Goal: Information Seeking & Learning: Learn about a topic

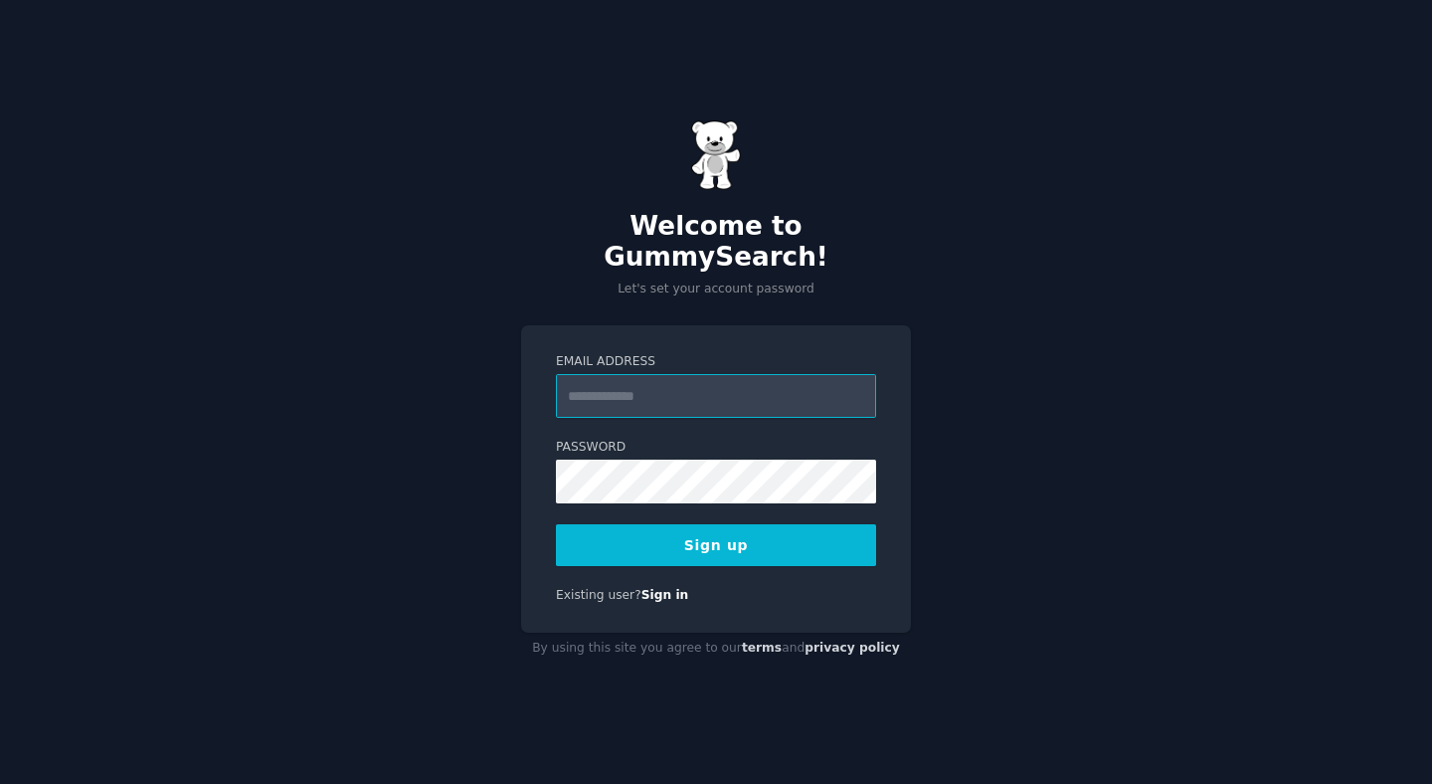
click at [717, 378] on input "Email Address" at bounding box center [716, 396] width 320 height 44
type input "**********"
click at [741, 524] on button "Sign up" at bounding box center [716, 545] width 320 height 42
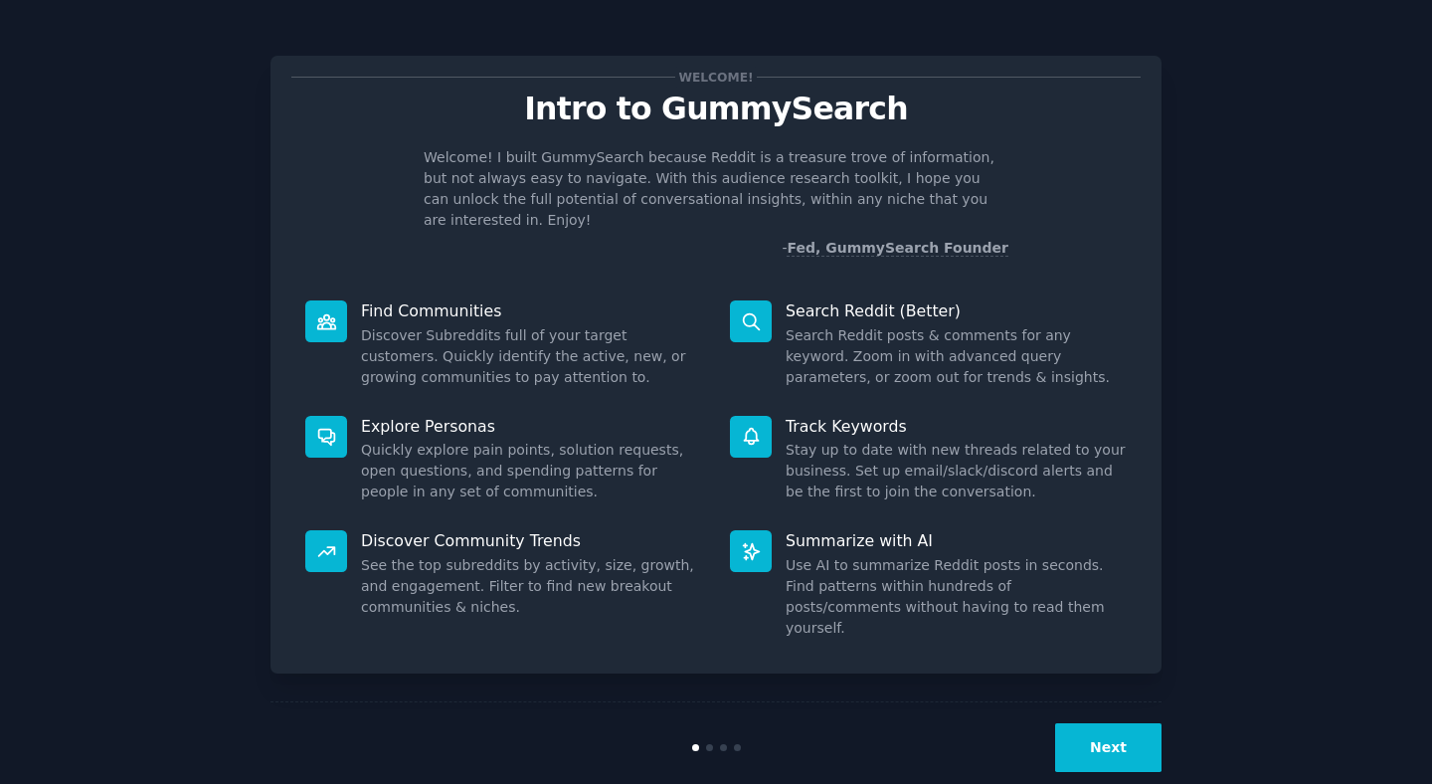
click at [1111, 723] on button "Next" at bounding box center [1108, 747] width 106 height 49
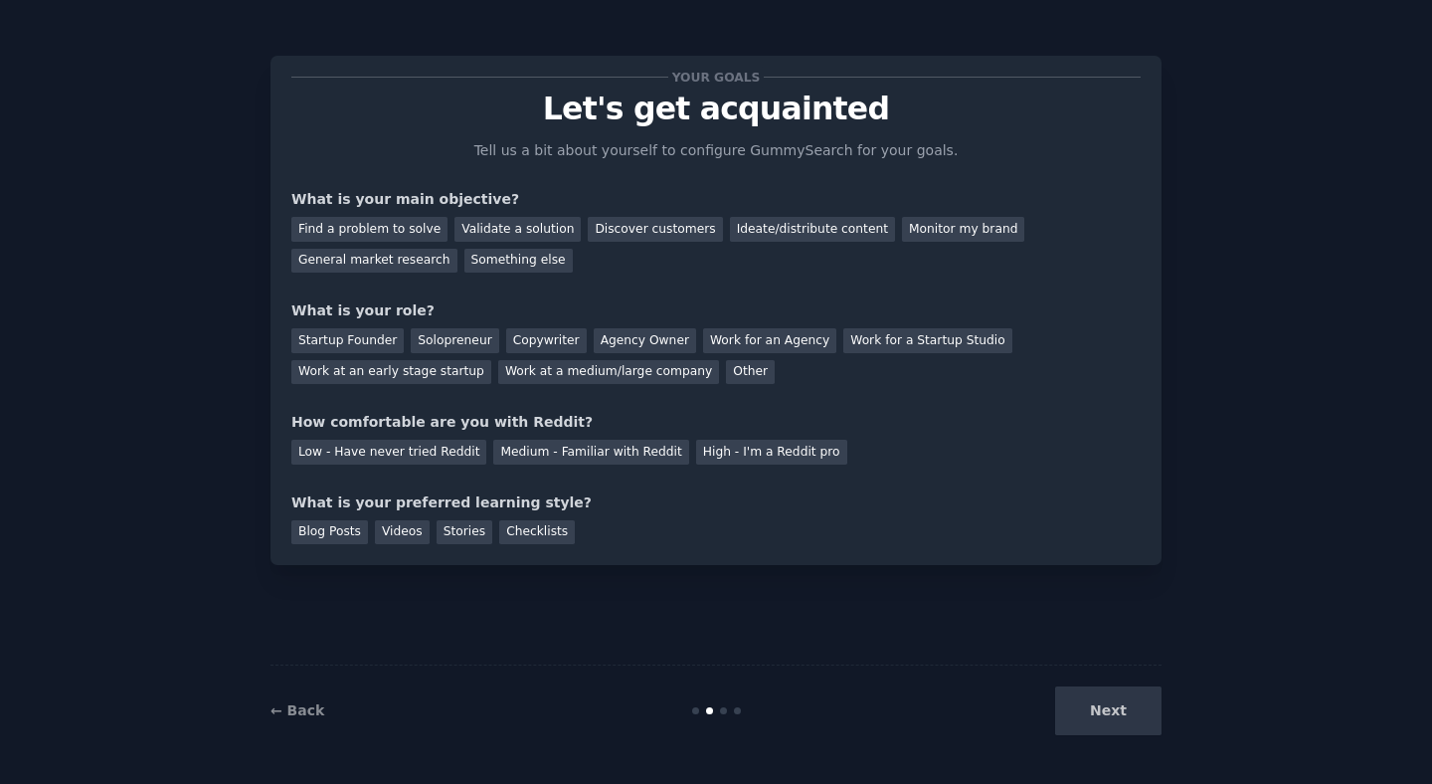
click at [1098, 707] on div "Next" at bounding box center [1012, 710] width 297 height 49
click at [1105, 705] on div "Next" at bounding box center [1012, 710] width 297 height 49
click at [1103, 742] on div "← Back Next" at bounding box center [715, 709] width 891 height 91
click at [310, 706] on link "← Back" at bounding box center [297, 710] width 54 height 16
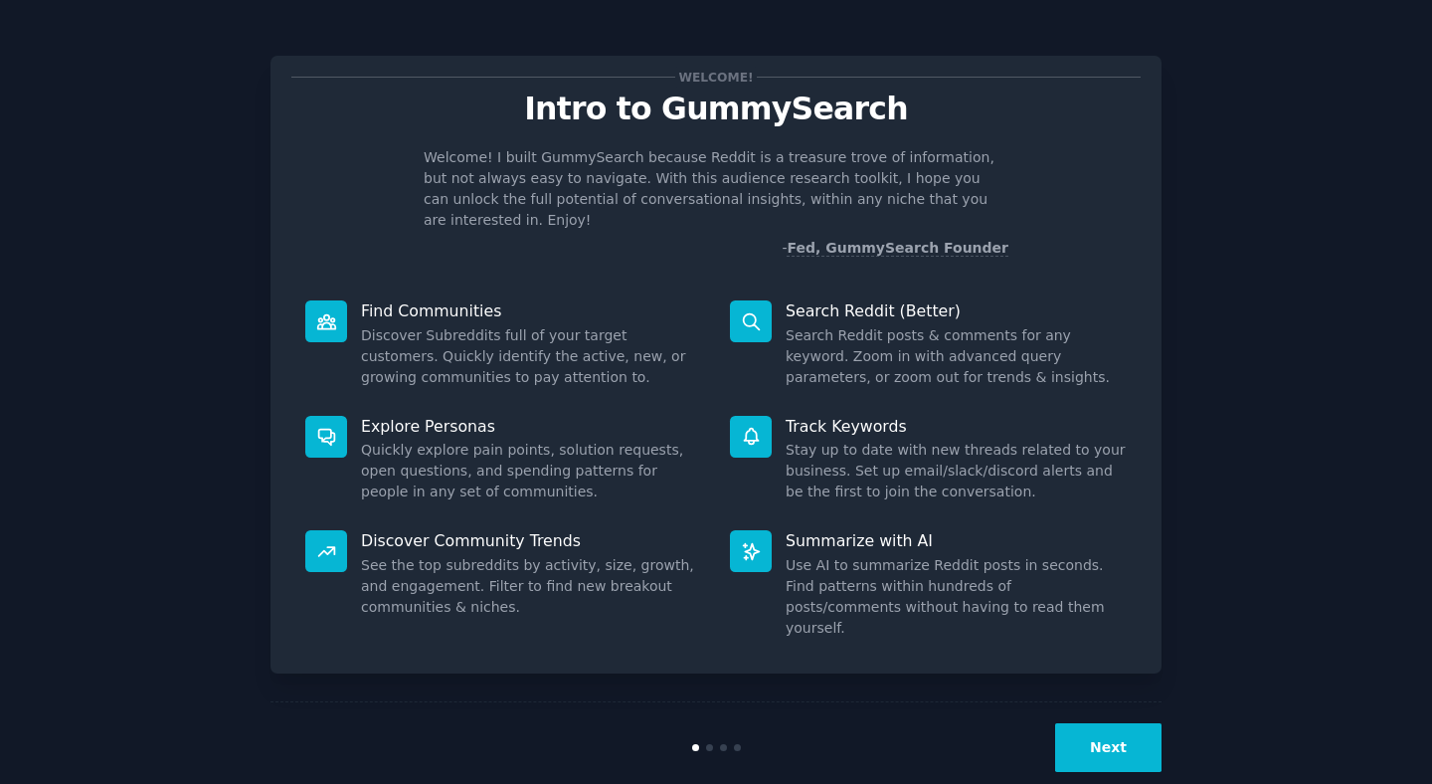
click at [1095, 723] on button "Next" at bounding box center [1108, 747] width 106 height 49
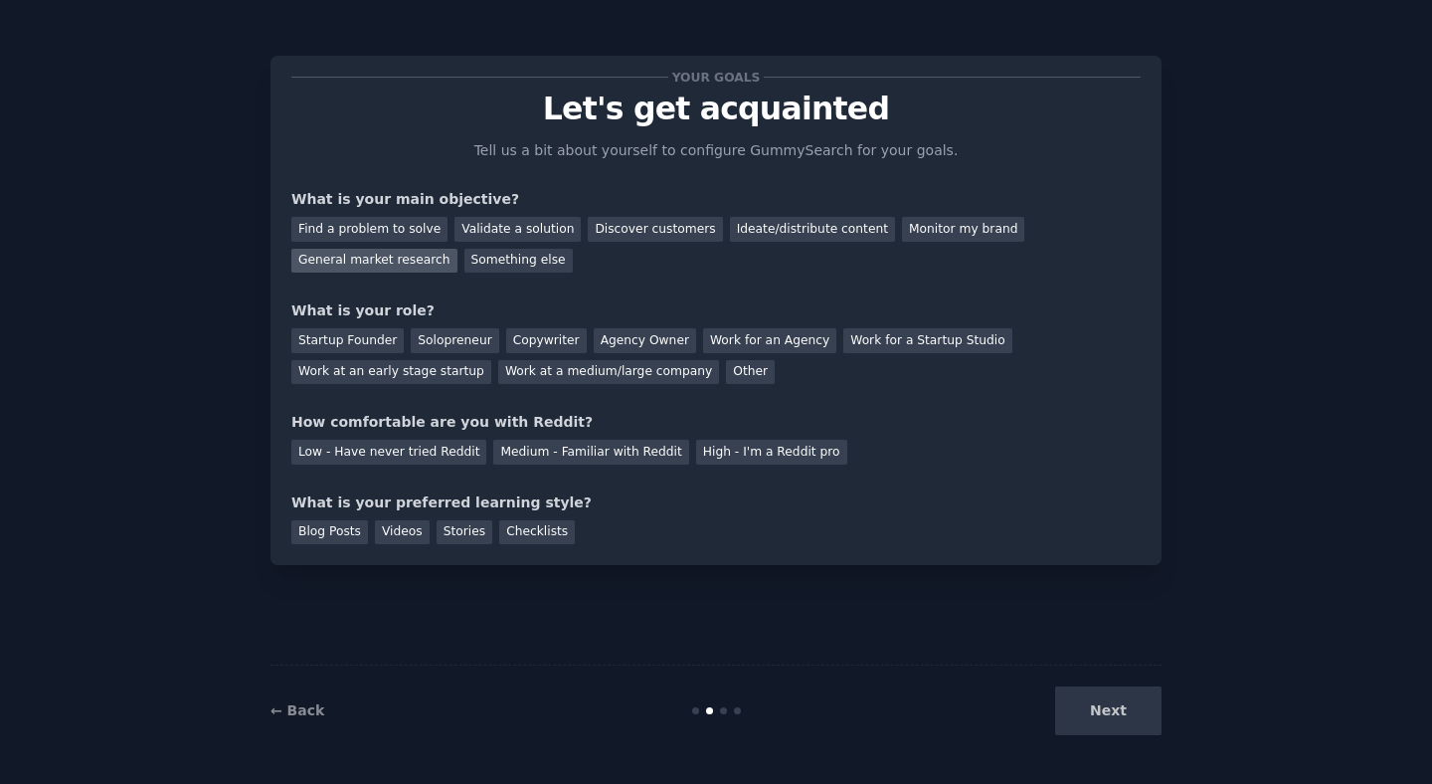
click at [422, 256] on div "General market research" at bounding box center [374, 261] width 166 height 25
click at [726, 367] on div "Other" at bounding box center [750, 372] width 49 height 25
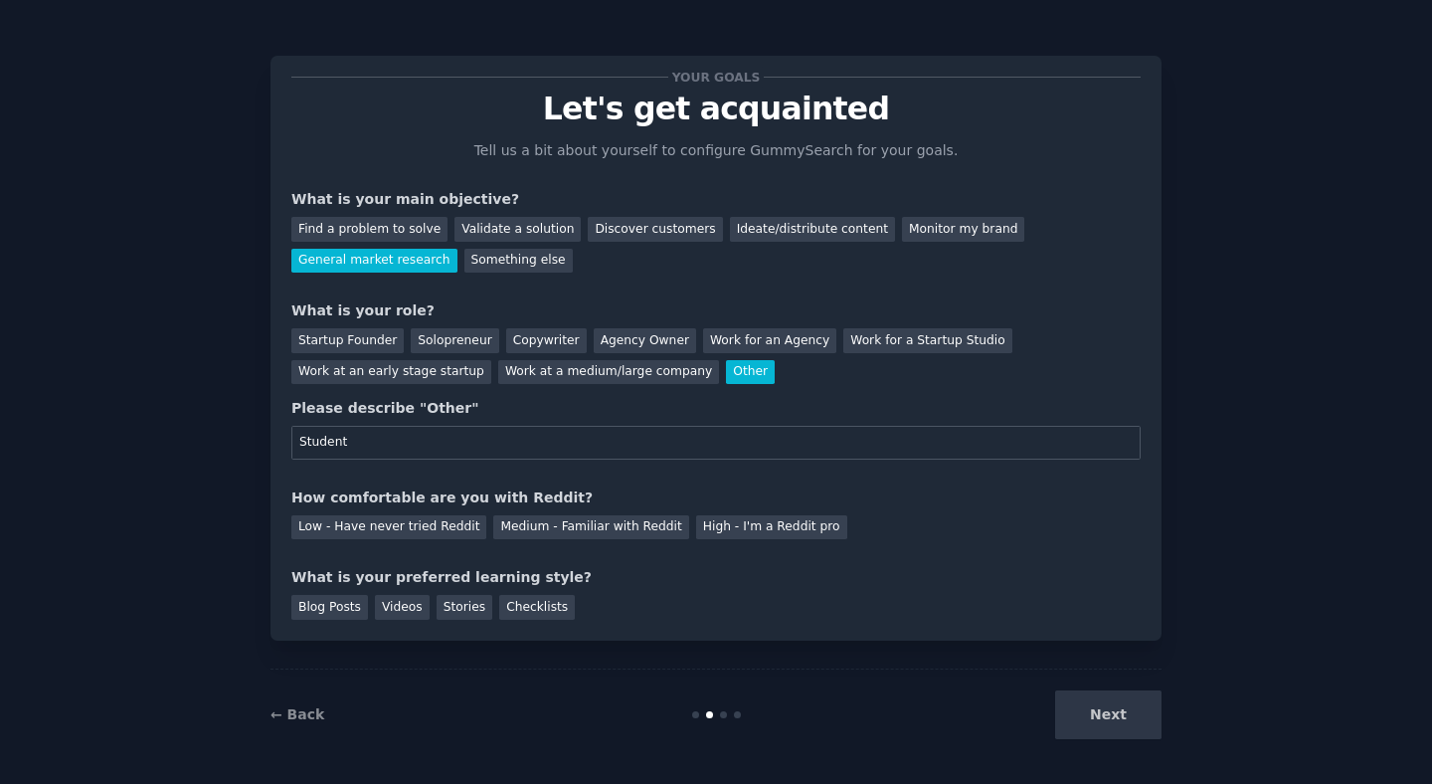
type input "Student"
click at [776, 398] on div "Please describe "Other"" at bounding box center [715, 408] width 849 height 21
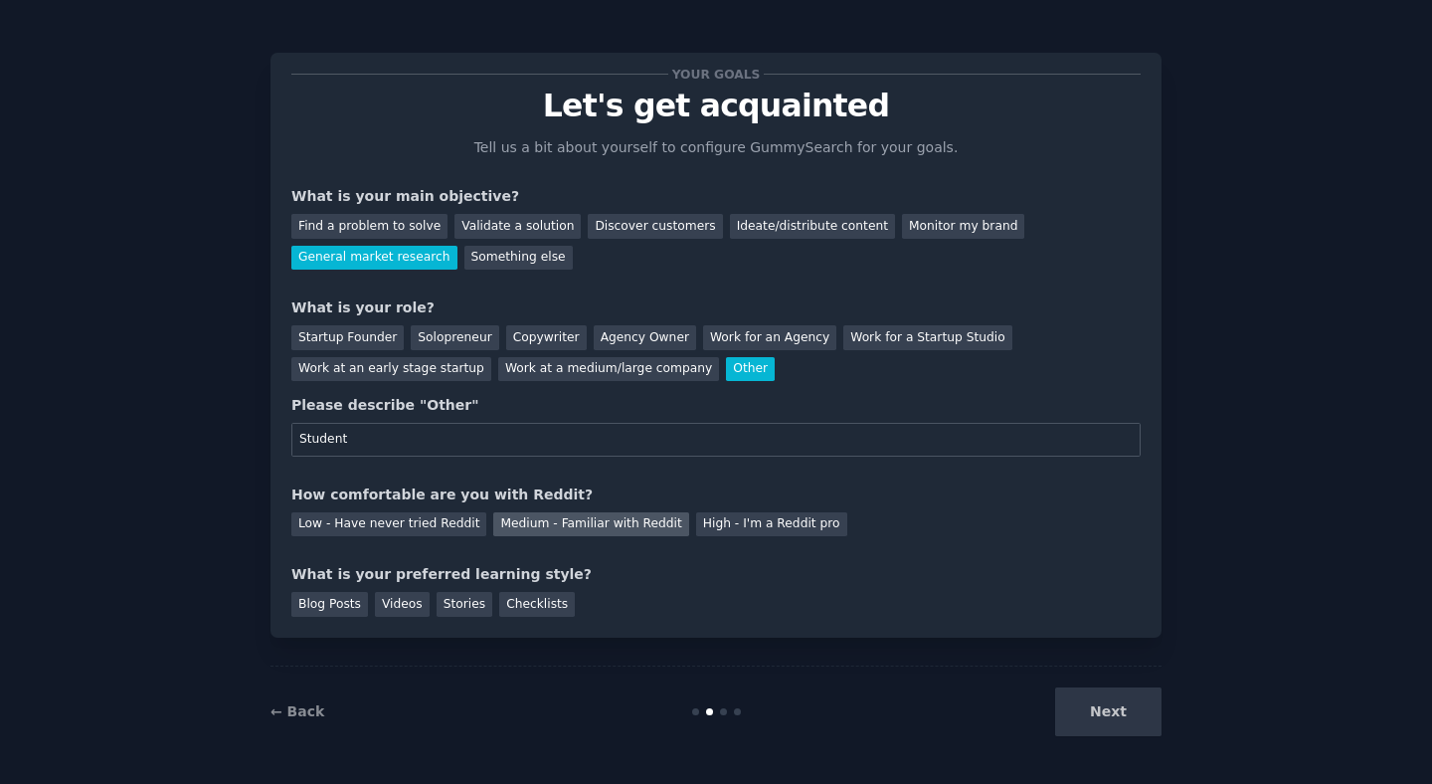
click at [563, 533] on div "Medium - Familiar with Reddit" at bounding box center [590, 524] width 195 height 25
click at [461, 607] on div "Stories" at bounding box center [465, 604] width 56 height 25
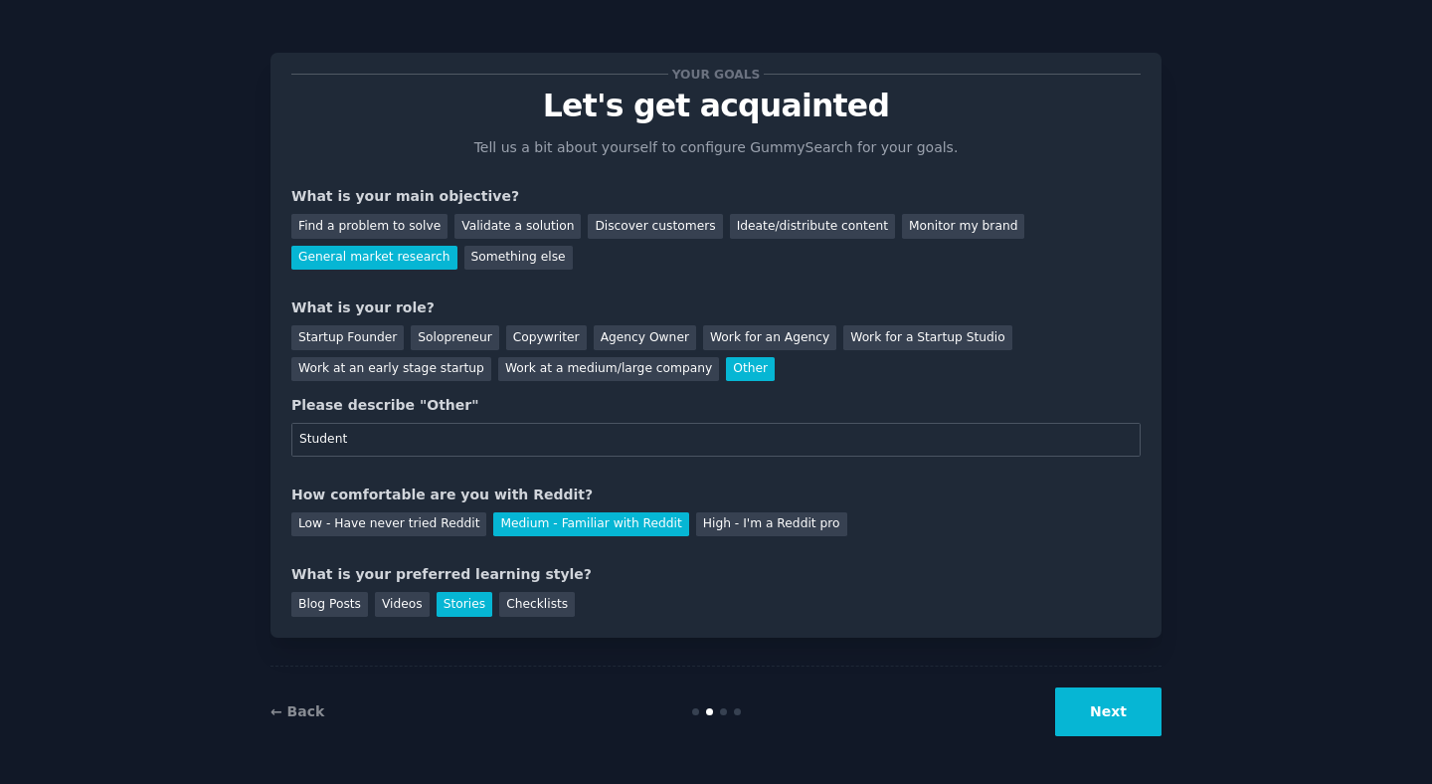
click at [1142, 707] on button "Next" at bounding box center [1108, 711] width 106 height 49
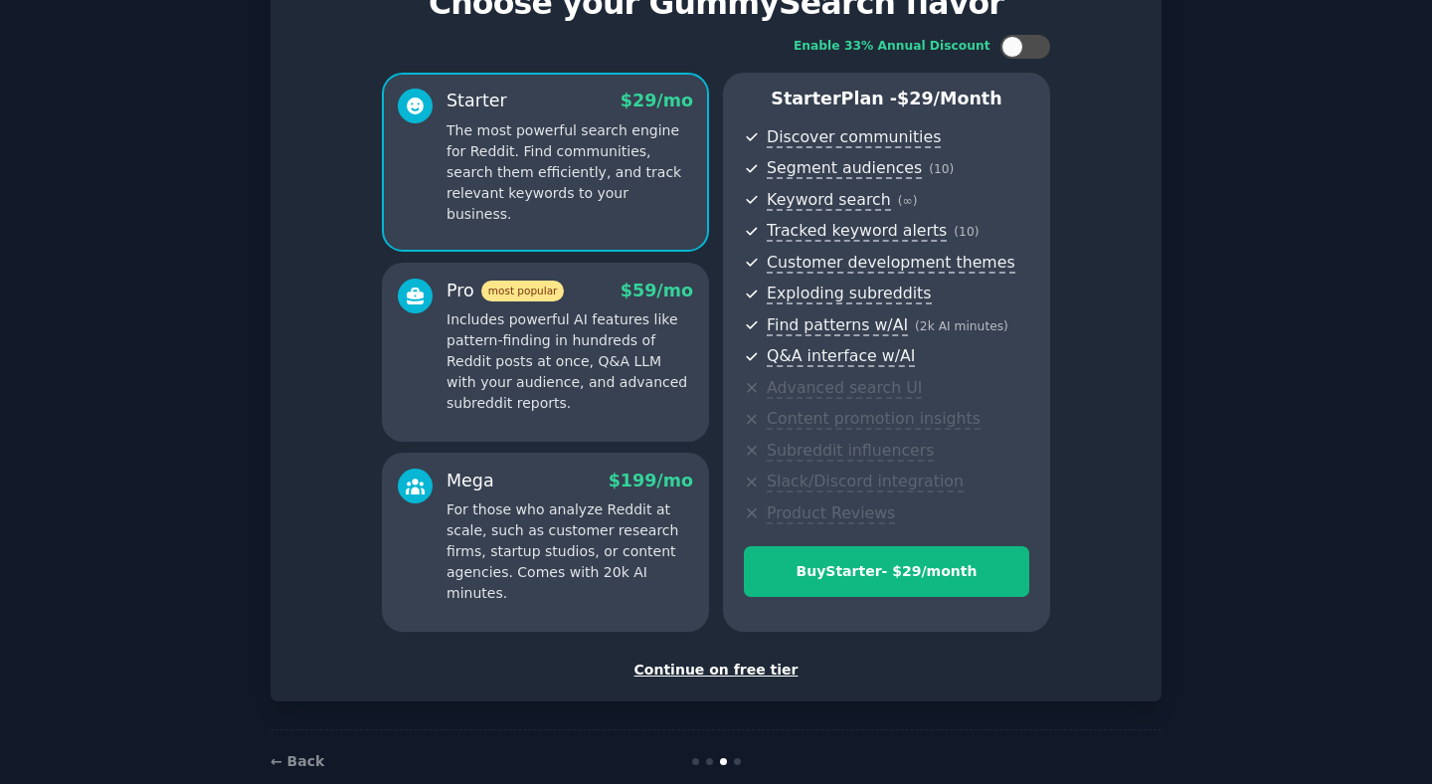
scroll to position [123, 0]
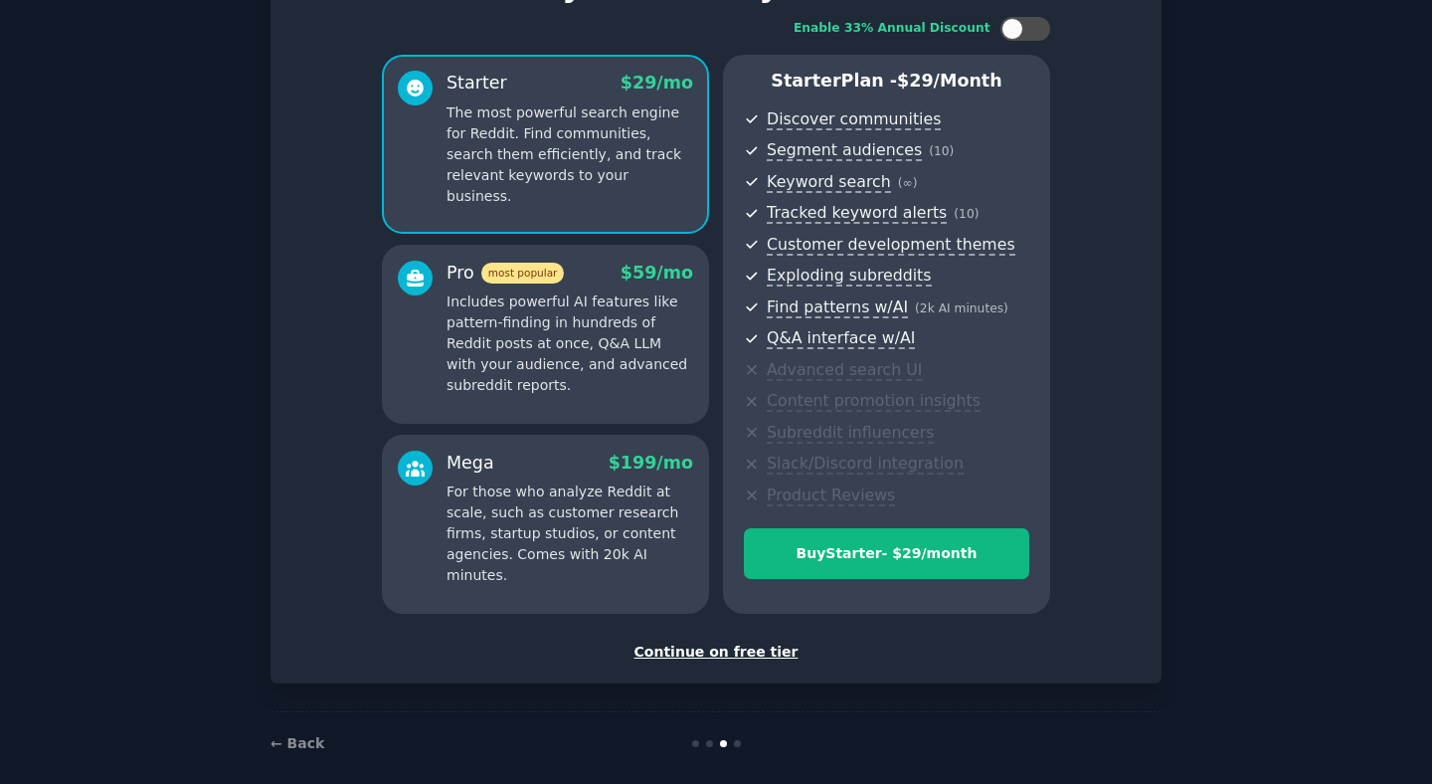
click at [733, 653] on div "Continue on free tier" at bounding box center [715, 651] width 849 height 21
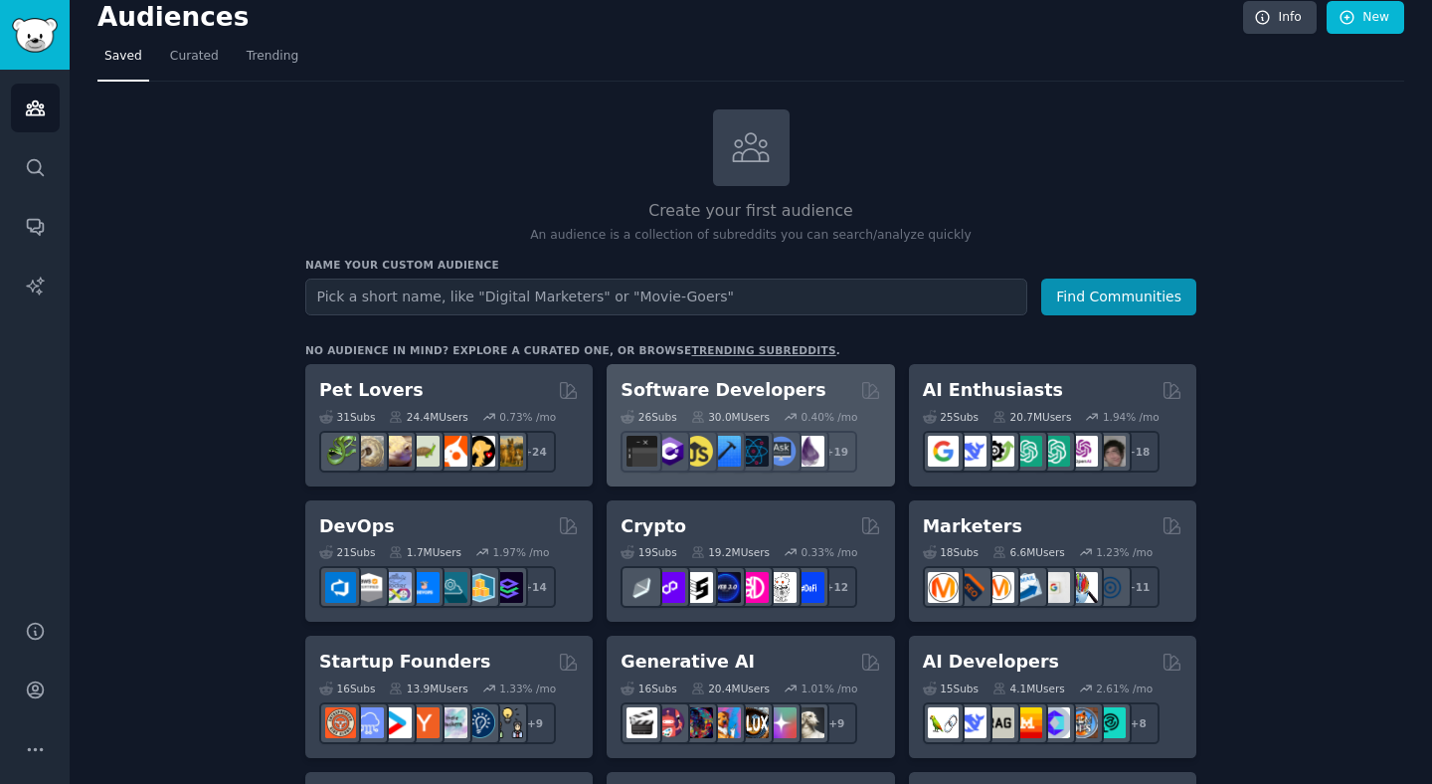
scroll to position [21, 0]
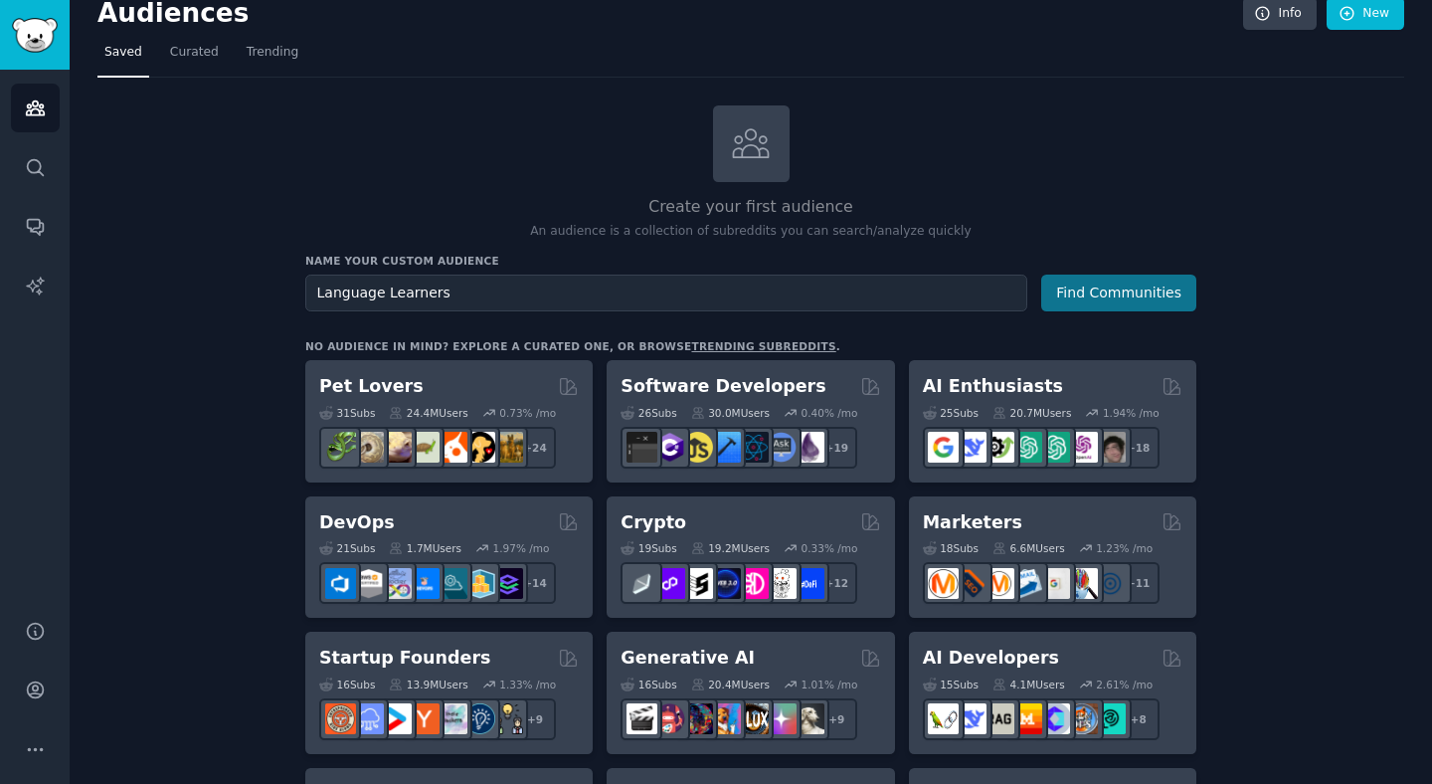
type input "Language Learners"
click at [1119, 306] on button "Find Communities" at bounding box center [1118, 292] width 155 height 37
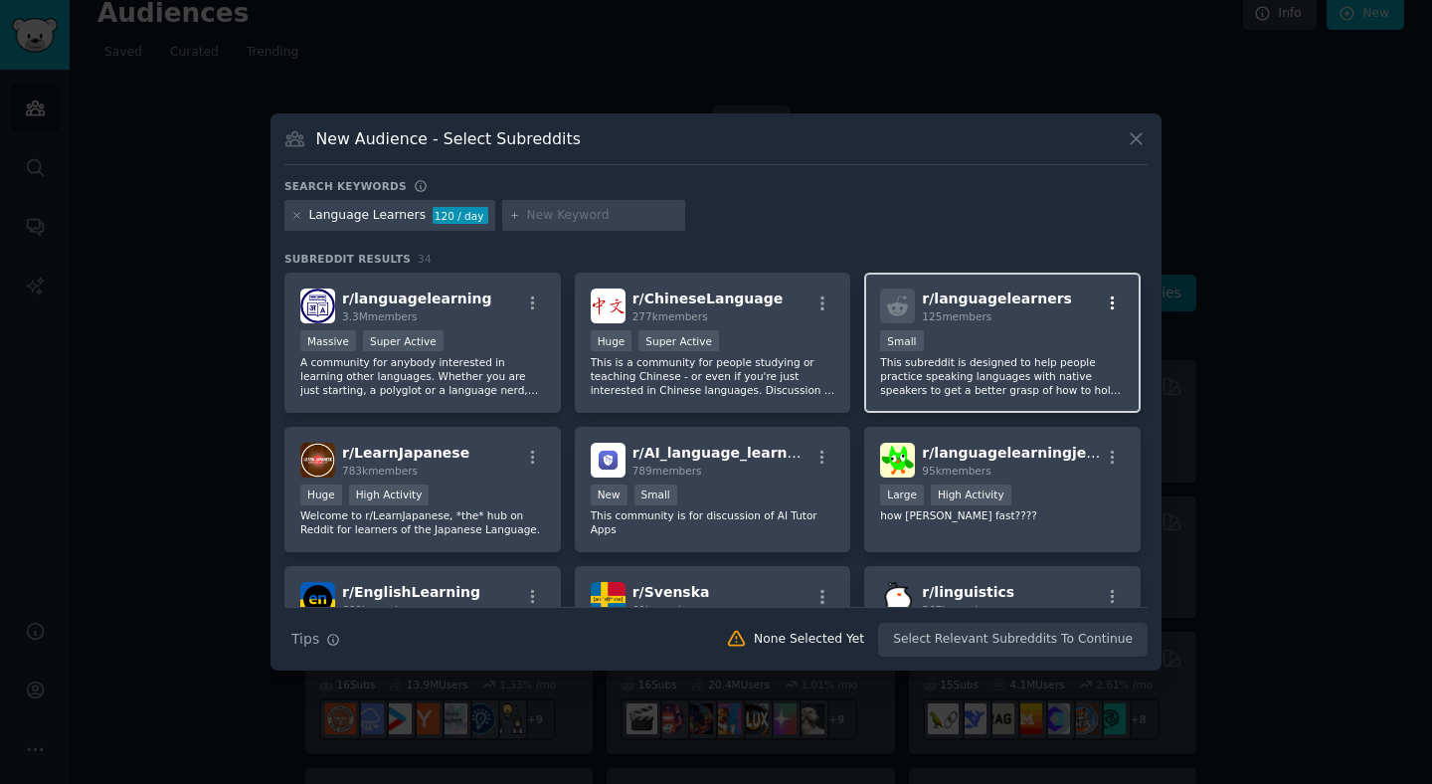
click at [1104, 308] on icon "button" at bounding box center [1113, 303] width 18 height 18
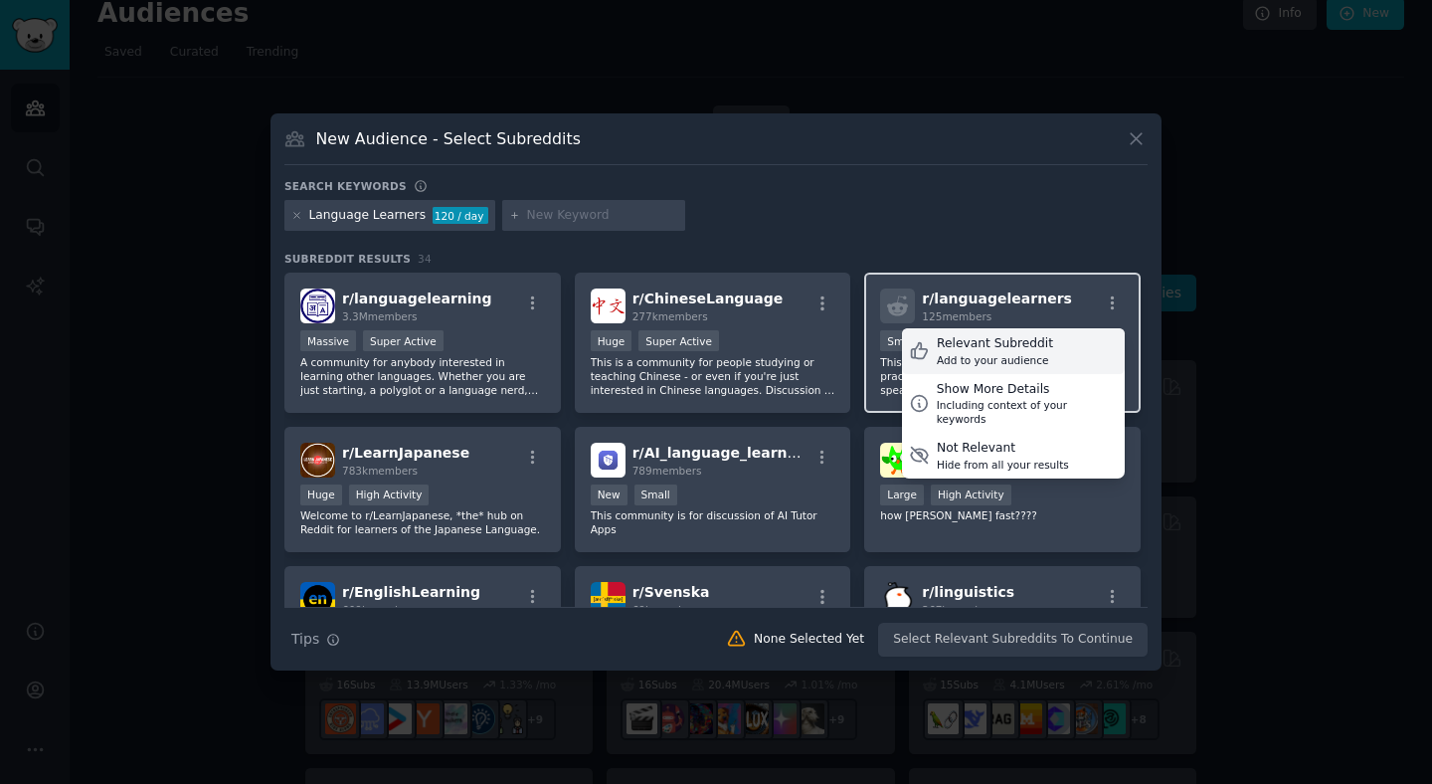
click at [970, 347] on div "Relevant Subreddit" at bounding box center [995, 344] width 116 height 18
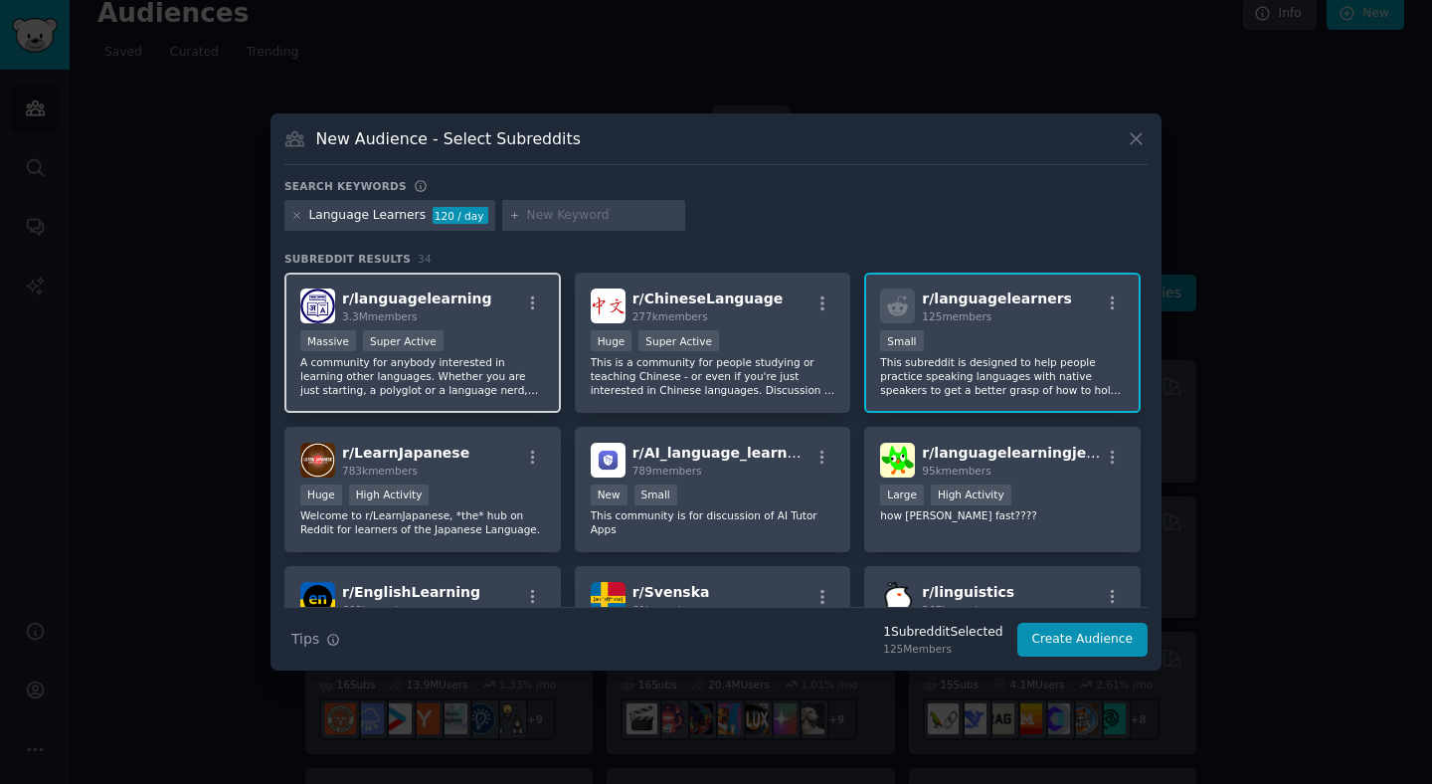
click at [508, 345] on div "Massive Super Active" at bounding box center [422, 342] width 245 height 25
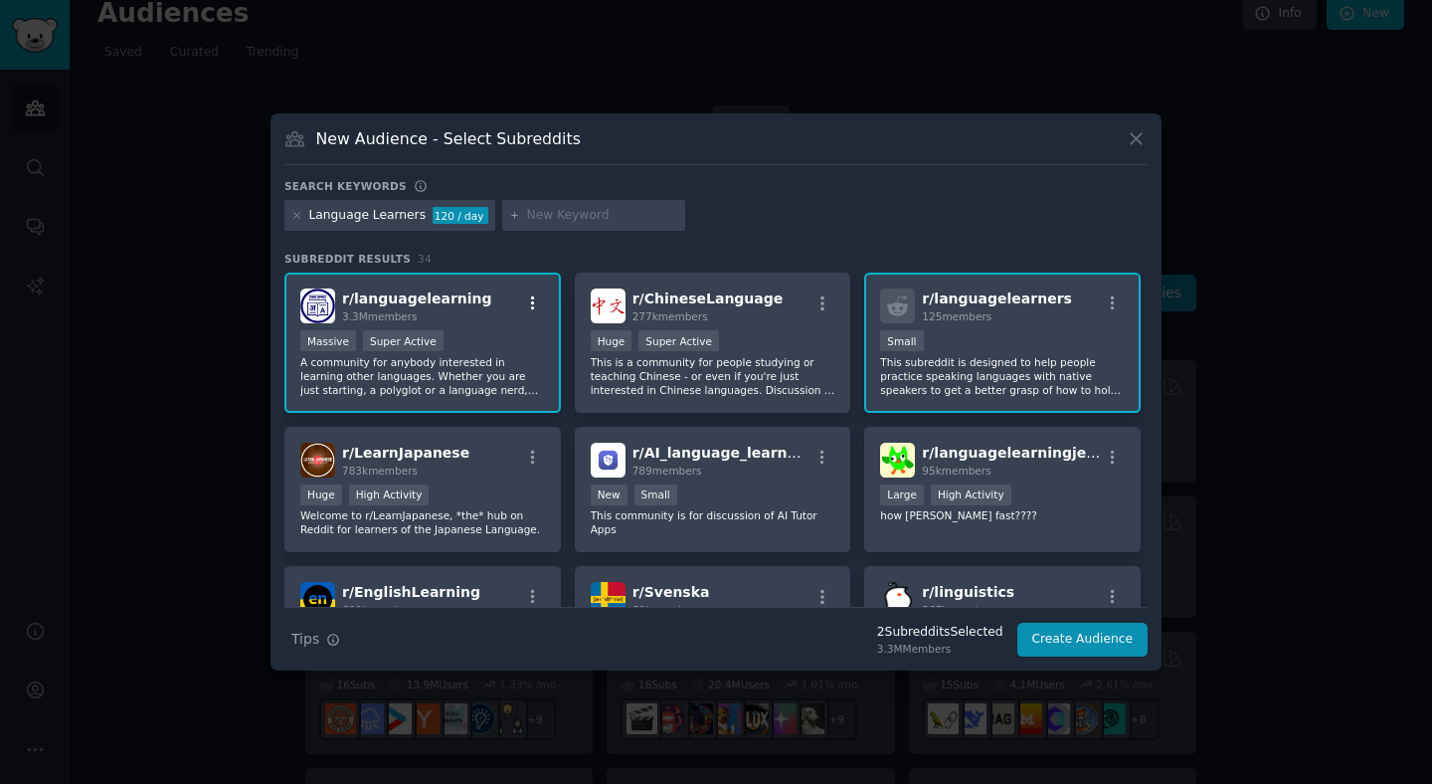
click at [527, 302] on icon "button" at bounding box center [533, 303] width 18 height 18
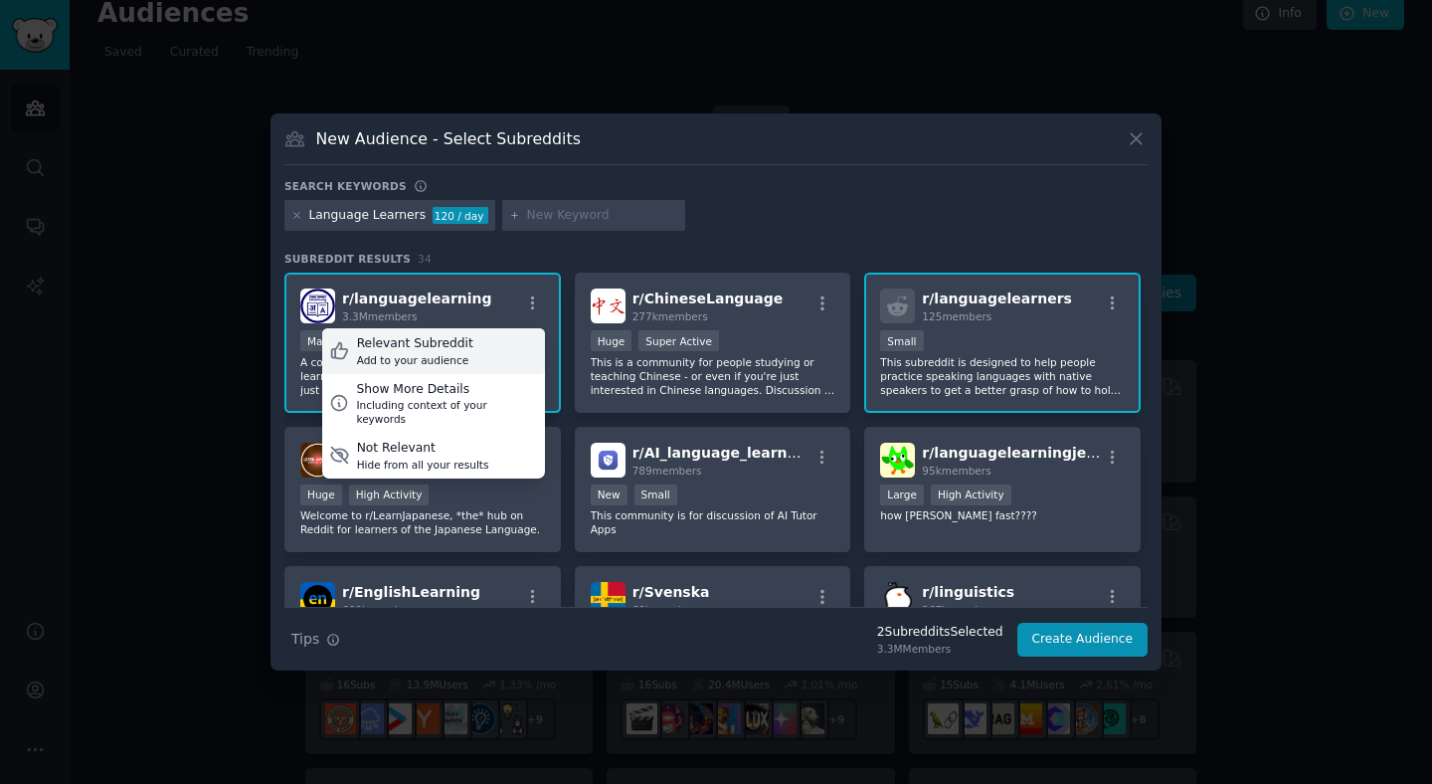
click at [442, 350] on div "Relevant Subreddit" at bounding box center [415, 344] width 116 height 18
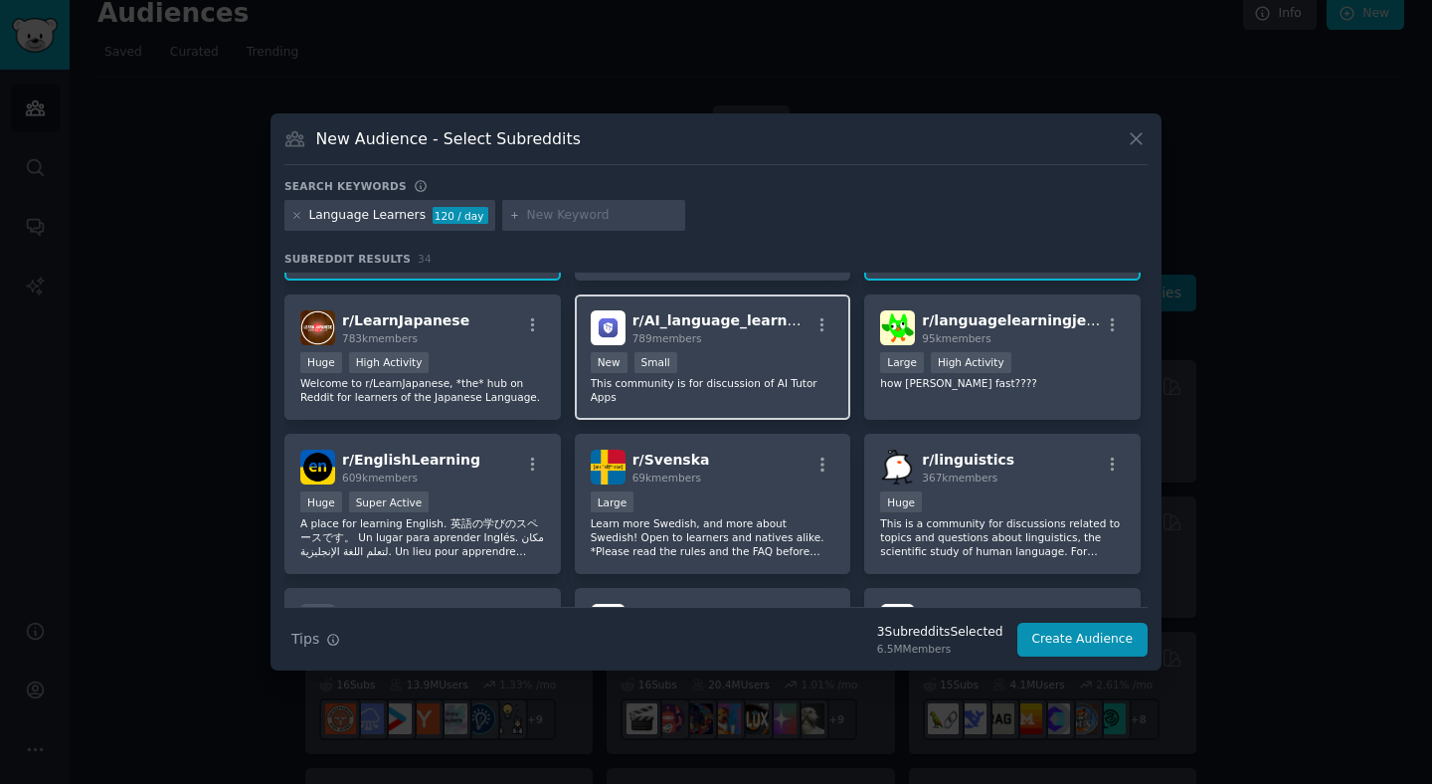
scroll to position [140, 0]
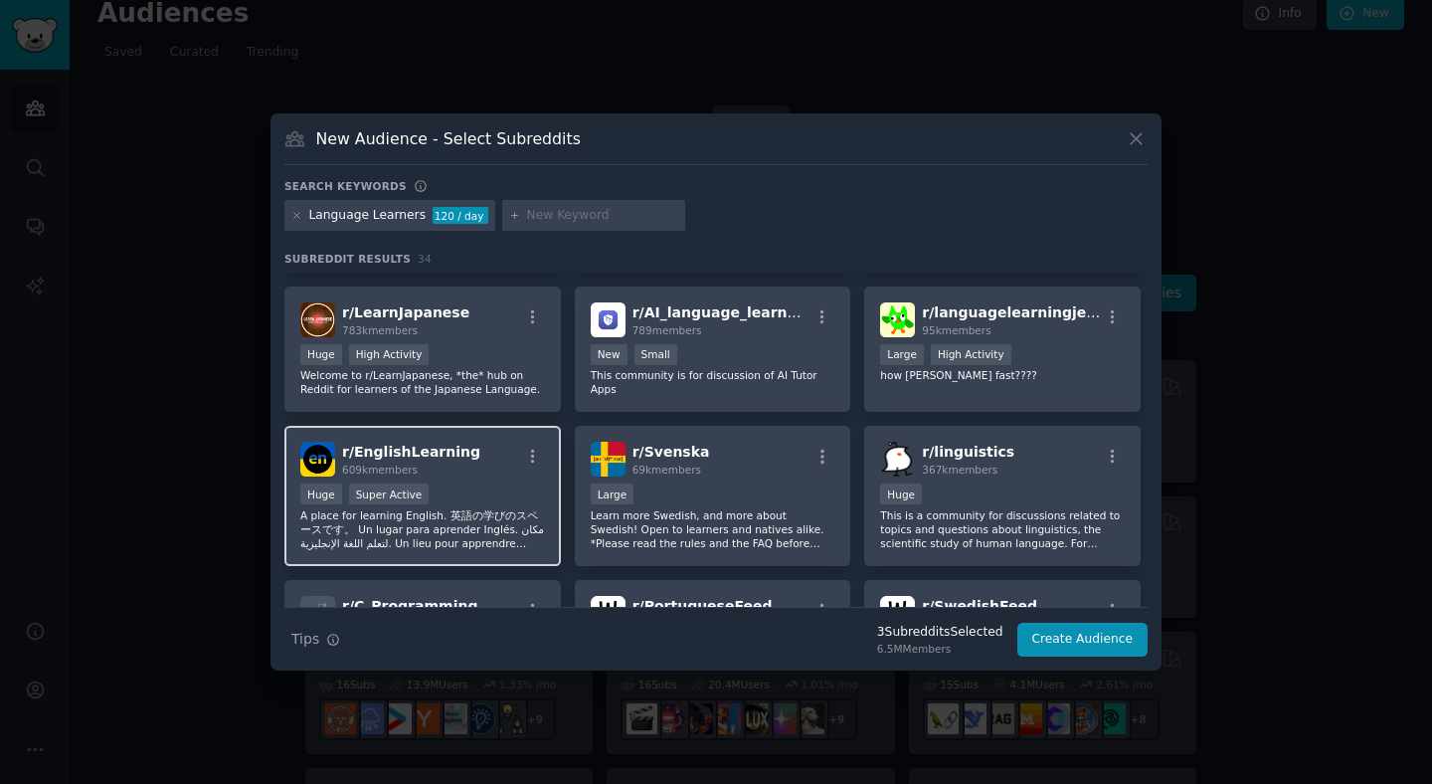
click at [534, 446] on div "r/ EnglishLearning 609k members" at bounding box center [422, 459] width 245 height 35
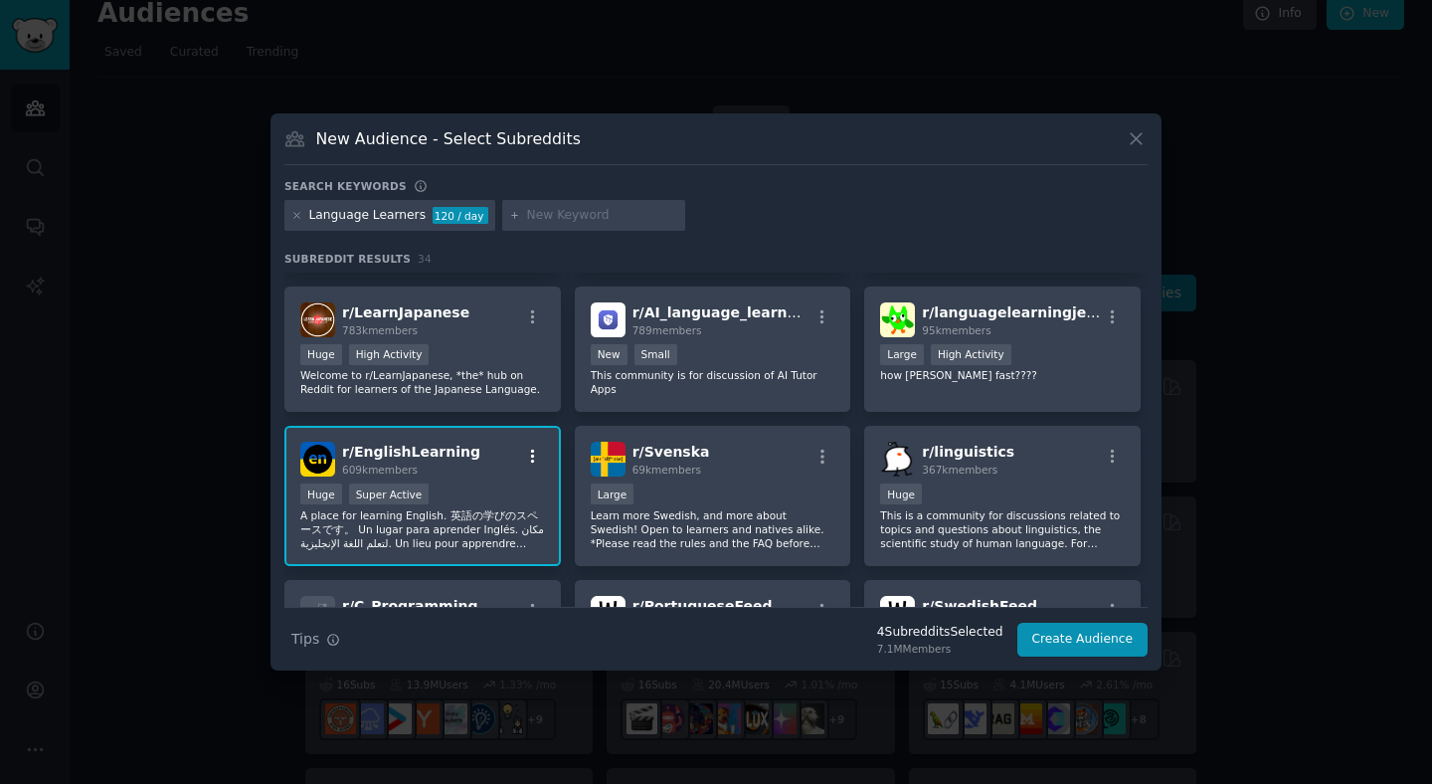
click at [533, 449] on icon "button" at bounding box center [533, 457] width 18 height 18
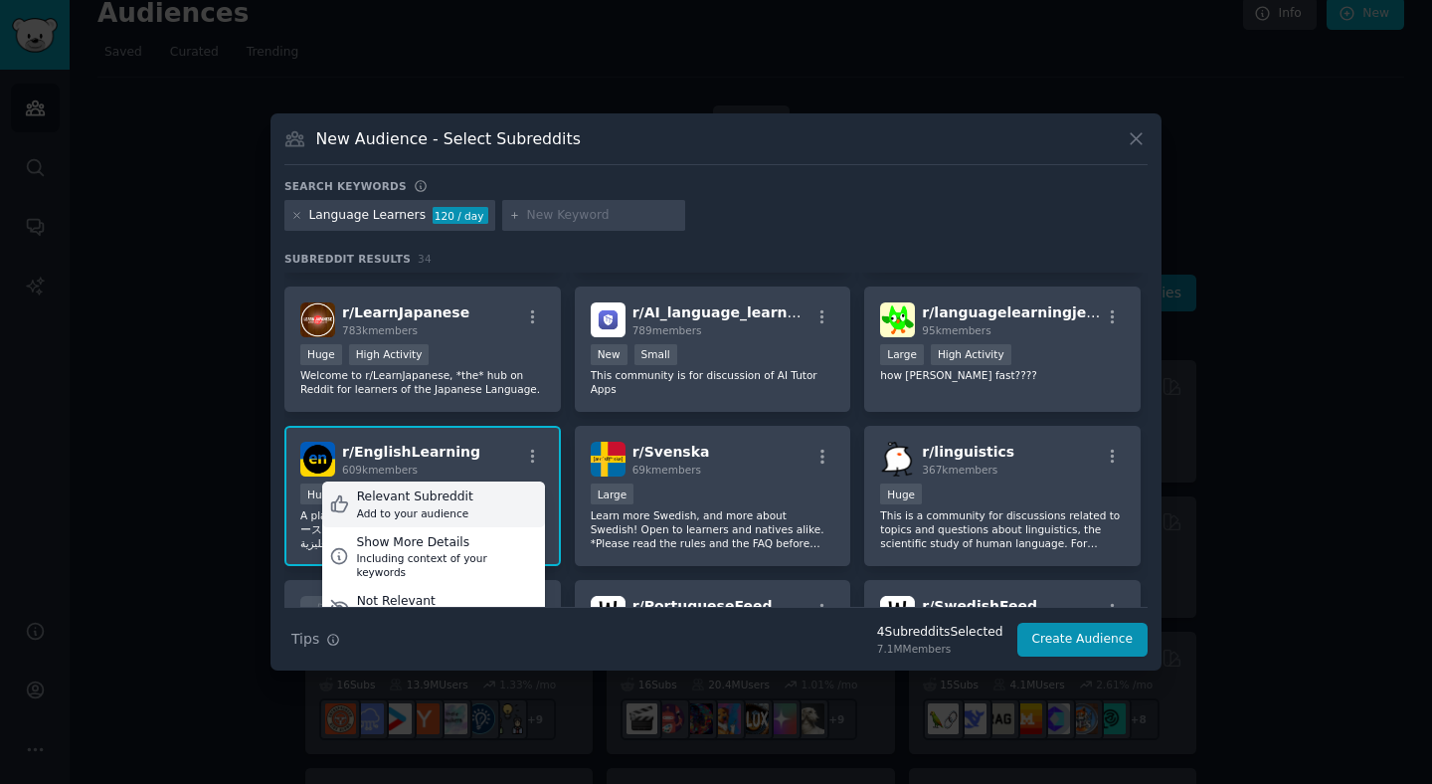
click at [442, 502] on div "Relevant Subreddit" at bounding box center [415, 497] width 116 height 18
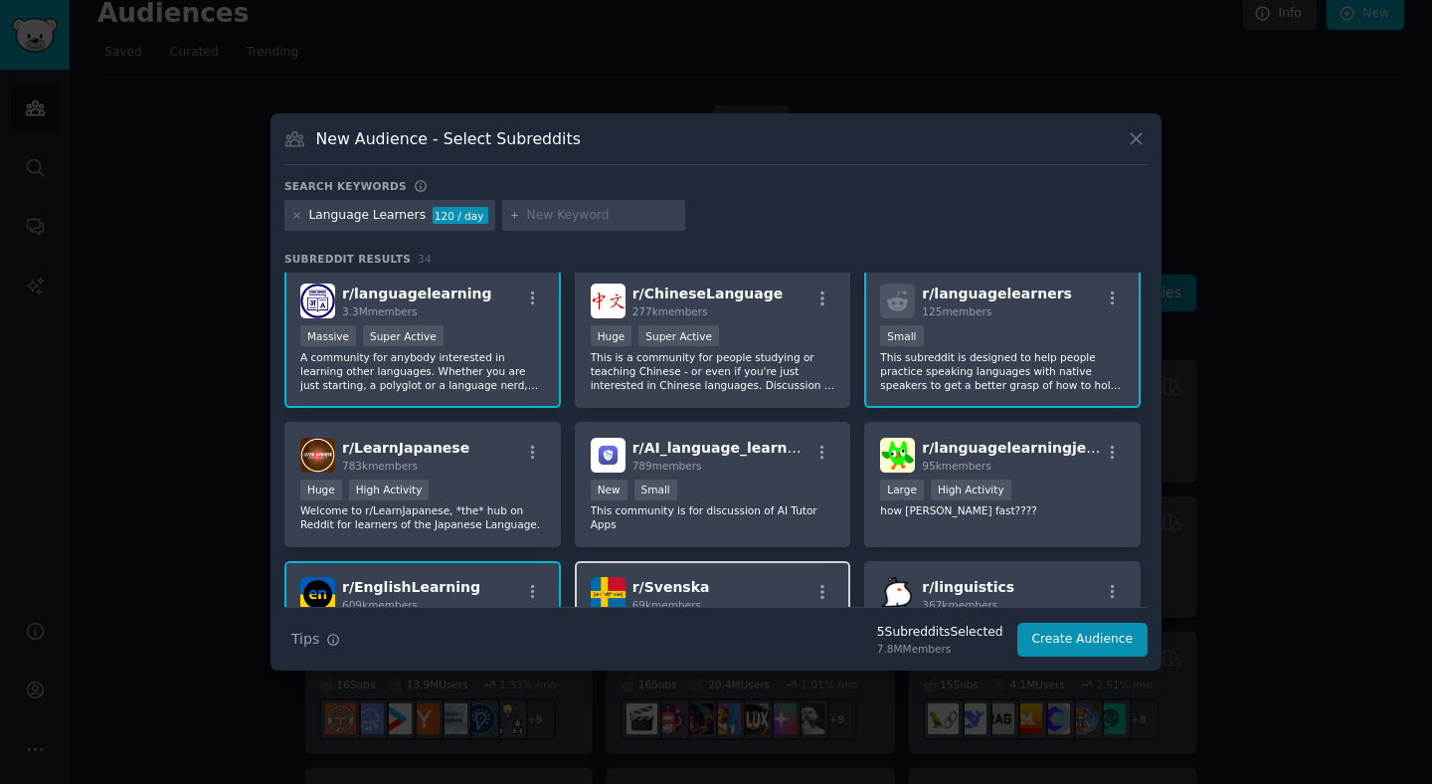
scroll to position [0, 0]
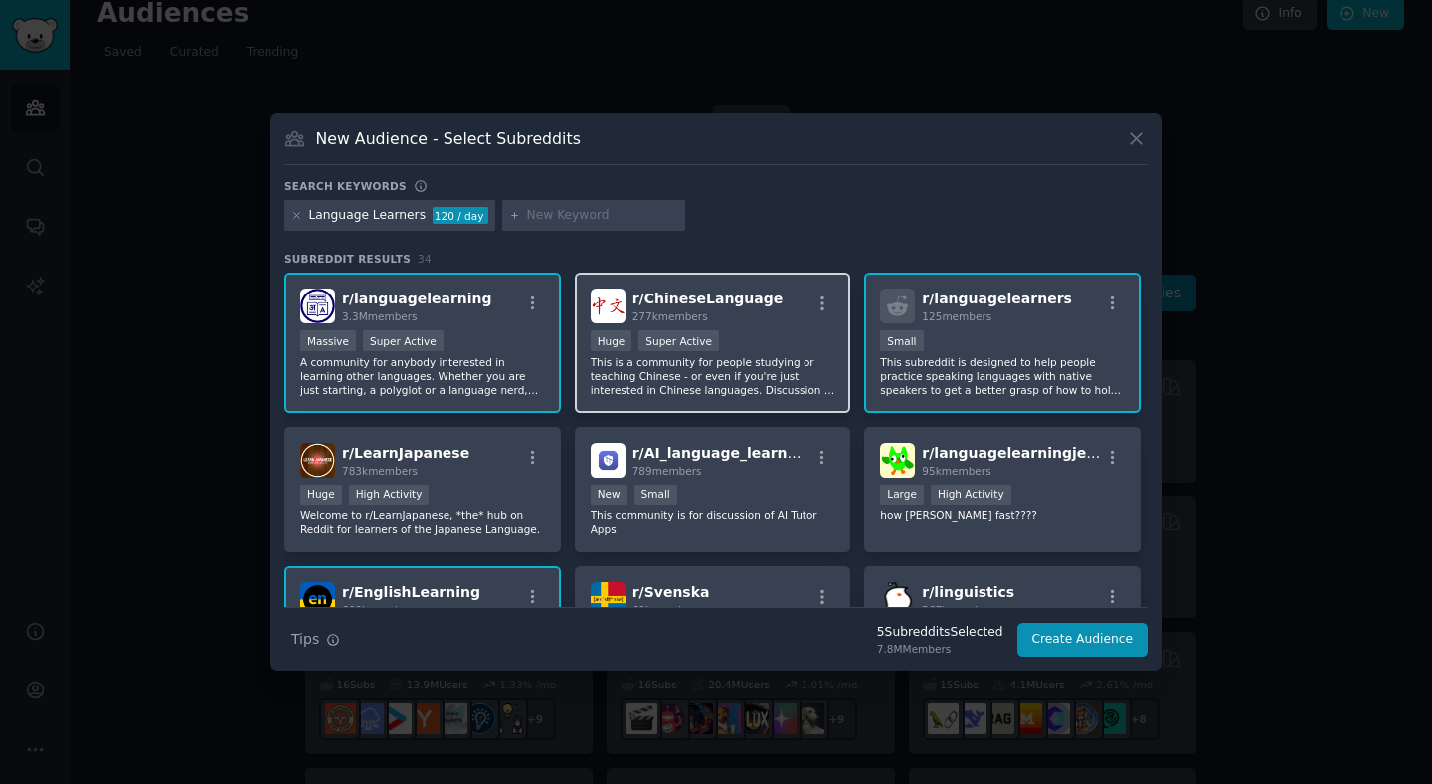
click at [758, 328] on div "r/ ChineseLanguage 277k members >= 95th percentile for submissions / day Huge S…" at bounding box center [713, 342] width 276 height 140
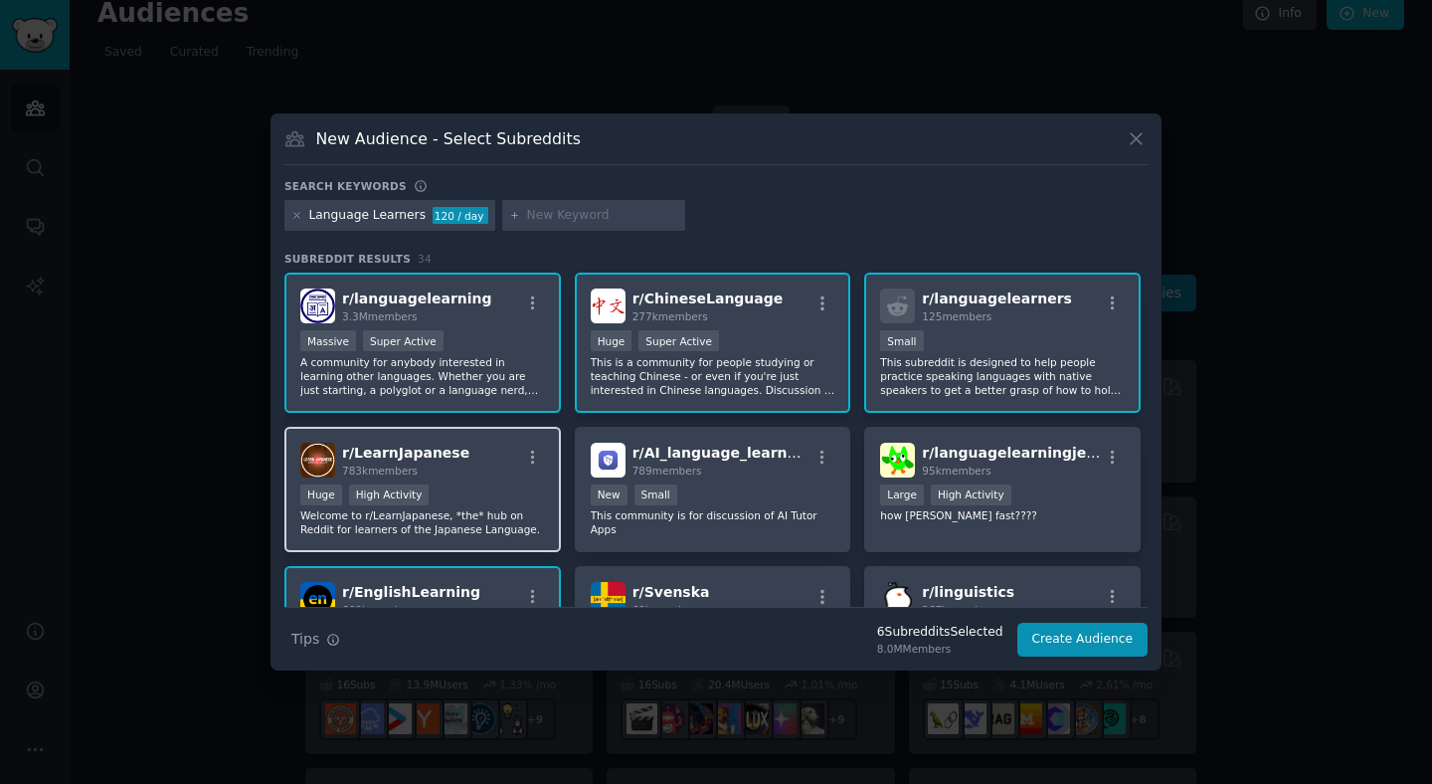
click at [508, 484] on div "Huge High Activity" at bounding box center [422, 496] width 245 height 25
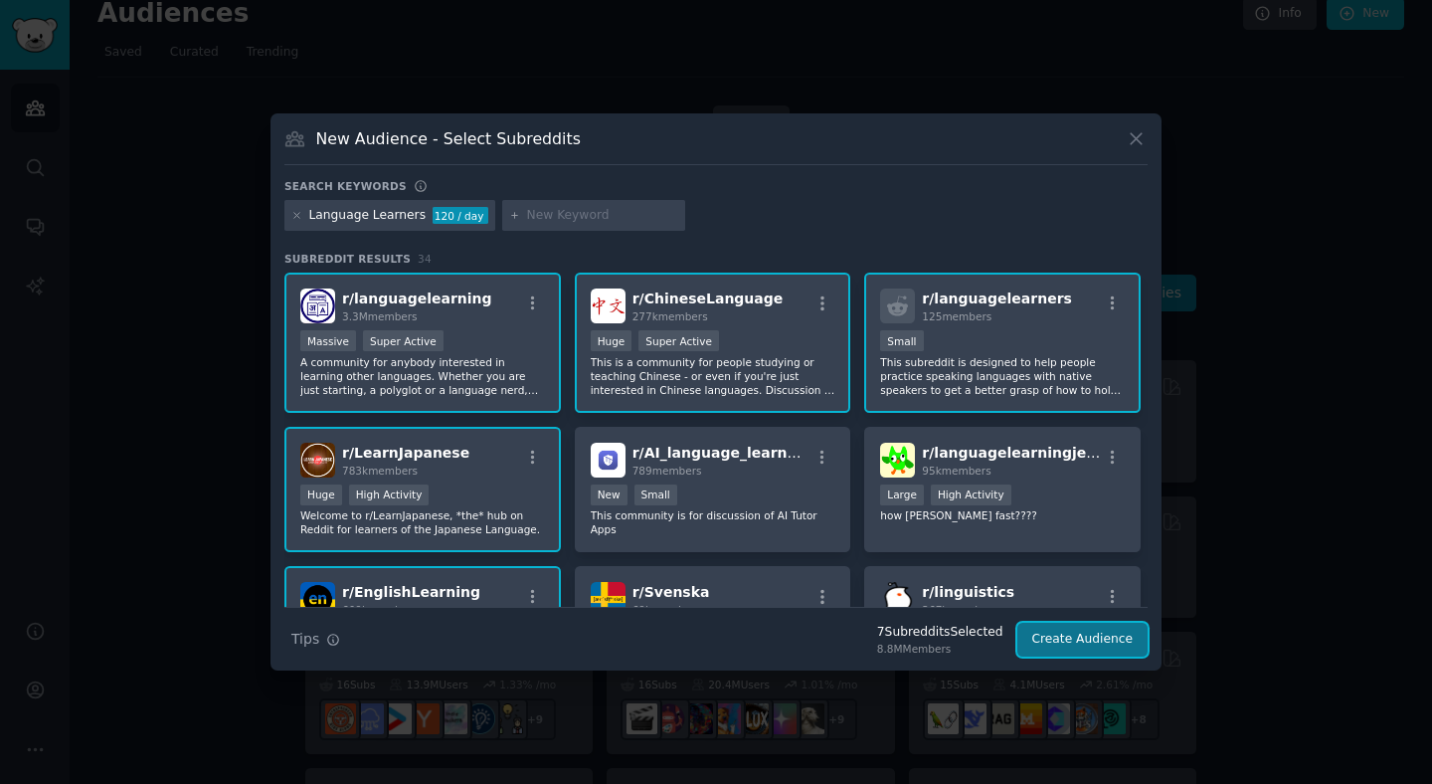
click at [1062, 643] on button "Create Audience" at bounding box center [1082, 640] width 131 height 34
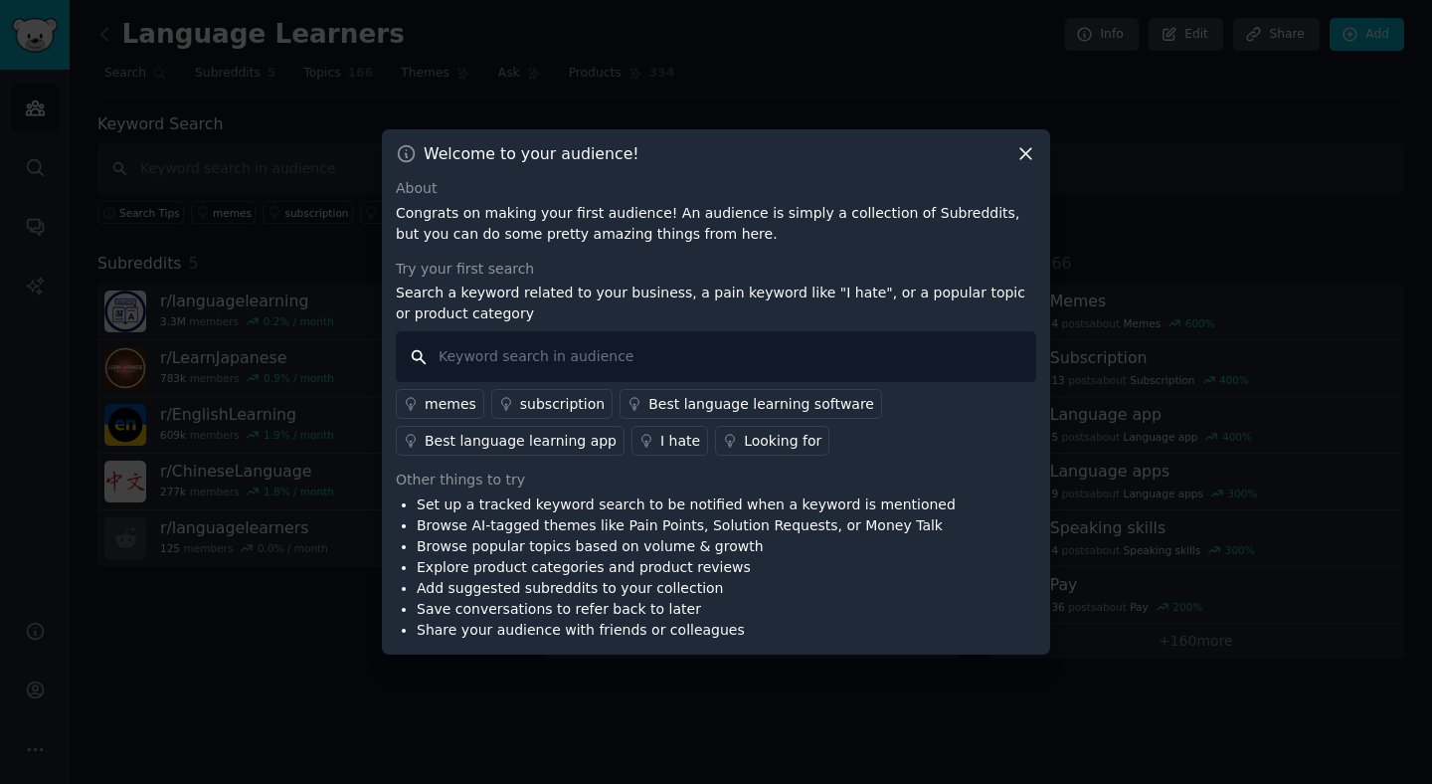
click at [561, 361] on input "text" at bounding box center [716, 356] width 640 height 51
type input "I hate"
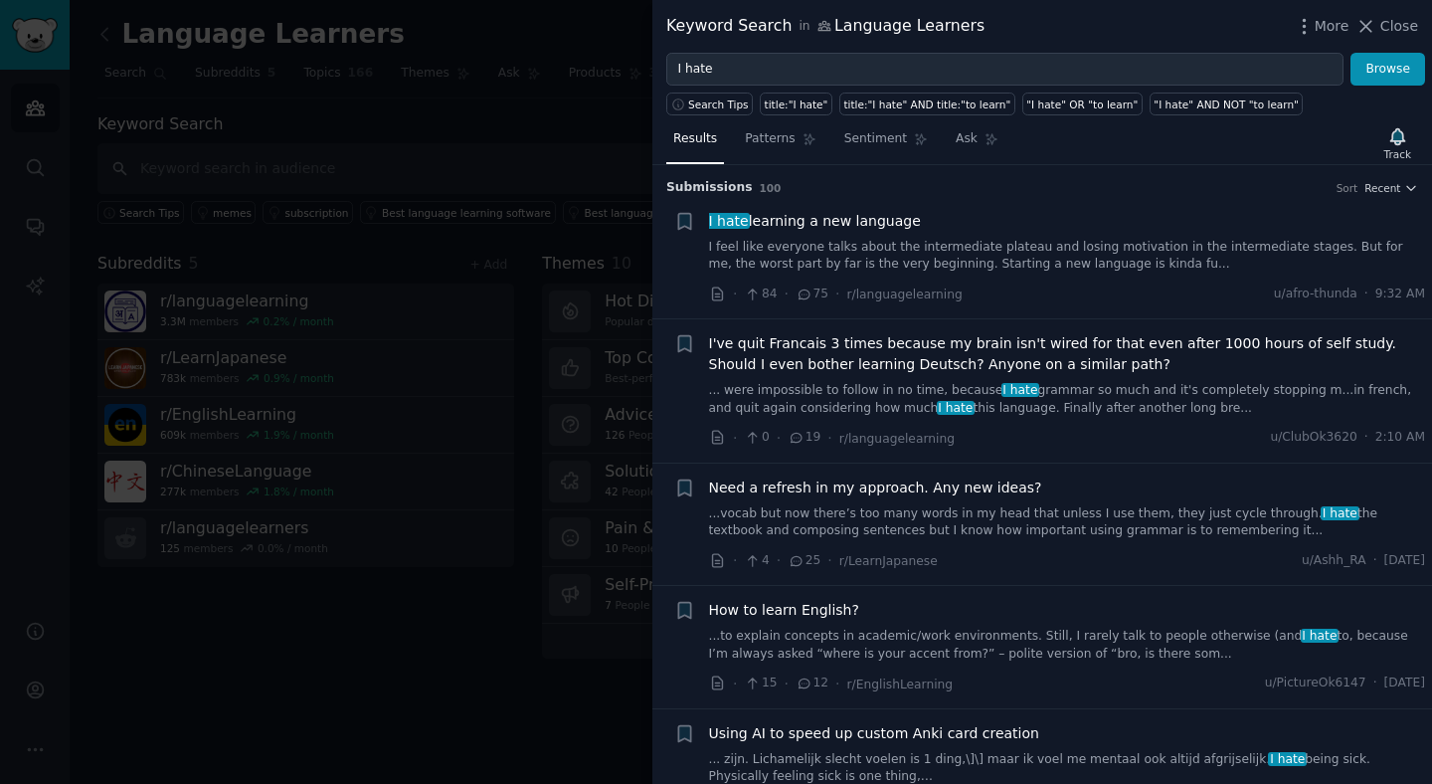
click at [1379, 39] on div "Keyword Search in Language Learners More Close" at bounding box center [1042, 26] width 780 height 53
click at [1379, 38] on div "More Close" at bounding box center [1356, 26] width 124 height 25
click at [1378, 36] on div "More Close" at bounding box center [1356, 26] width 124 height 25
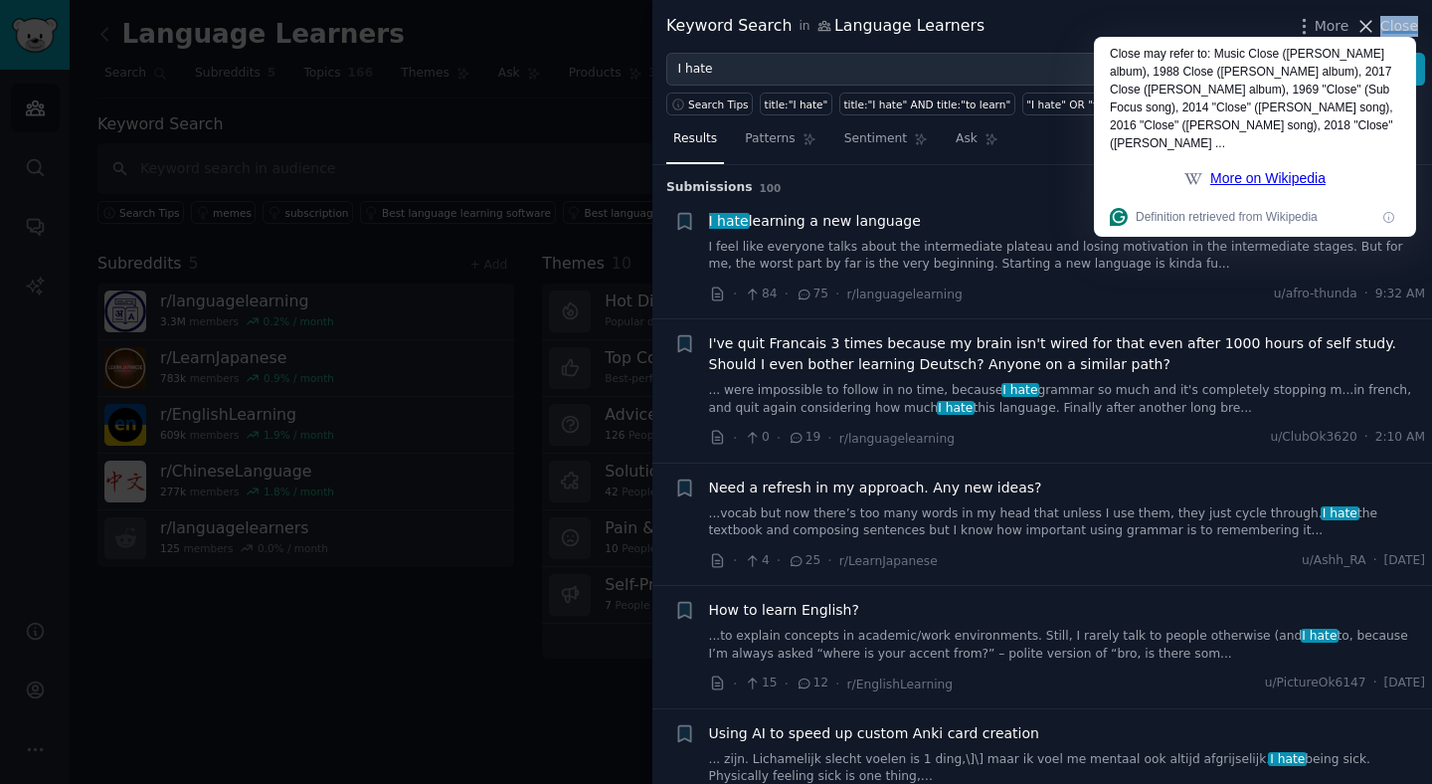
click at [1369, 29] on icon at bounding box center [1366, 26] width 11 height 11
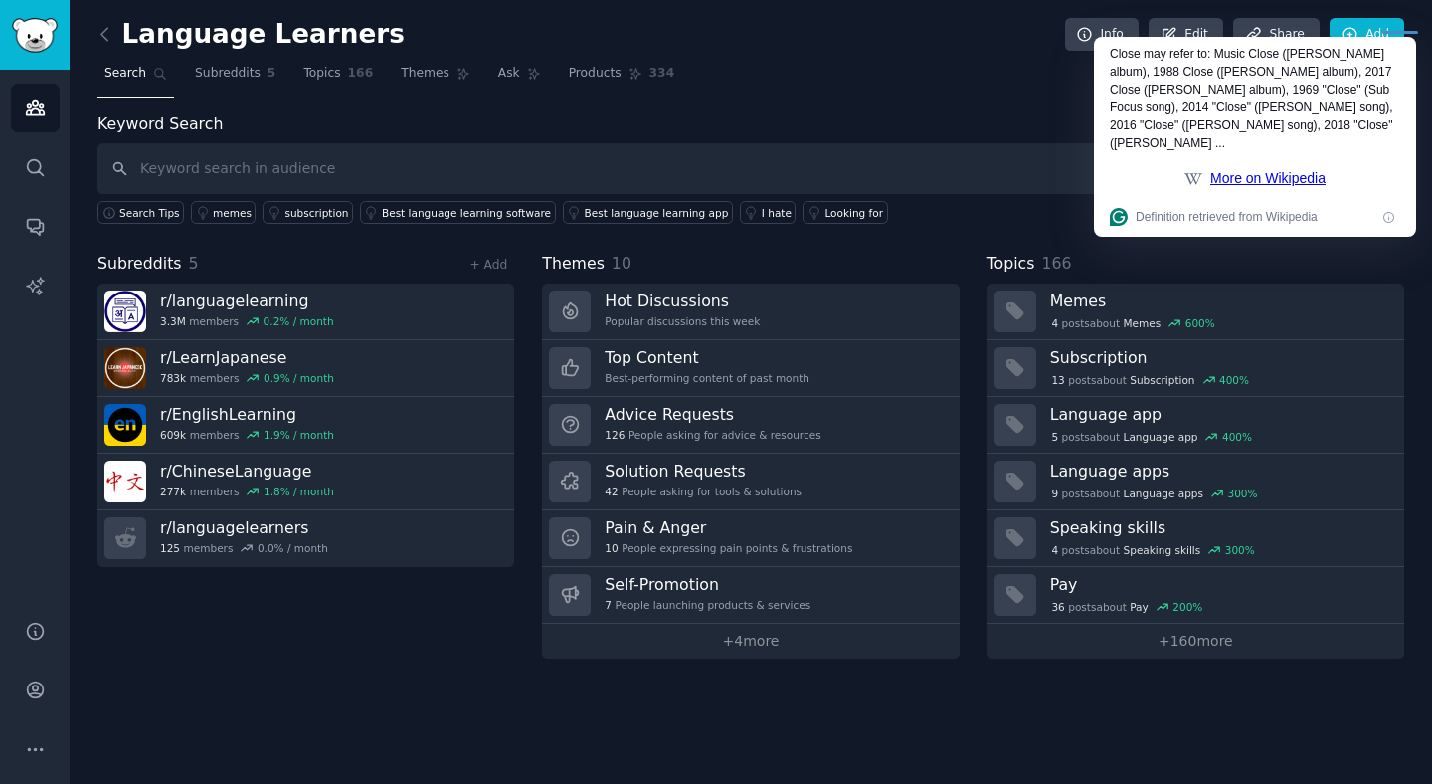
click at [397, 647] on div "Subreddits 5 + Add r/ languagelearning 3.3M members 0.2 % / month r/ LearnJapan…" at bounding box center [305, 455] width 417 height 407
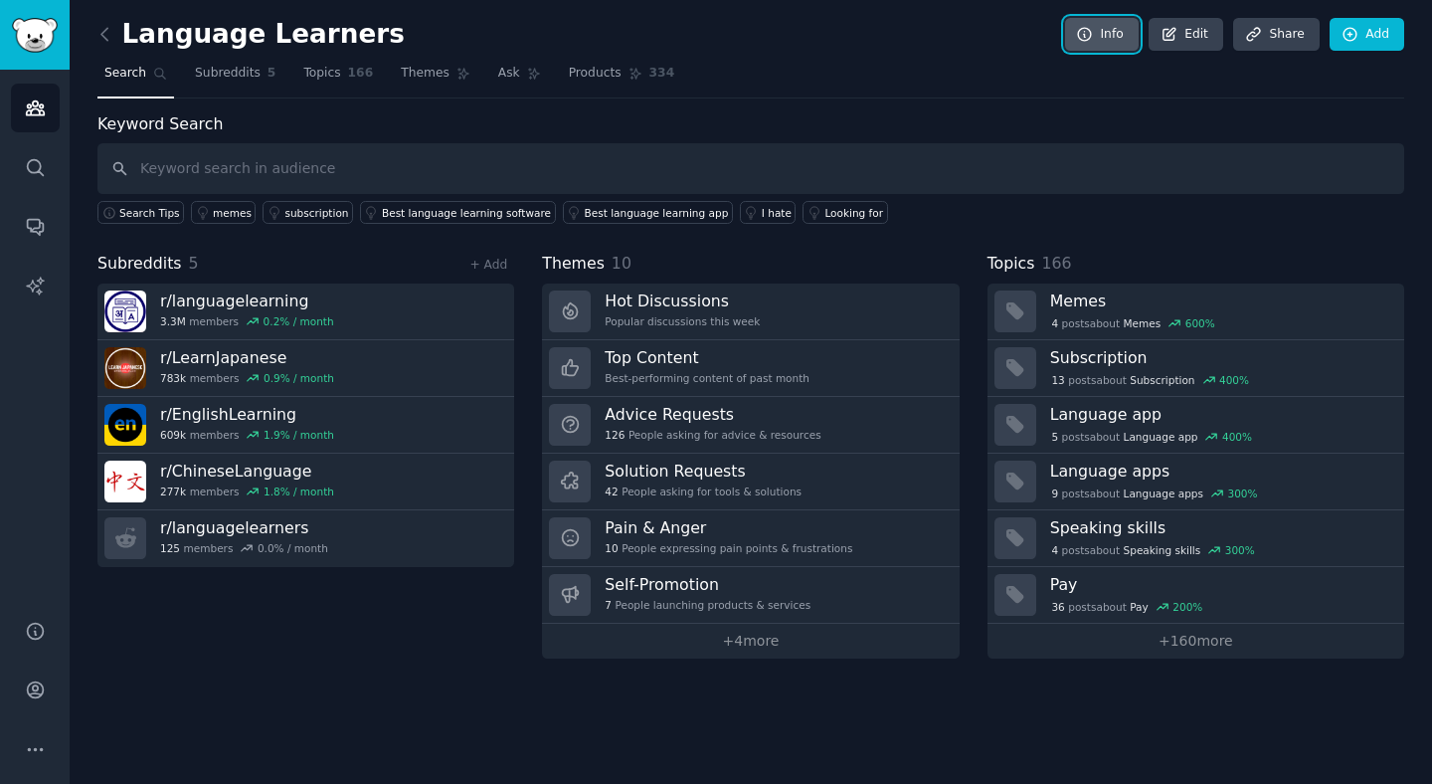
click at [1119, 32] on link "Info" at bounding box center [1102, 35] width 74 height 34
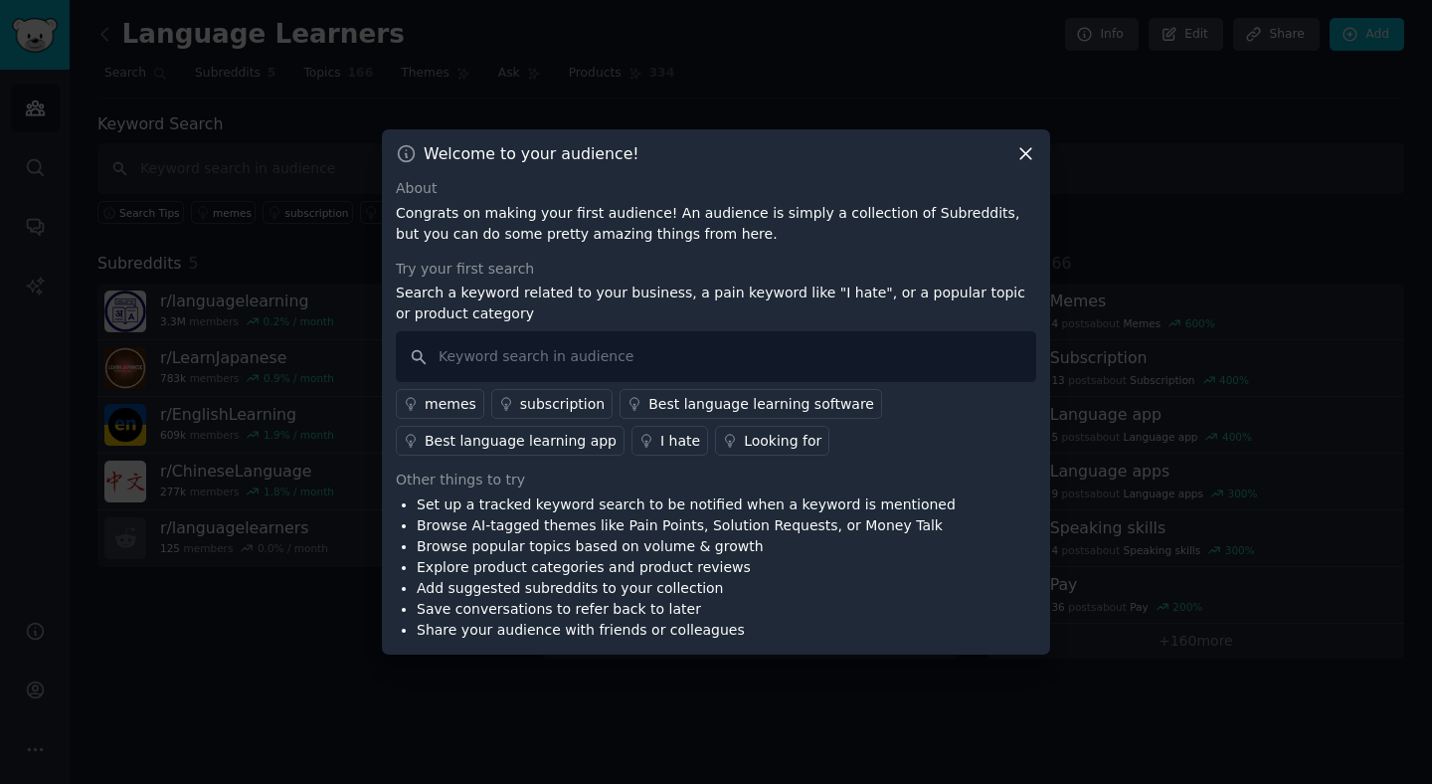
click at [1027, 155] on icon at bounding box center [1025, 154] width 11 height 11
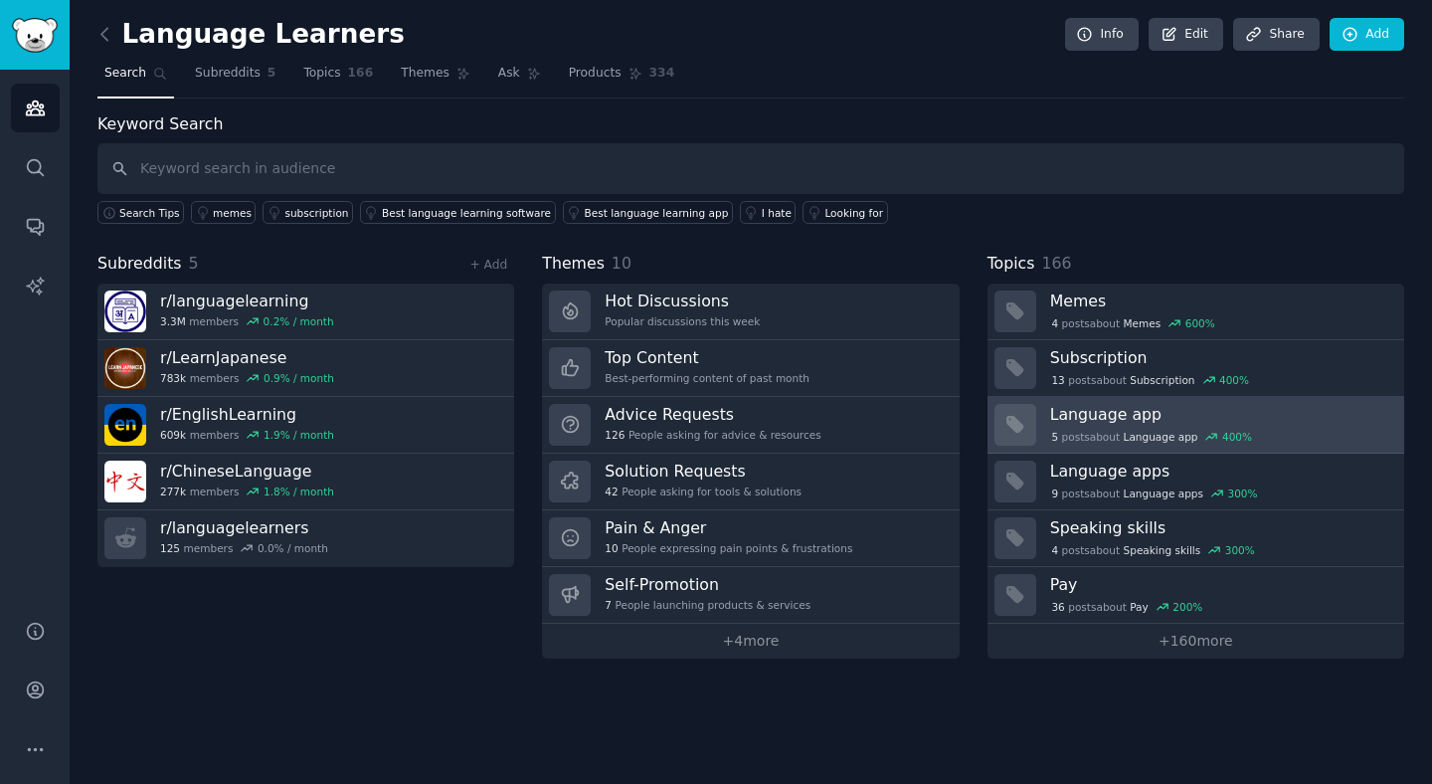
click at [1145, 417] on h3 "Language app" at bounding box center [1220, 414] width 340 height 21
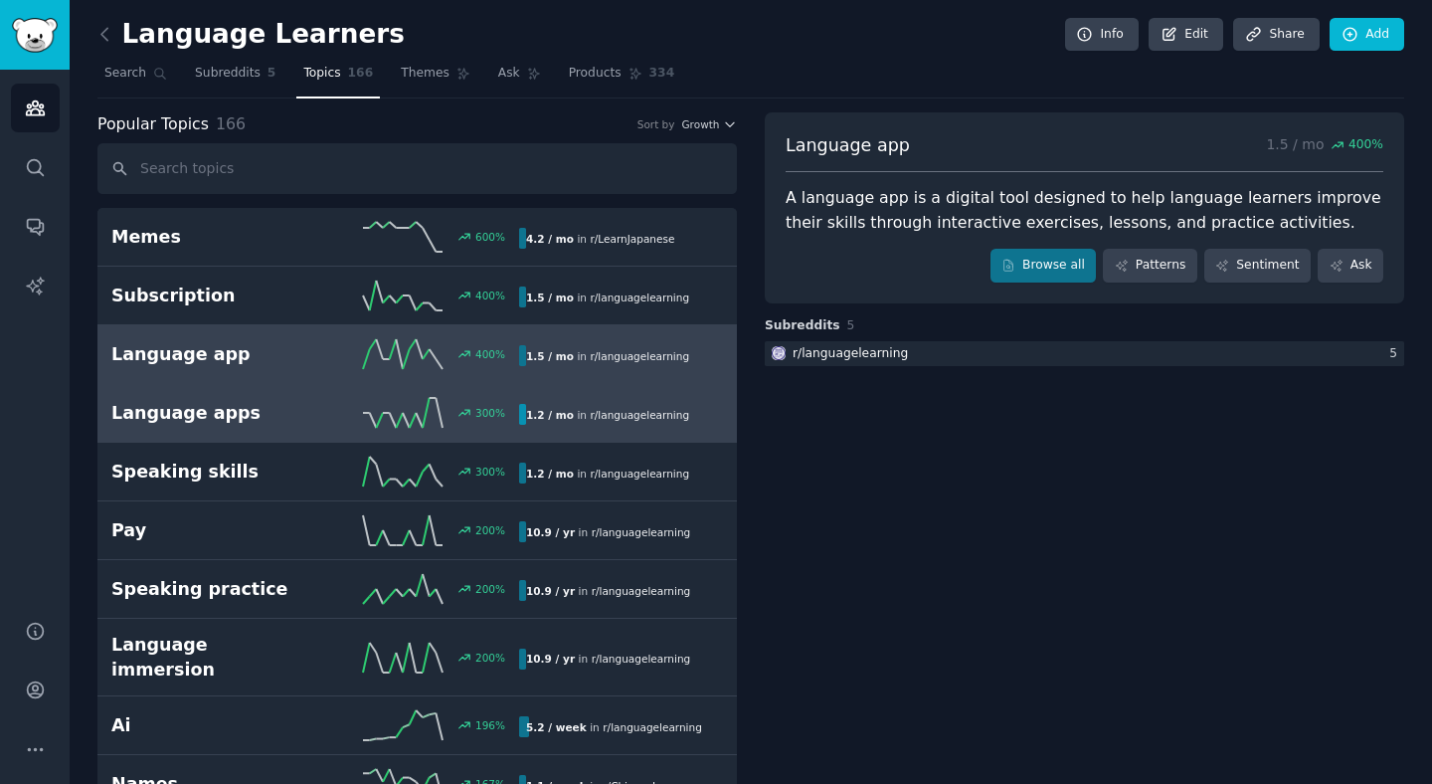
click at [449, 433] on link "Language apps 300 % 1.2 / mo in r/ languagelearning" at bounding box center [416, 413] width 639 height 59
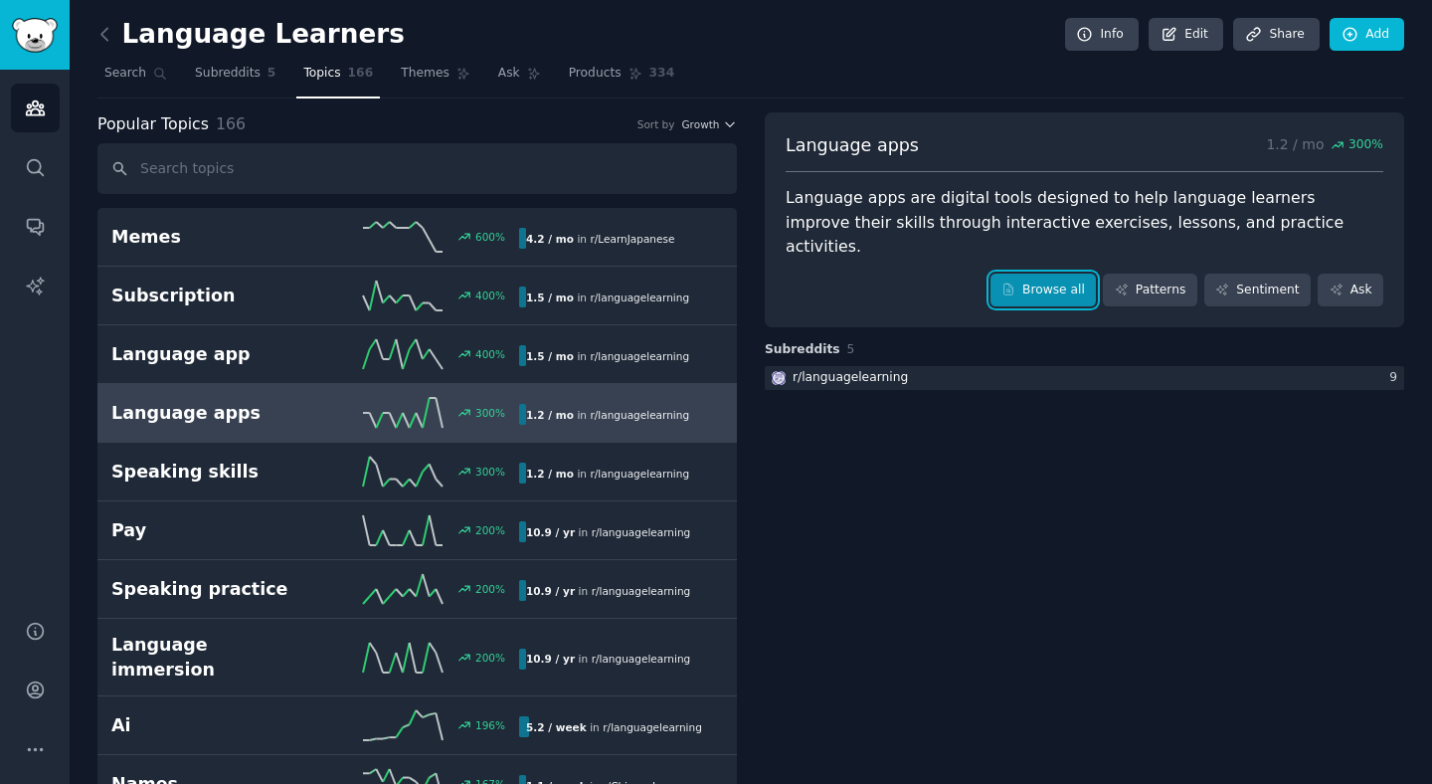
click at [1037, 273] on link "Browse all" at bounding box center [1043, 290] width 106 height 34
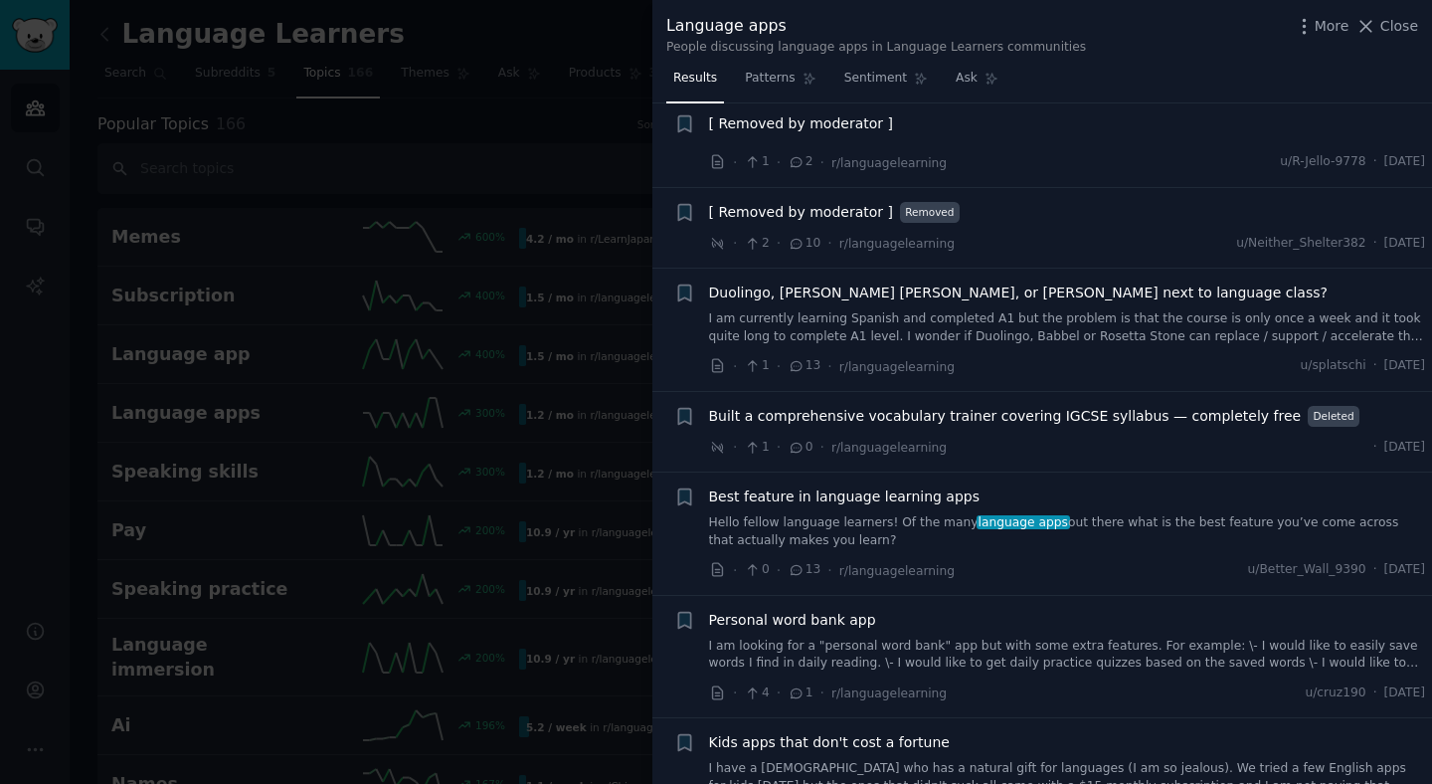
scroll to position [206, 0]
click at [761, 295] on span "Duolingo, [PERSON_NAME] [PERSON_NAME], or [PERSON_NAME] next to language class?" at bounding box center [1018, 290] width 619 height 21
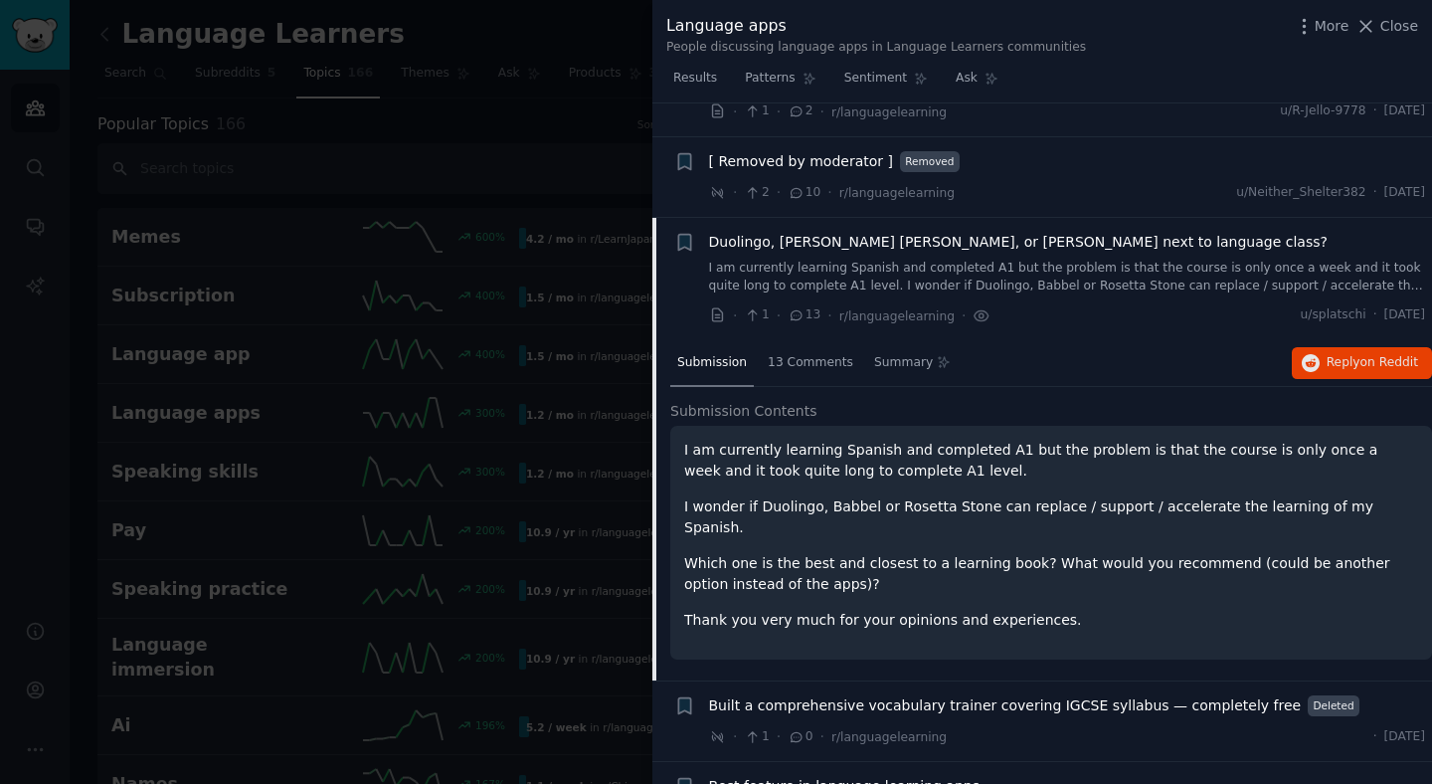
scroll to position [249, 0]
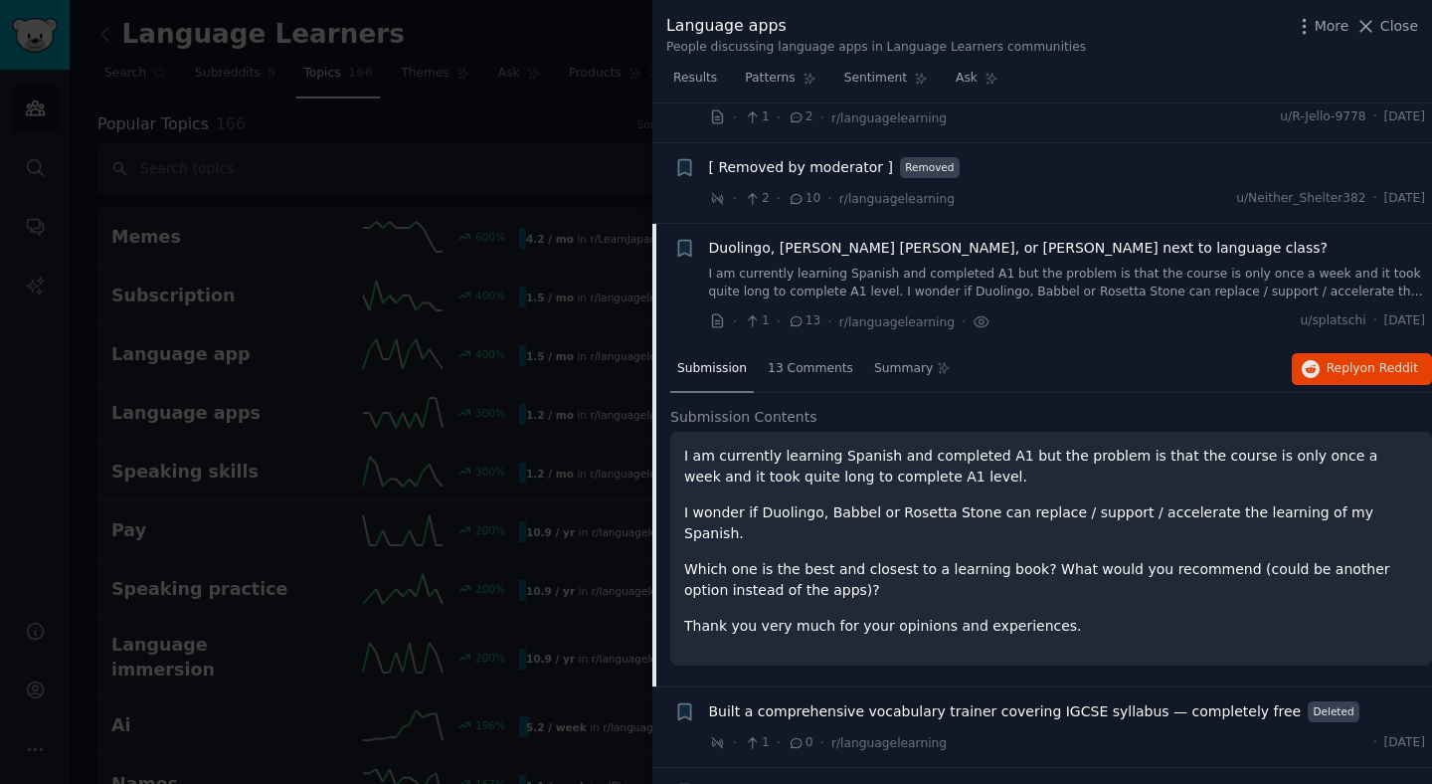
click at [927, 260] on div "Duolingo, [PERSON_NAME] [PERSON_NAME], or [PERSON_NAME] next to language class?…" at bounding box center [1067, 269] width 717 height 63
click at [932, 254] on span "Duolingo, [PERSON_NAME] [PERSON_NAME], or [PERSON_NAME] next to language class?" at bounding box center [1018, 248] width 619 height 21
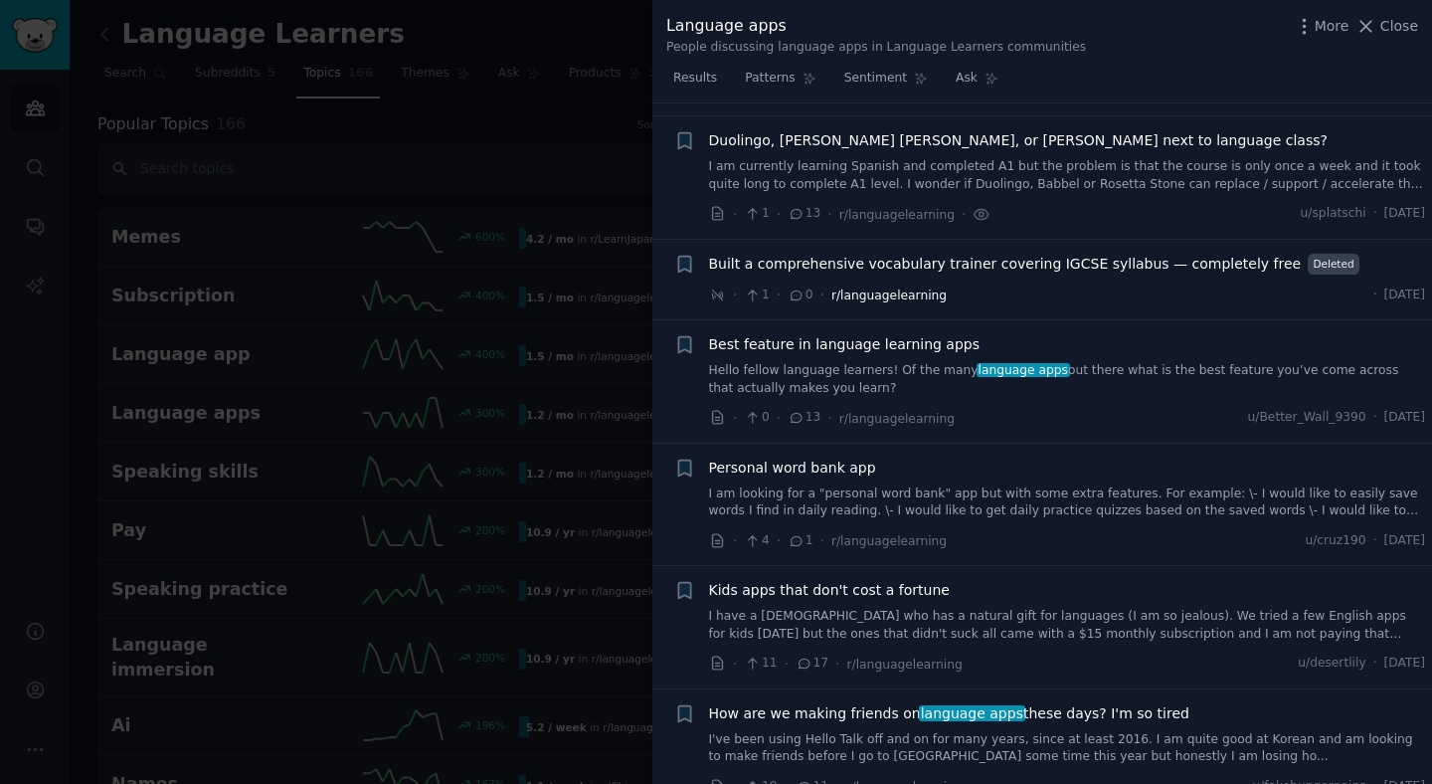
scroll to position [369, 0]
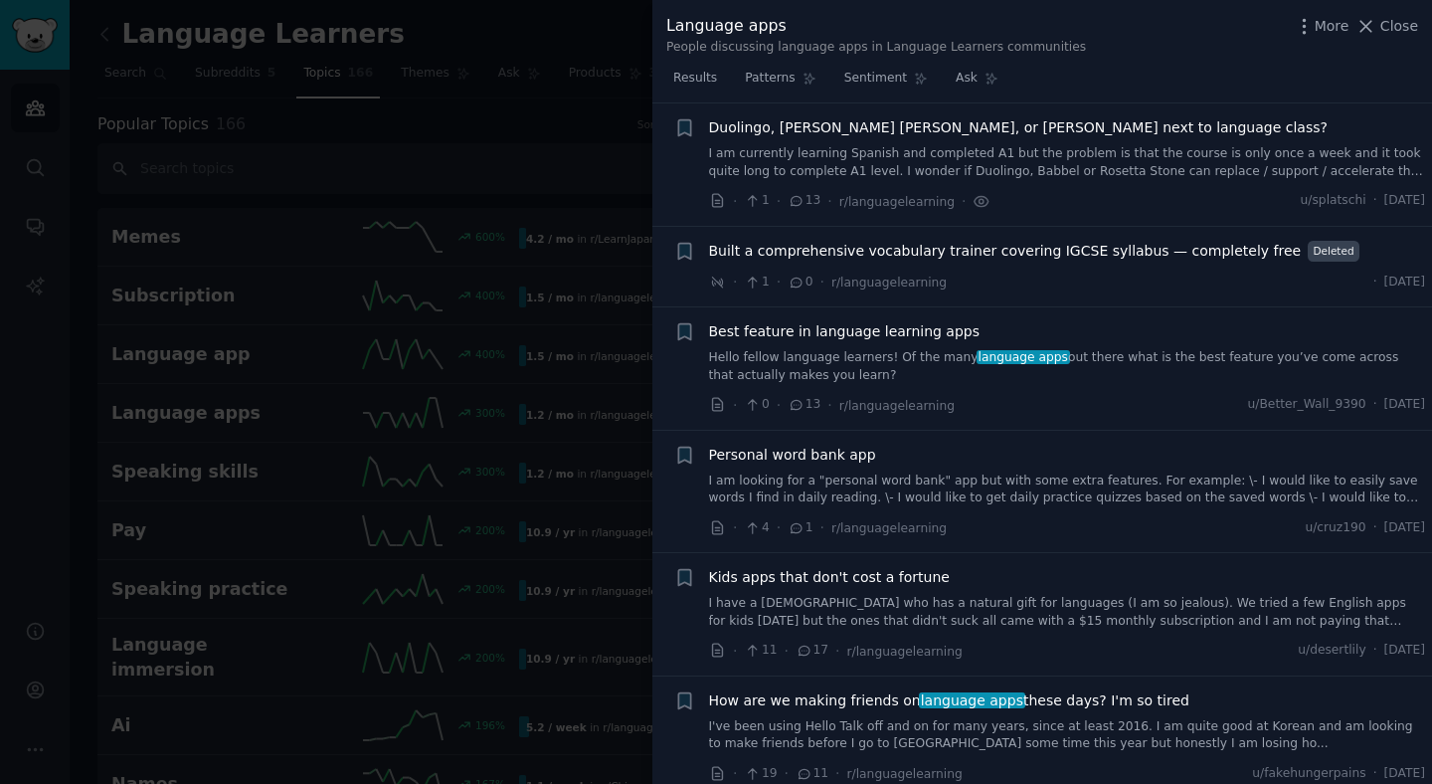
click at [823, 142] on div "Duolingo, [PERSON_NAME] [PERSON_NAME], or [PERSON_NAME] next to language class?…" at bounding box center [1067, 148] width 717 height 63
click at [823, 124] on span "Duolingo, [PERSON_NAME] [PERSON_NAME], or [PERSON_NAME] next to language class?" at bounding box center [1018, 127] width 619 height 21
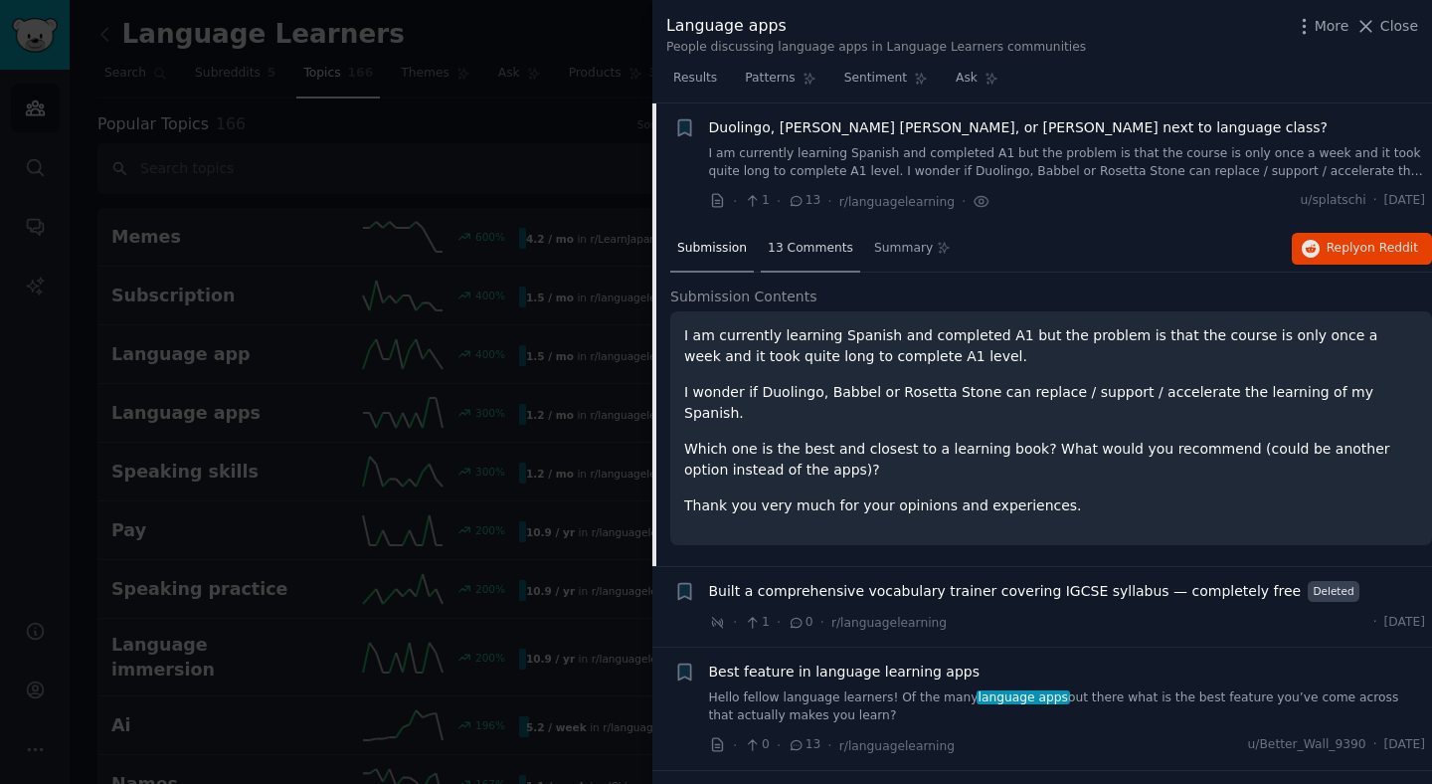
click at [799, 261] on div "13 Comments" at bounding box center [810, 250] width 99 height 48
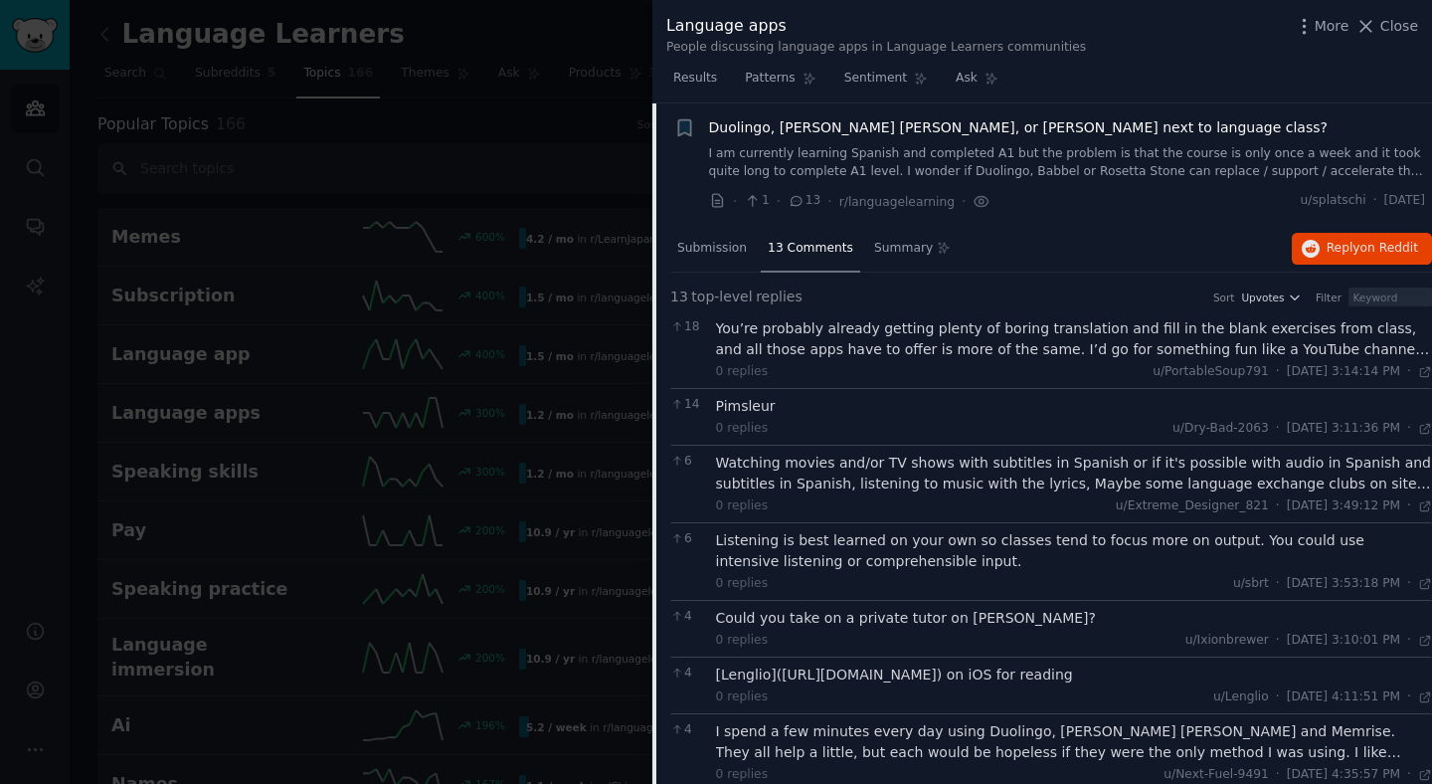
click at [768, 126] on span "Duolingo, [PERSON_NAME] [PERSON_NAME], or [PERSON_NAME] next to language class?" at bounding box center [1018, 127] width 619 height 21
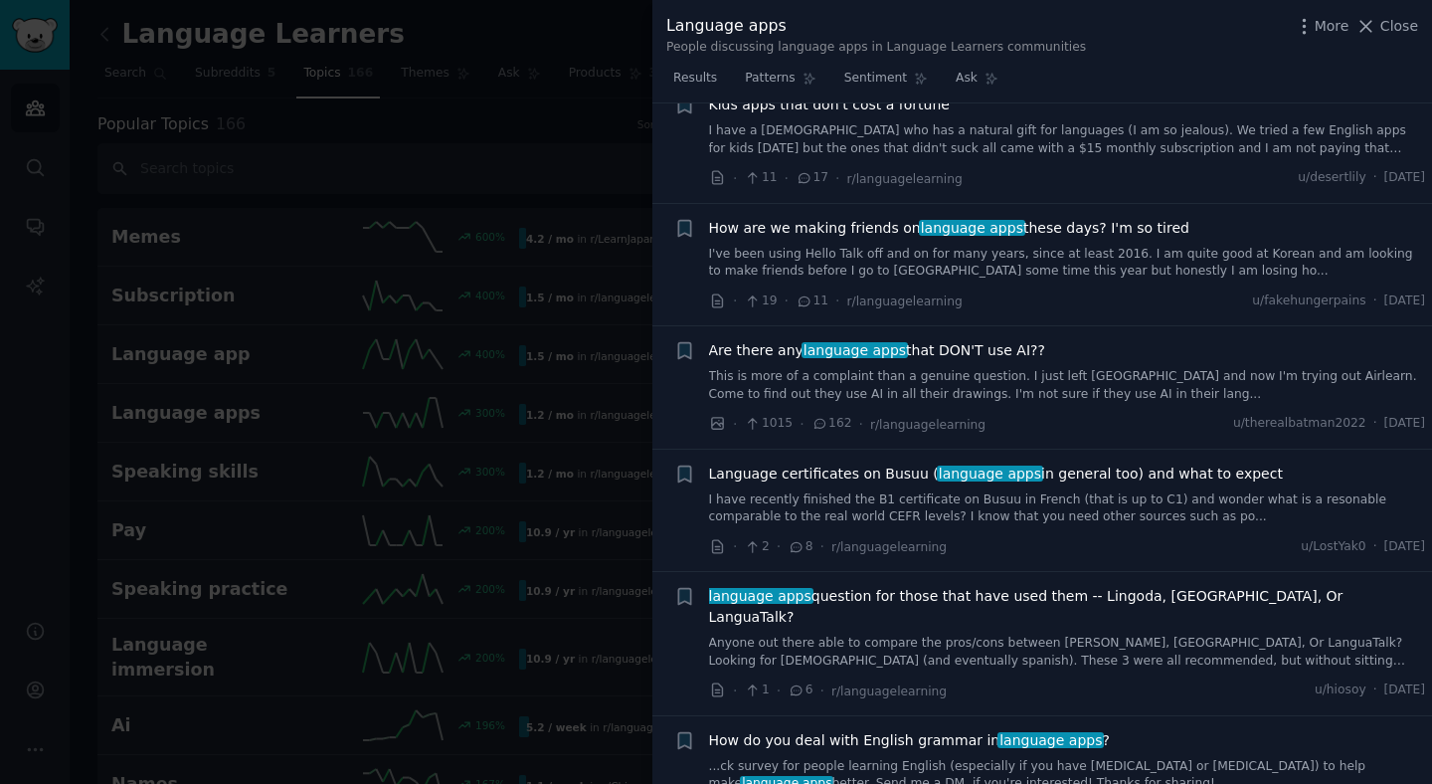
scroll to position [843, 0]
click at [772, 346] on span "Are there any language apps that DON'T use AI??" at bounding box center [877, 348] width 336 height 21
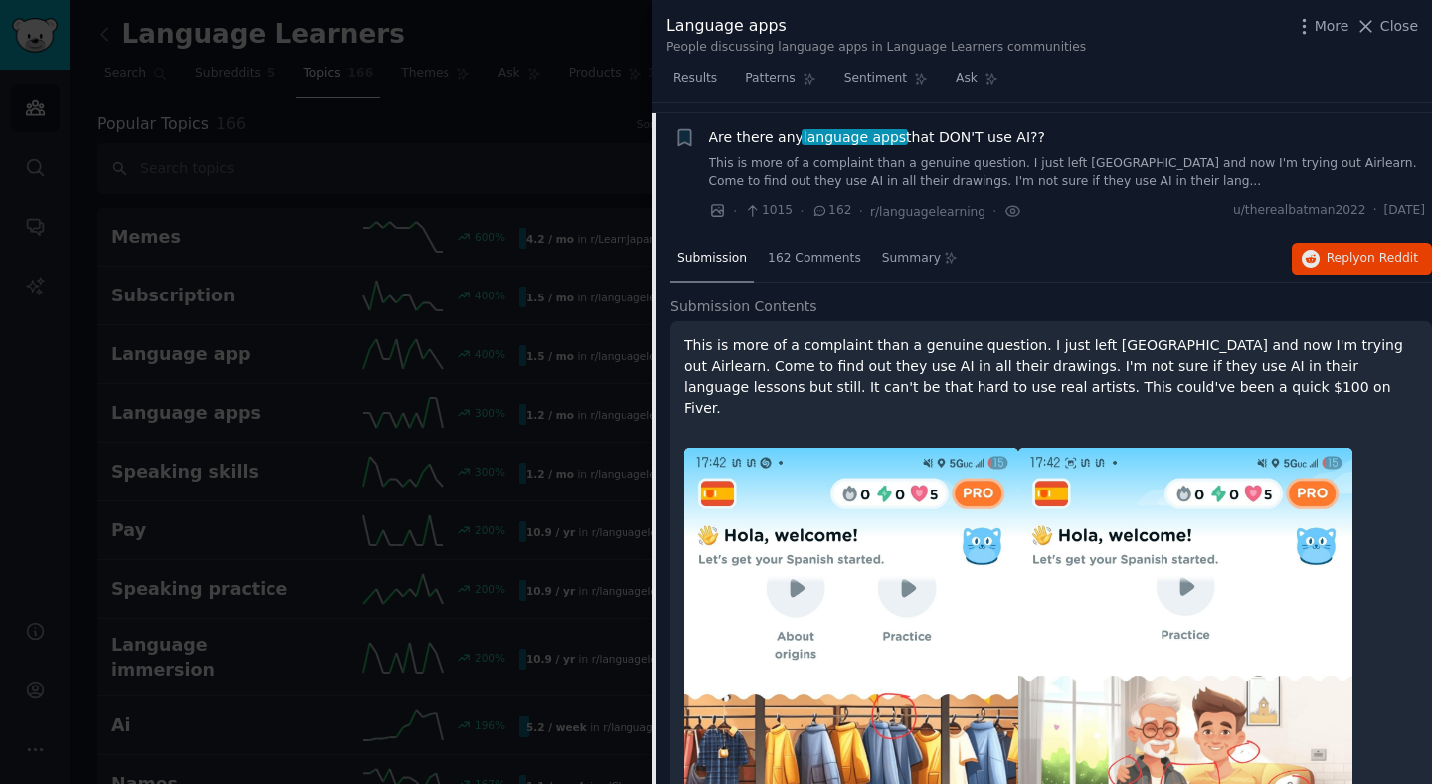
scroll to position [1047, 0]
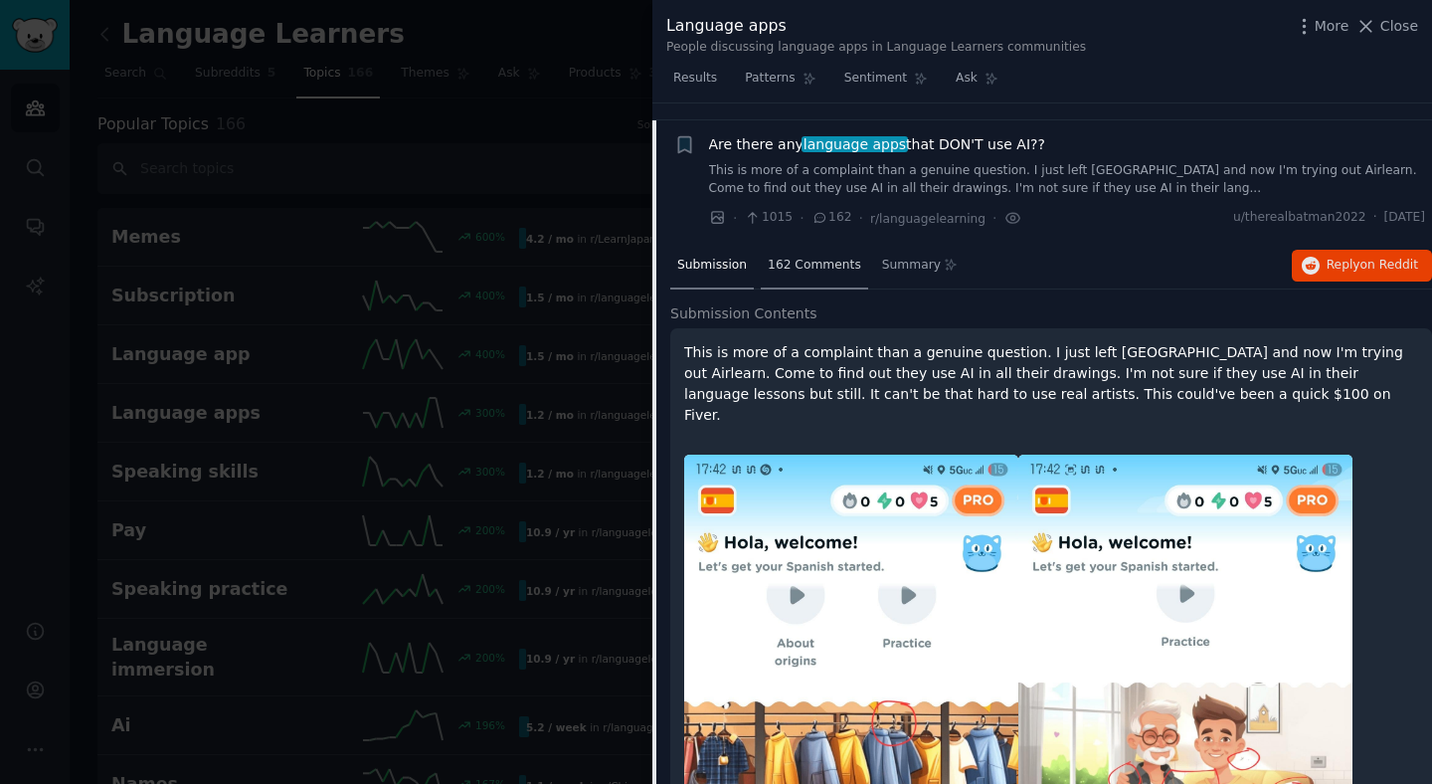
click at [797, 257] on span "162 Comments" at bounding box center [814, 266] width 93 height 18
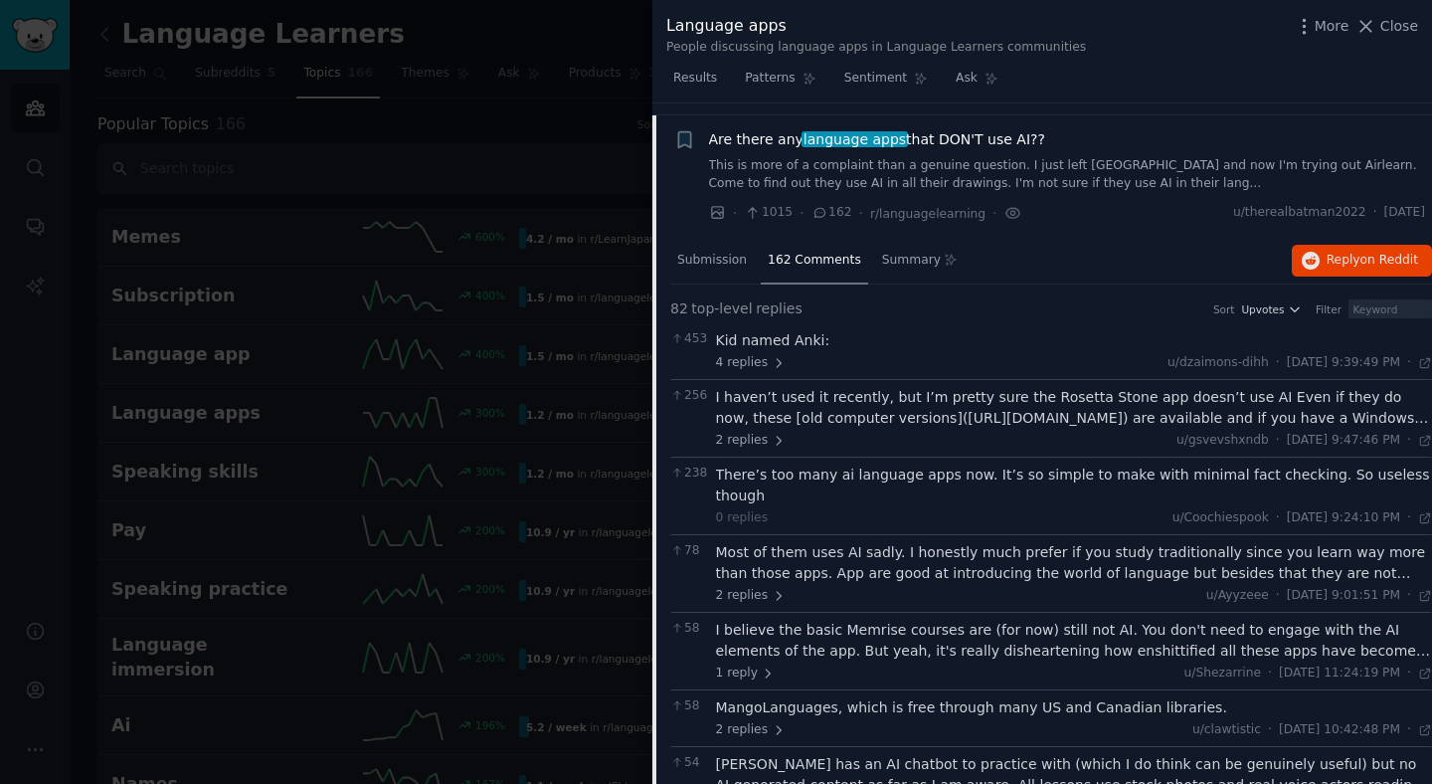
scroll to position [1051, 0]
click at [823, 146] on span "language apps" at bounding box center [855, 140] width 106 height 16
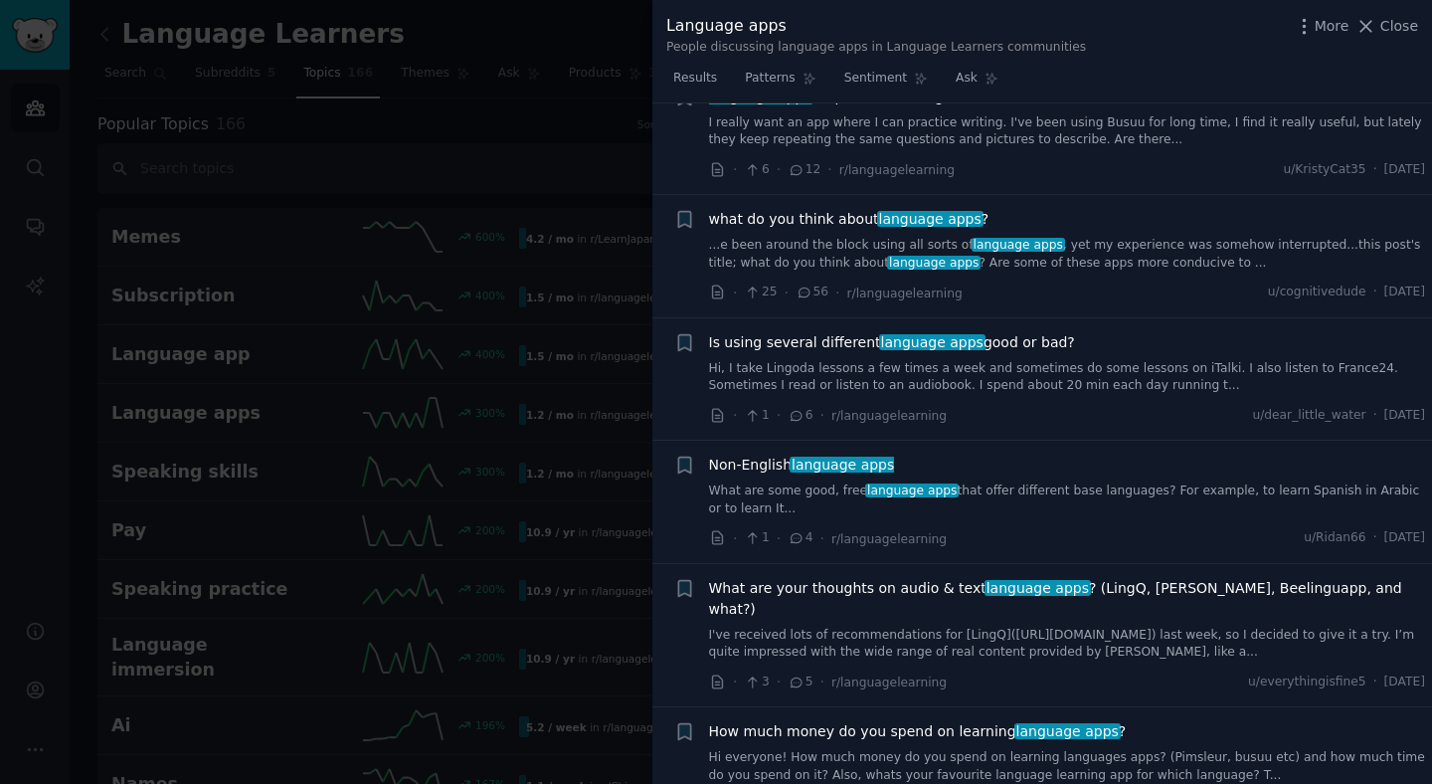
scroll to position [2213, 0]
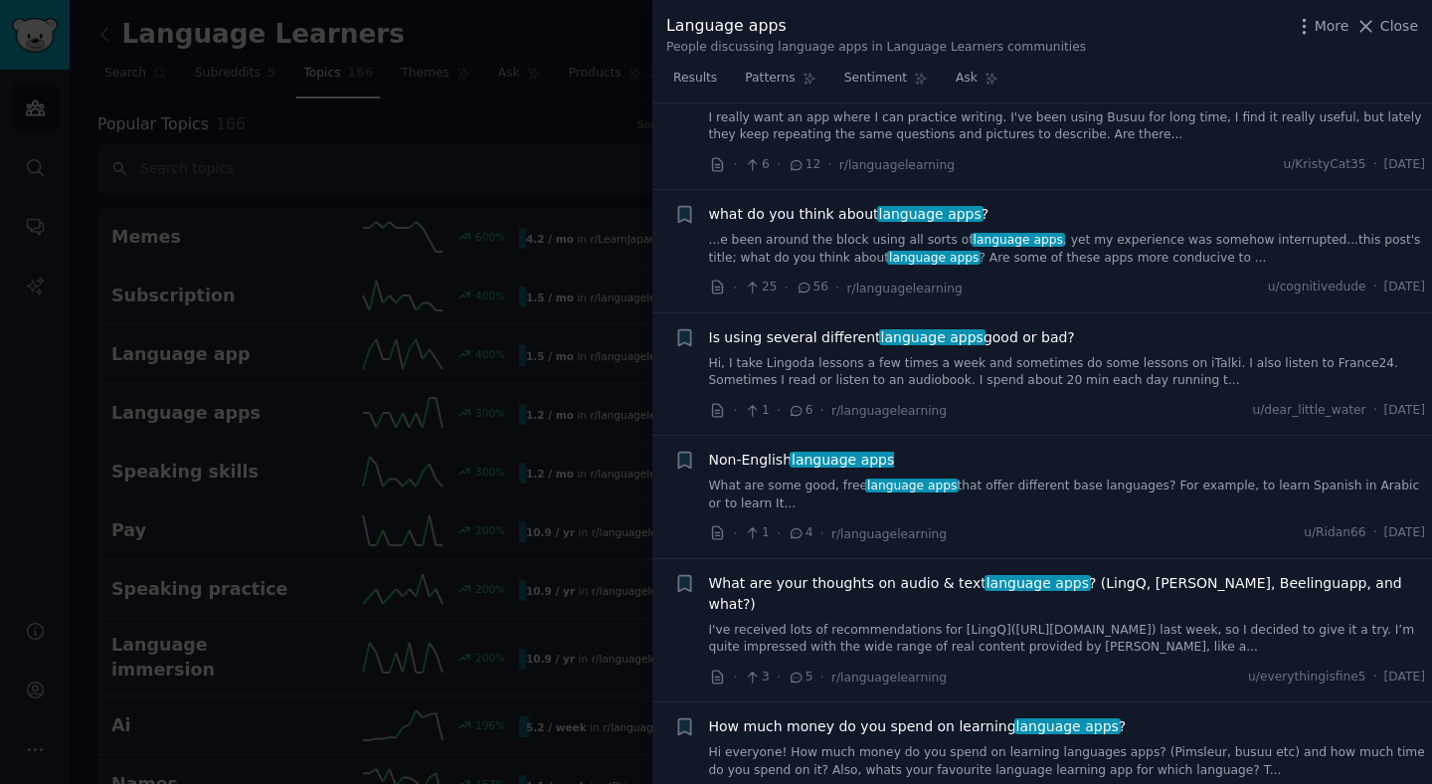
click at [831, 327] on span "Is using several different language apps good or bad?" at bounding box center [892, 337] width 366 height 21
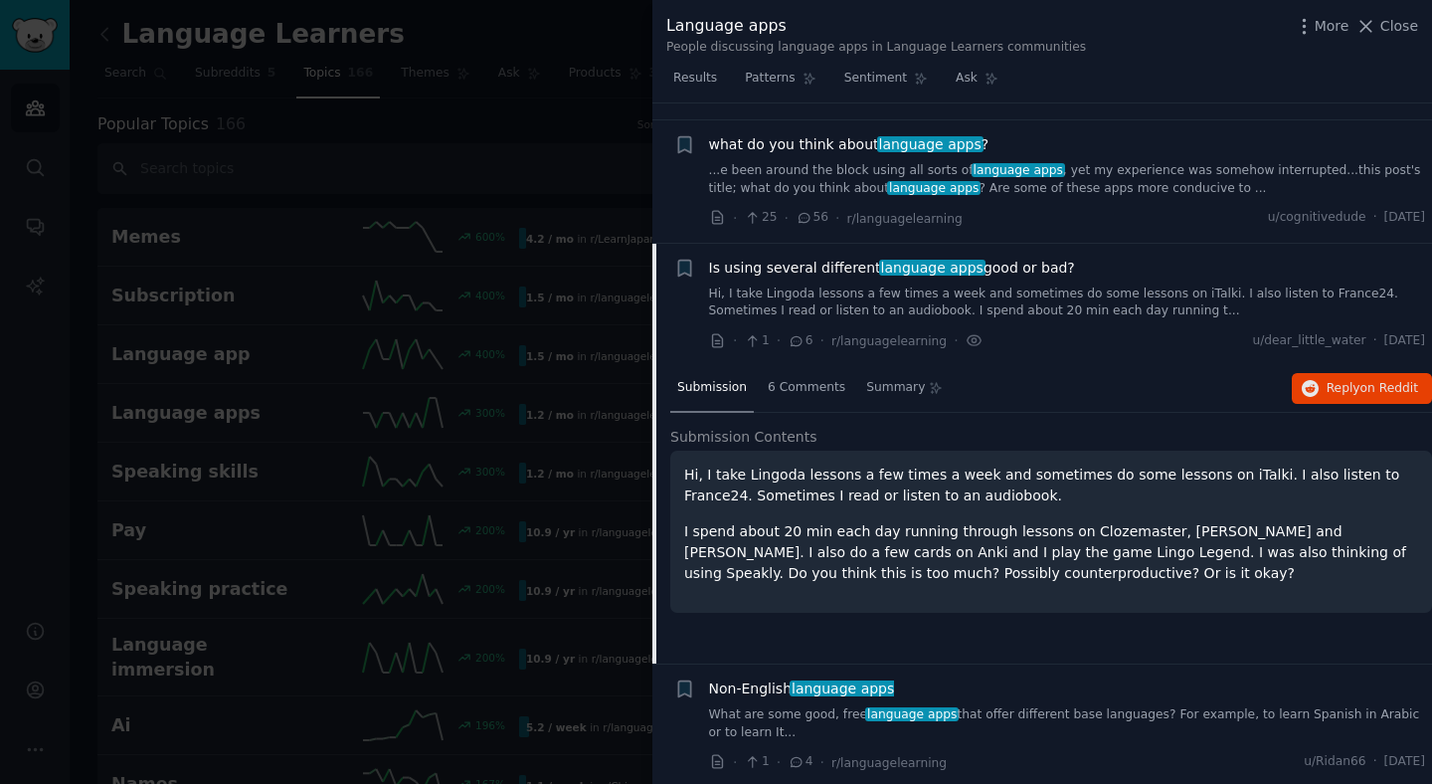
scroll to position [2269, 0]
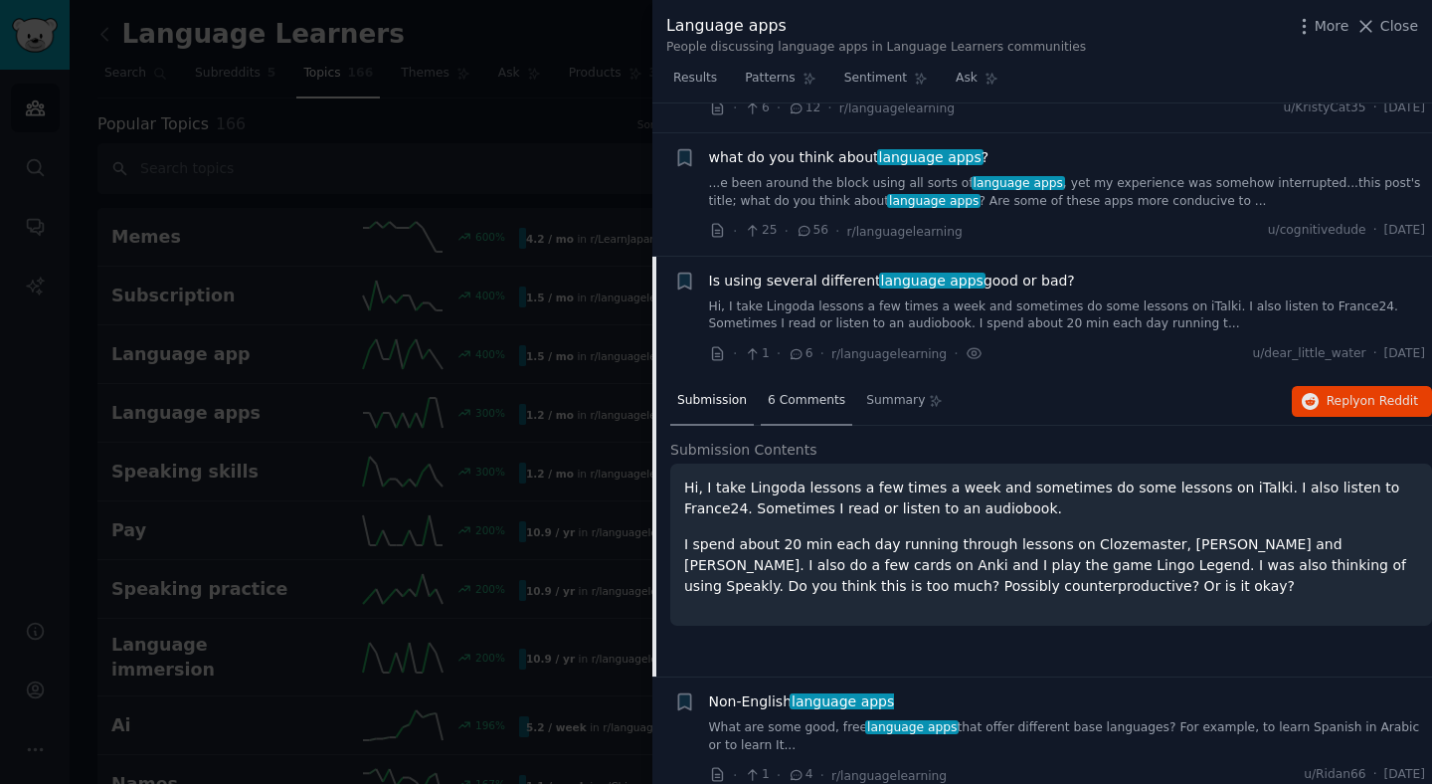
click at [797, 392] on span "6 Comments" at bounding box center [807, 401] width 78 height 18
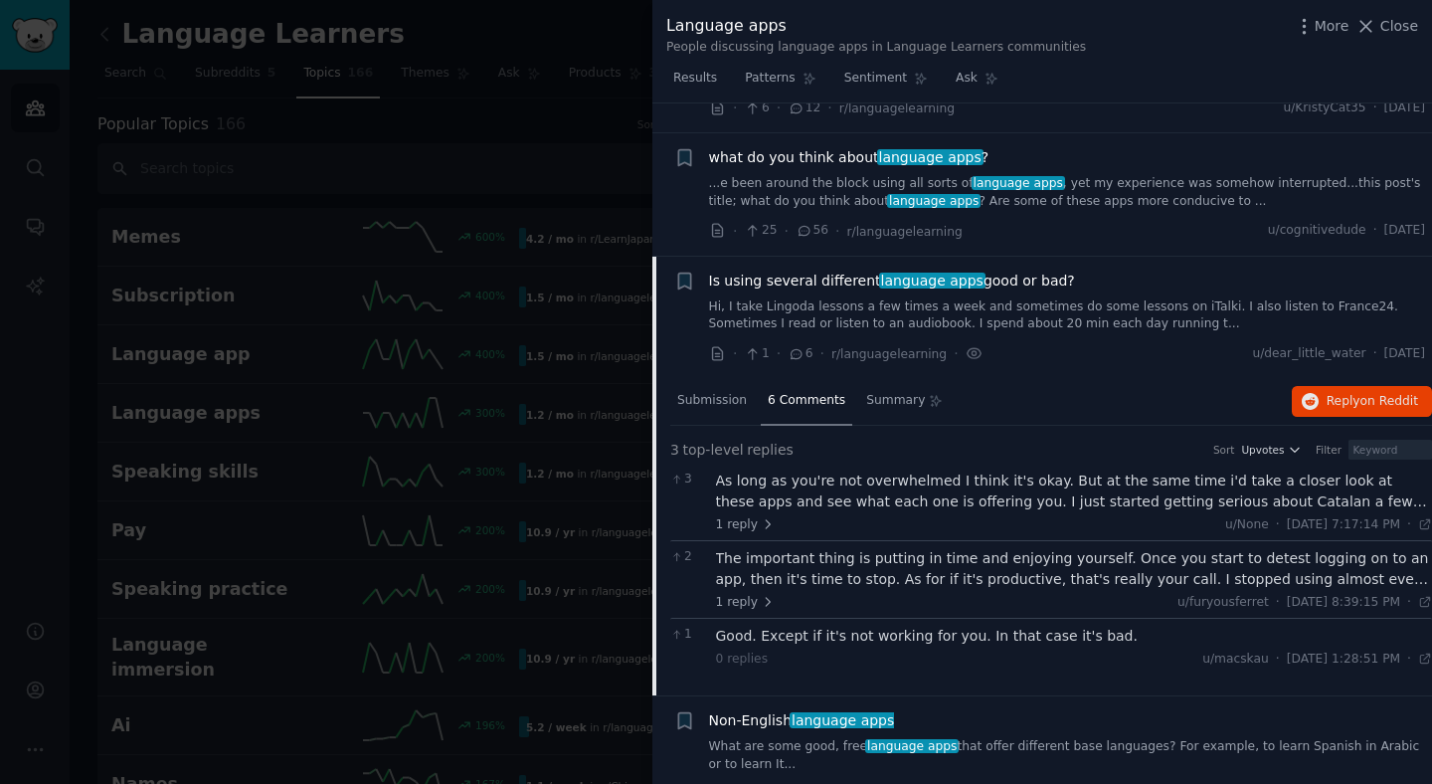
click at [870, 270] on span "Is using several different language apps good or bad?" at bounding box center [892, 280] width 366 height 21
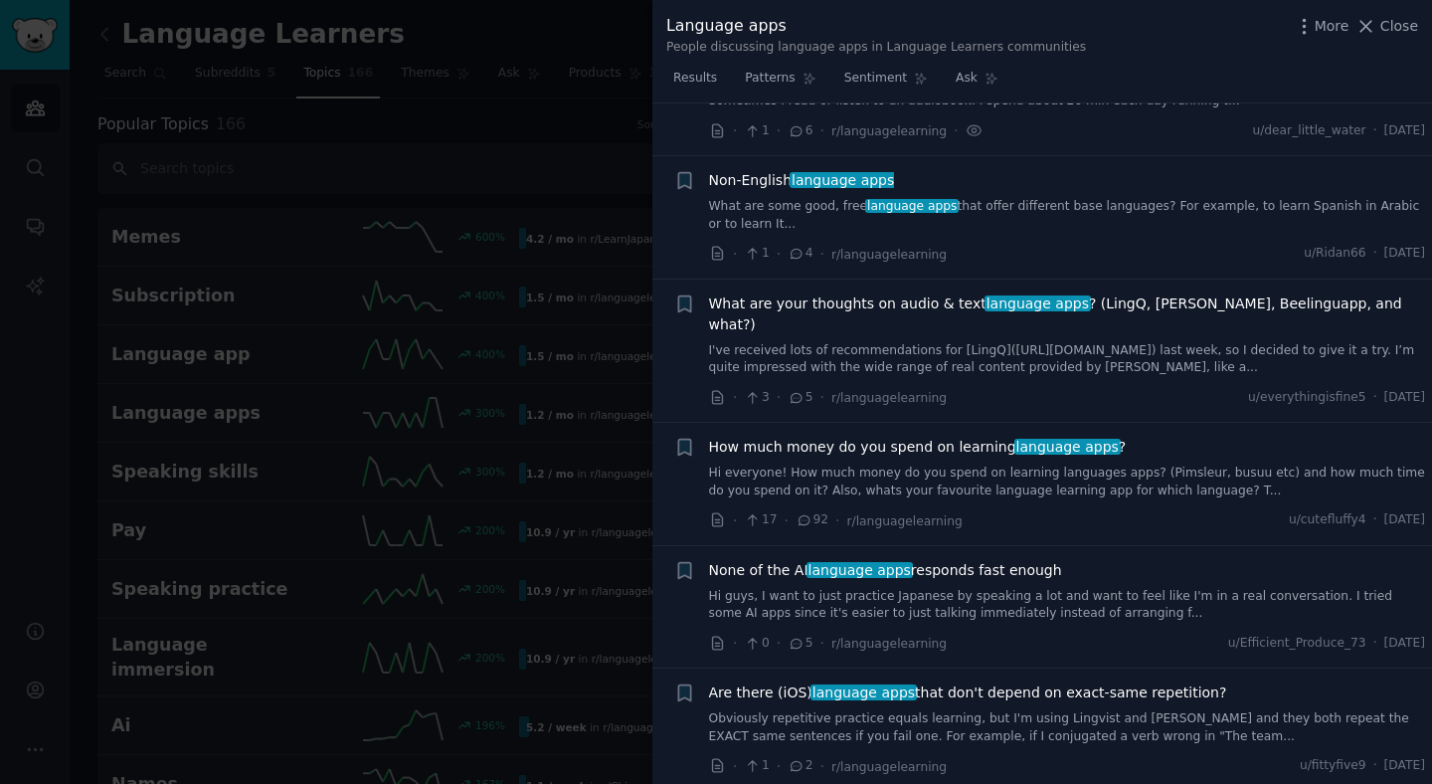
scroll to position [2501, 0]
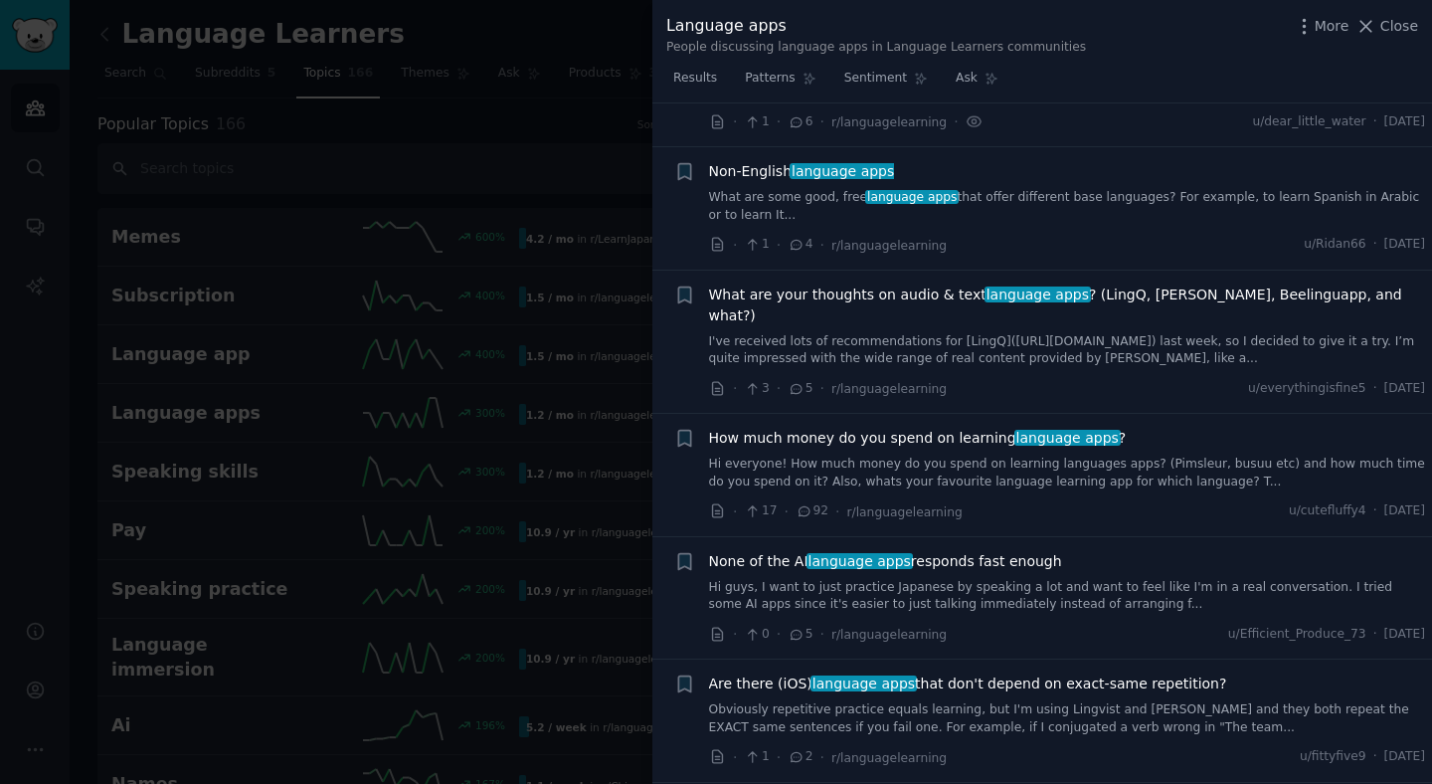
click at [847, 428] on span "How much money do you spend on learning language apps ?" at bounding box center [918, 438] width 418 height 21
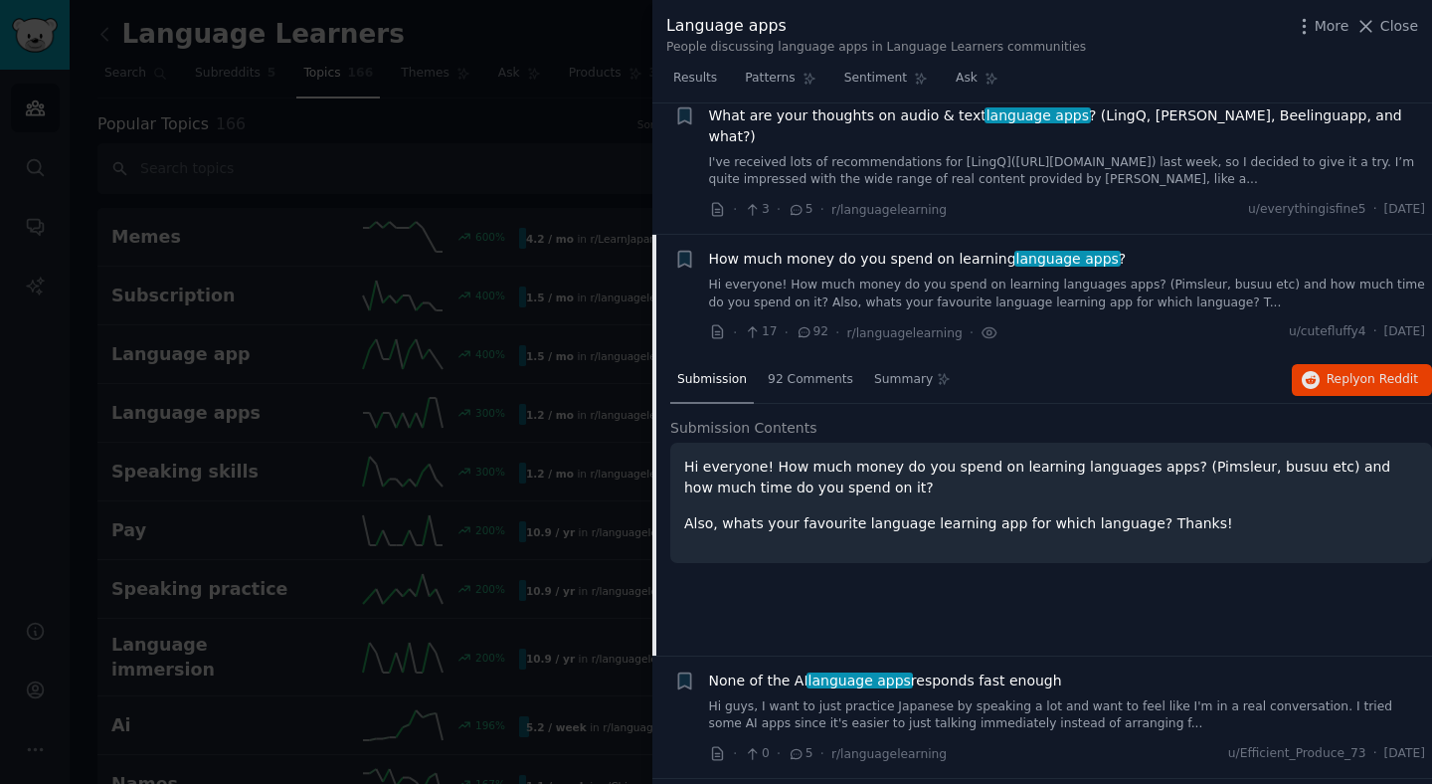
scroll to position [2770, 0]
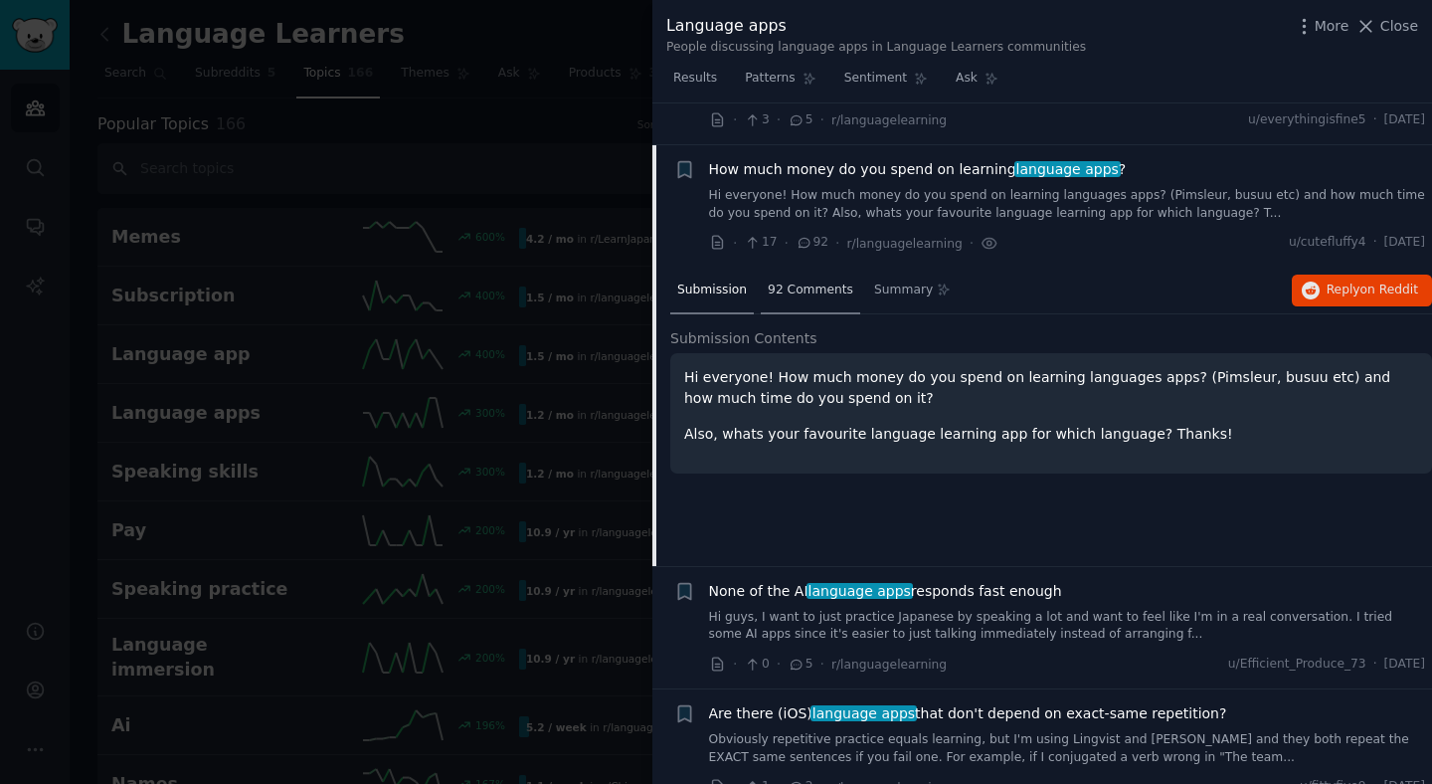
click at [806, 281] on span "92 Comments" at bounding box center [811, 290] width 86 height 18
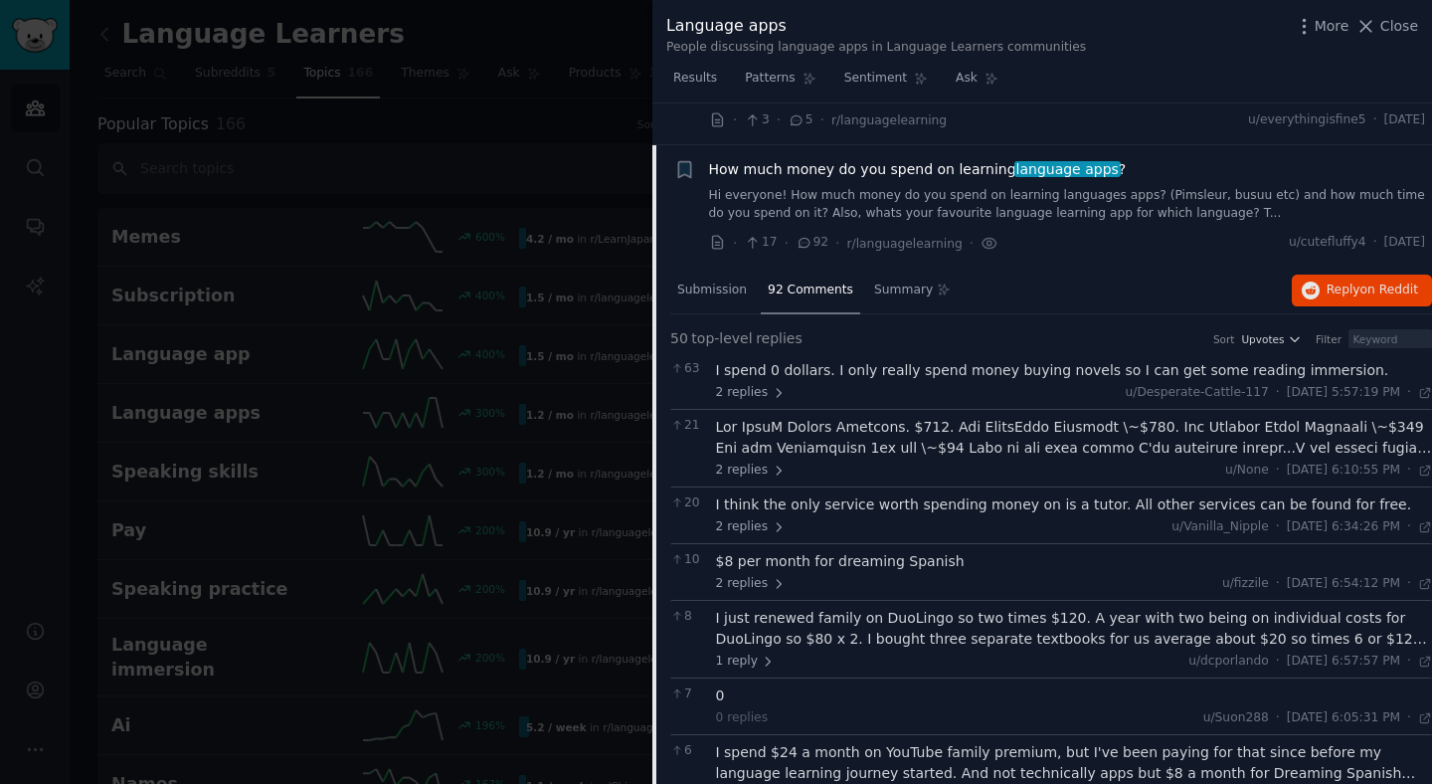
click at [798, 159] on span "How much money do you spend on learning language apps ?" at bounding box center [918, 169] width 418 height 21
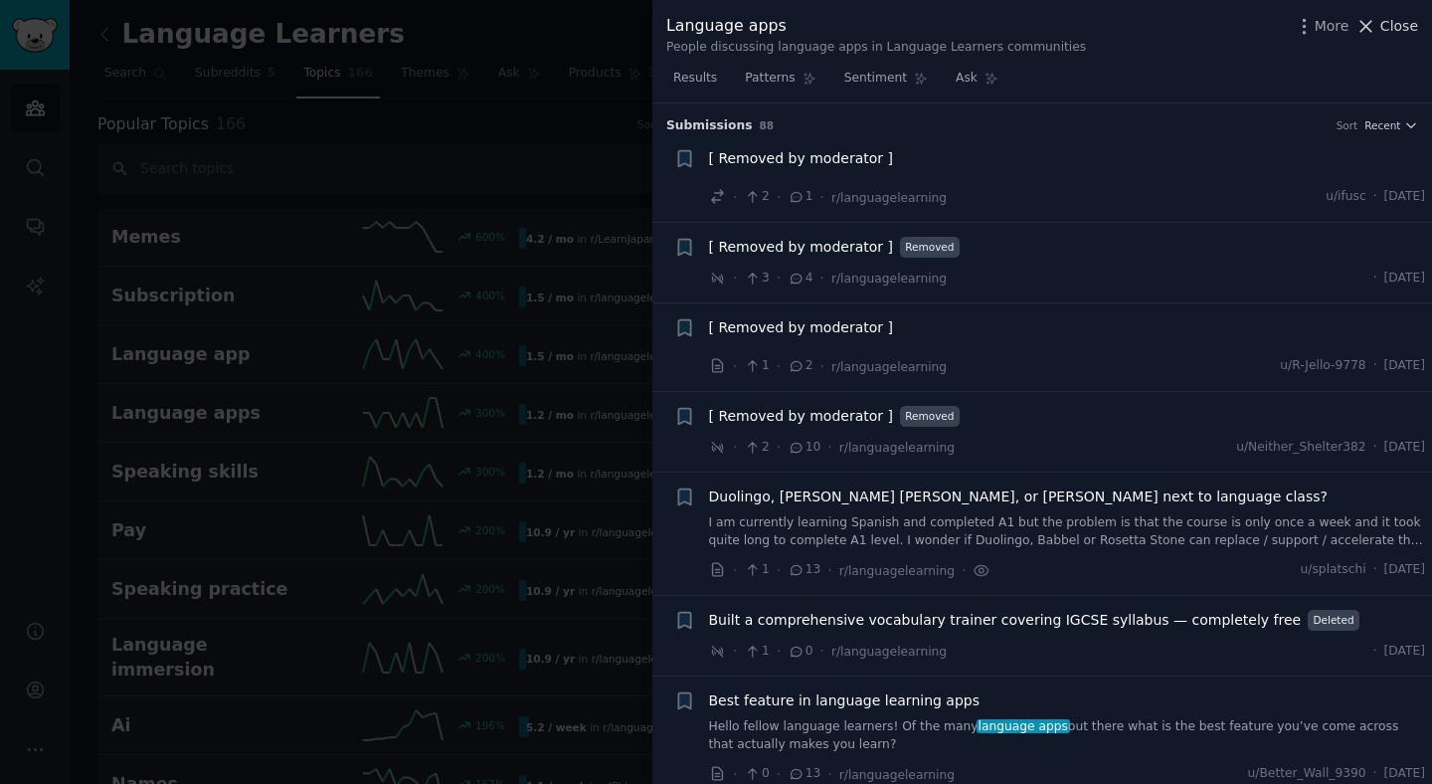
click at [1376, 27] on icon at bounding box center [1365, 26] width 21 height 21
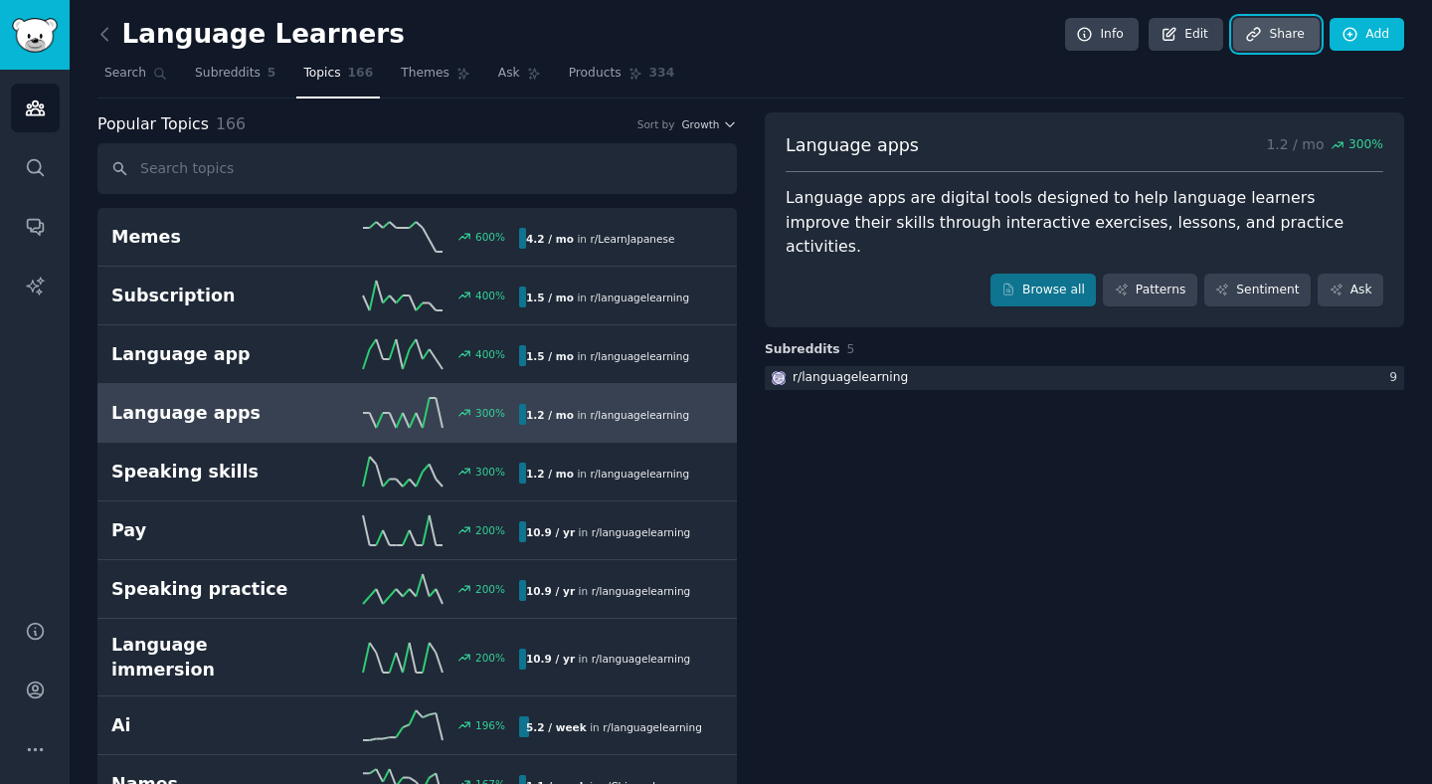
click at [1256, 33] on icon at bounding box center [1253, 34] width 13 height 13
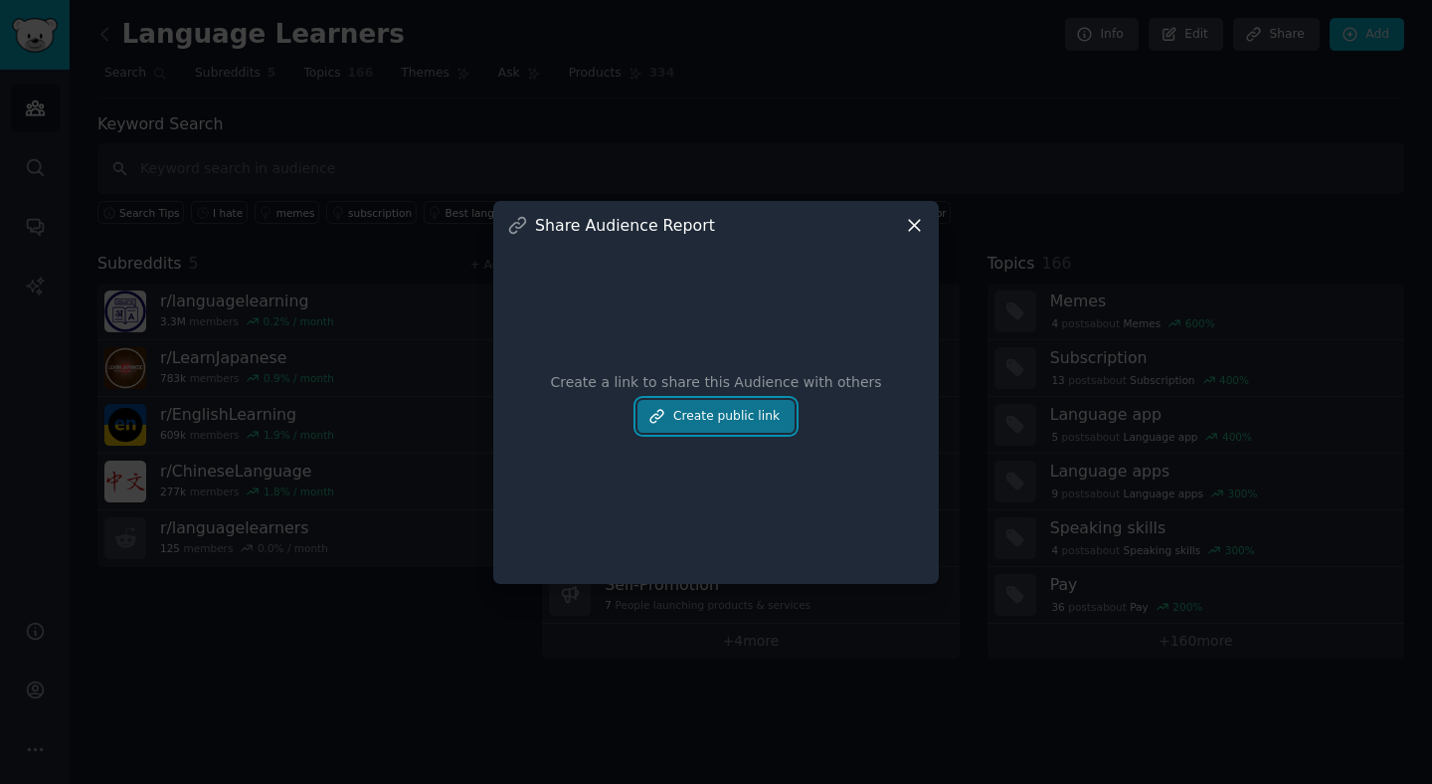
click at [700, 427] on button "Create public link" at bounding box center [715, 417] width 157 height 34
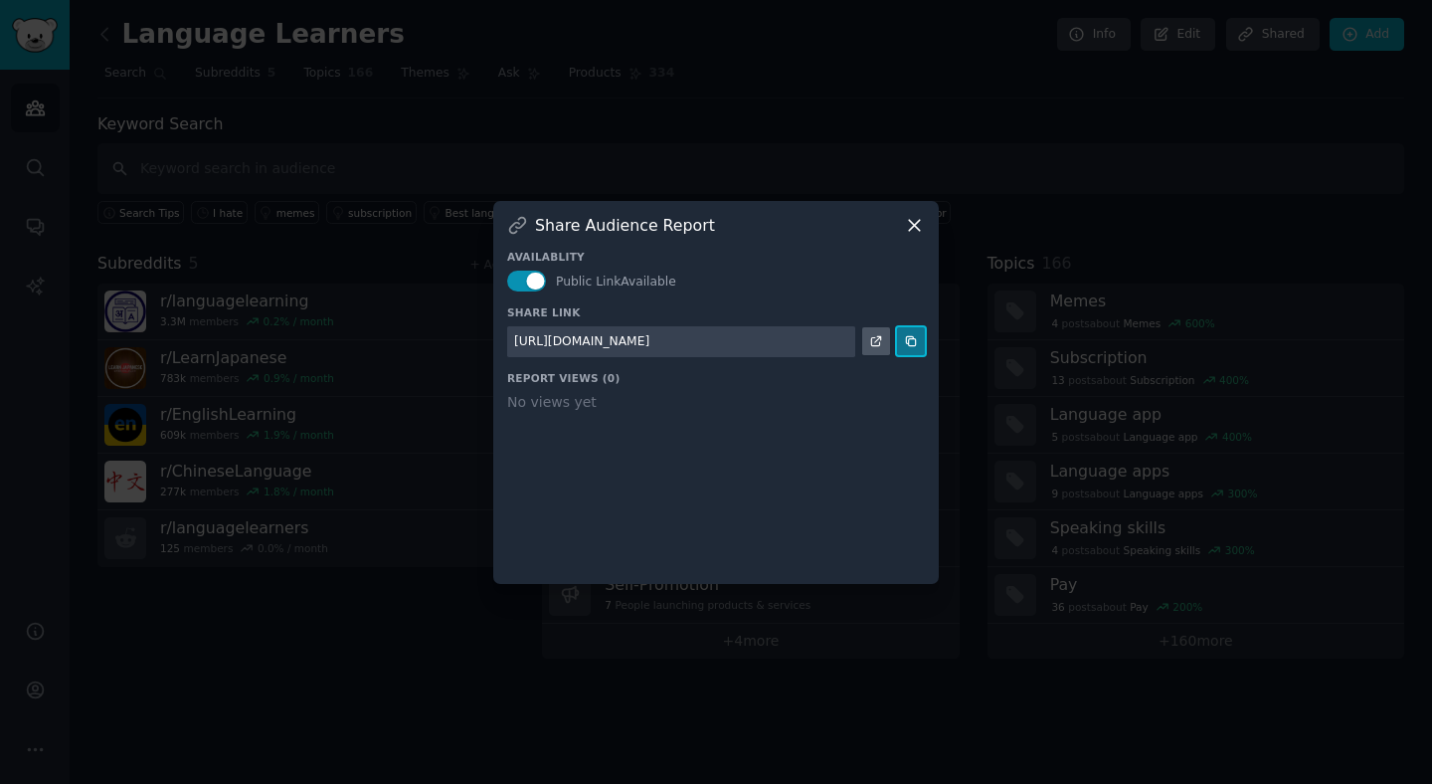
click at [904, 347] on icon at bounding box center [911, 341] width 14 height 14
click at [910, 225] on icon at bounding box center [914, 225] width 21 height 21
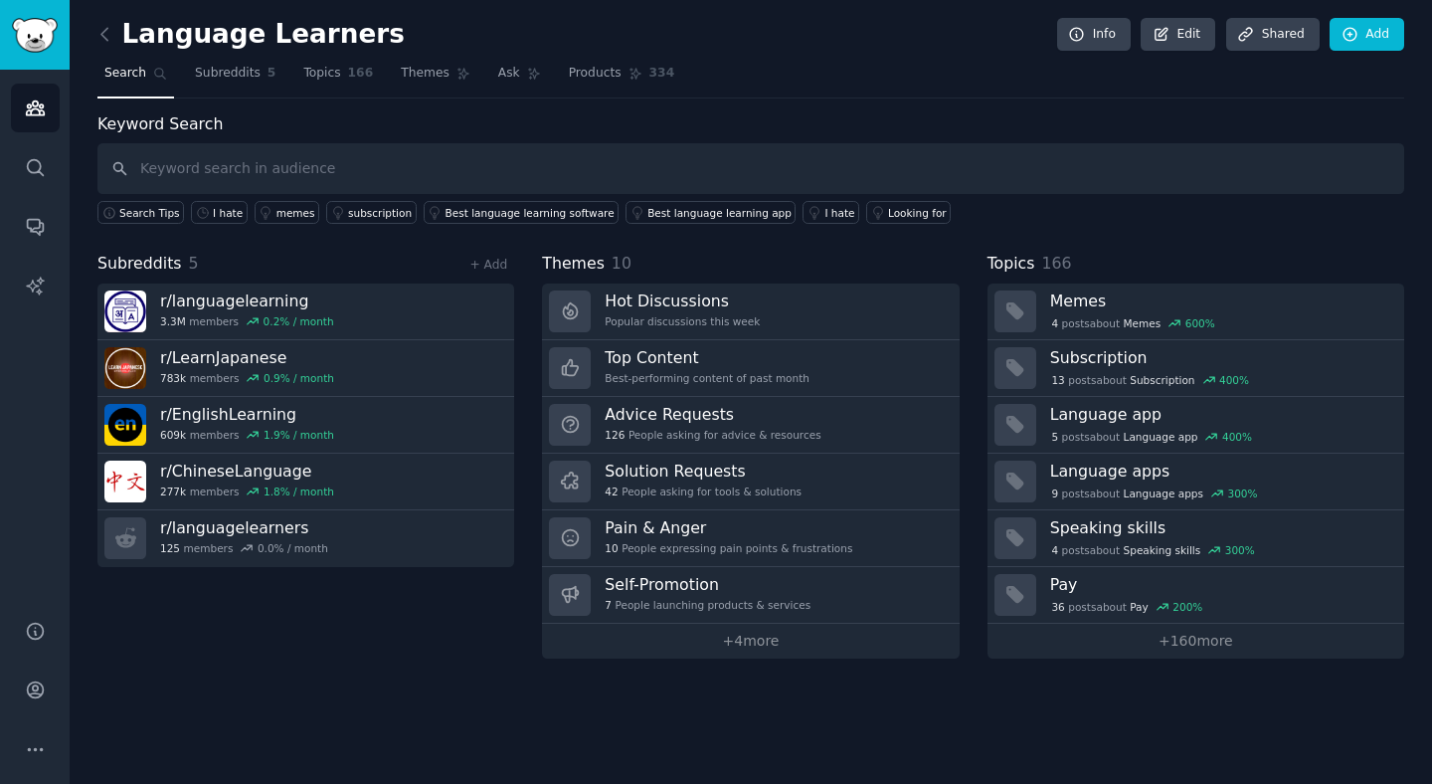
click at [519, 662] on div "Language Learners Info Edit Share d Add Search Subreddits 5 Topics 166 Themes A…" at bounding box center [751, 392] width 1362 height 784
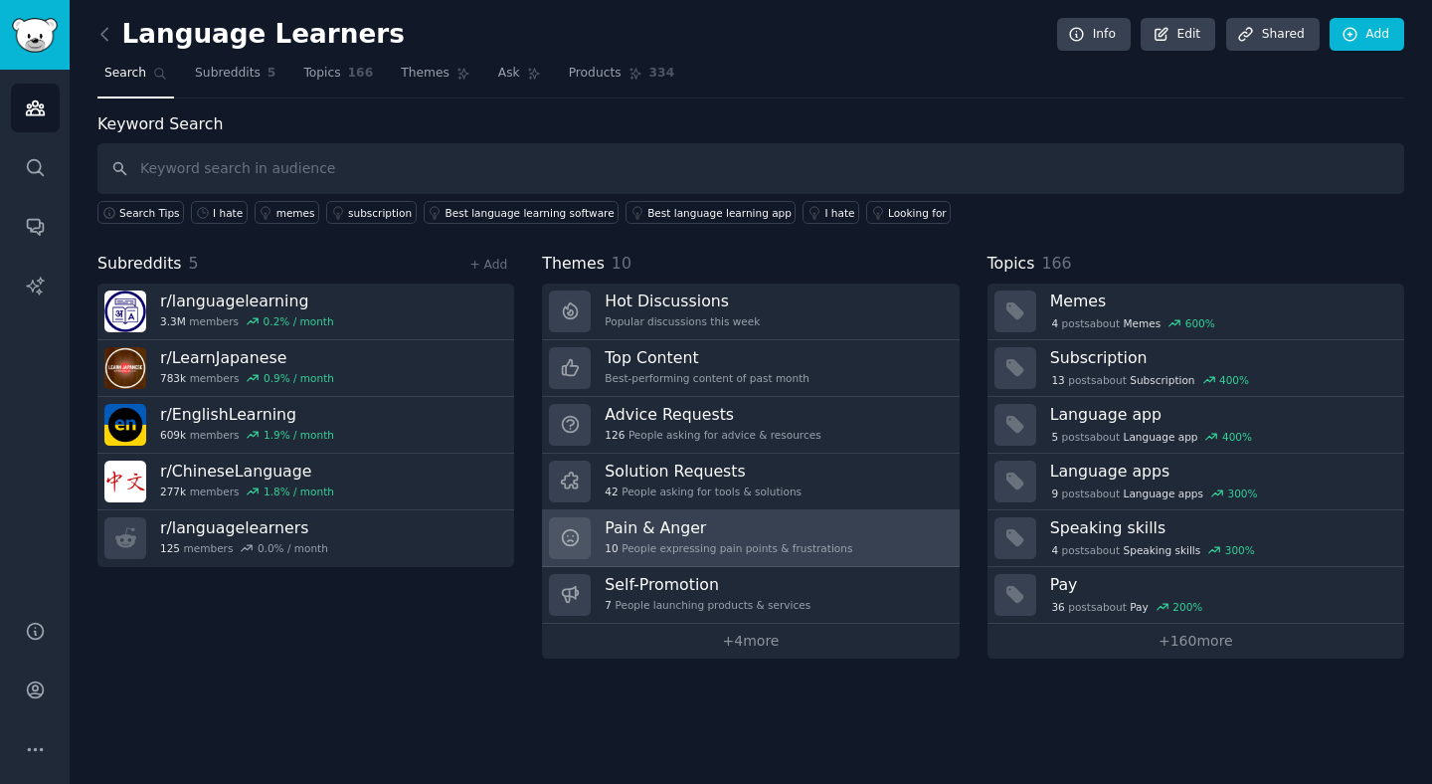
click at [712, 537] on h3 "Pain & Anger" at bounding box center [729, 527] width 248 height 21
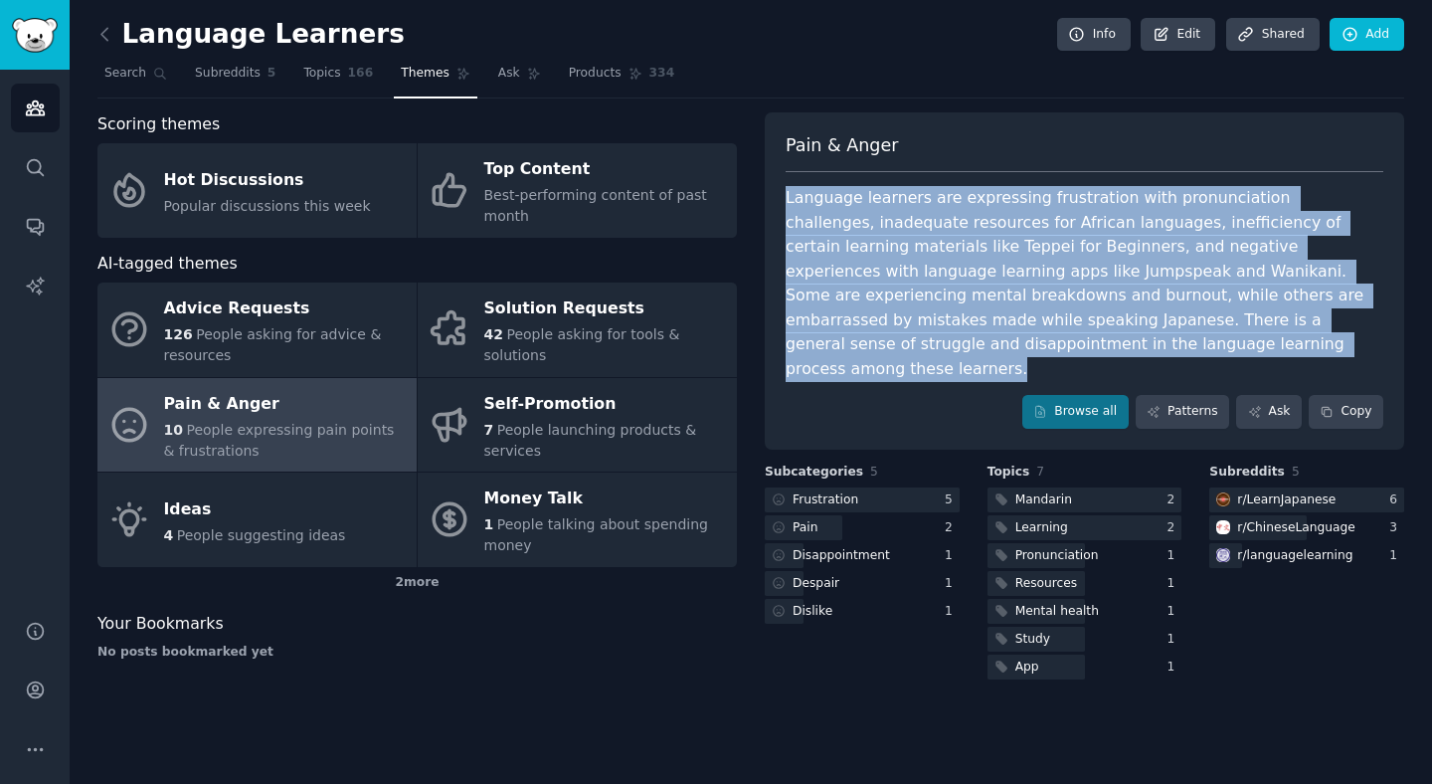
drag, startPoint x: 786, startPoint y: 198, endPoint x: 1145, endPoint y: 335, distance: 384.3
click at [1145, 335] on div "Language learners are expressing frustration with pronunciation challenges, ina…" at bounding box center [1085, 283] width 598 height 195
copy div "Language learners are expressing frustration with pronunciation challenges, ina…"
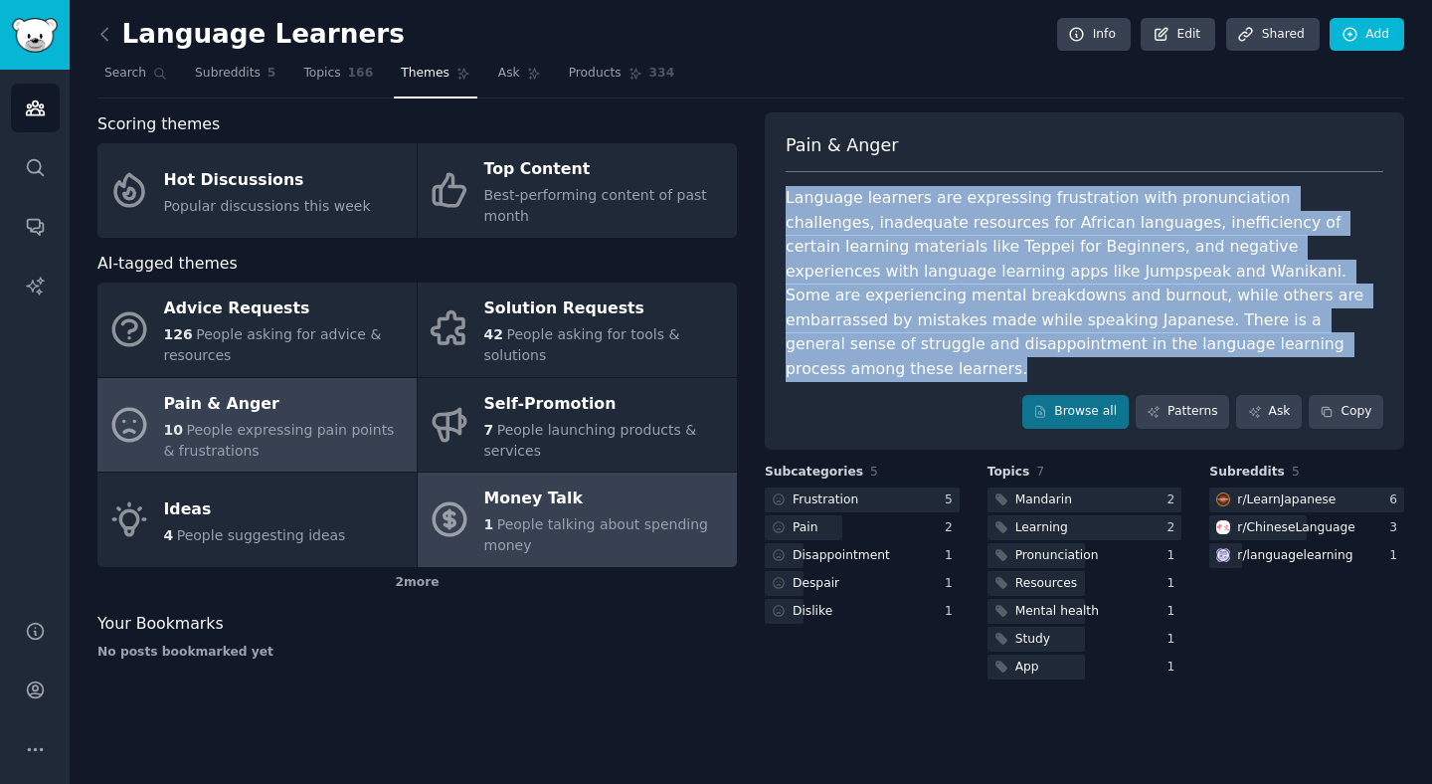
click at [566, 554] on div "1 People talking about spending money" at bounding box center [605, 535] width 243 height 42
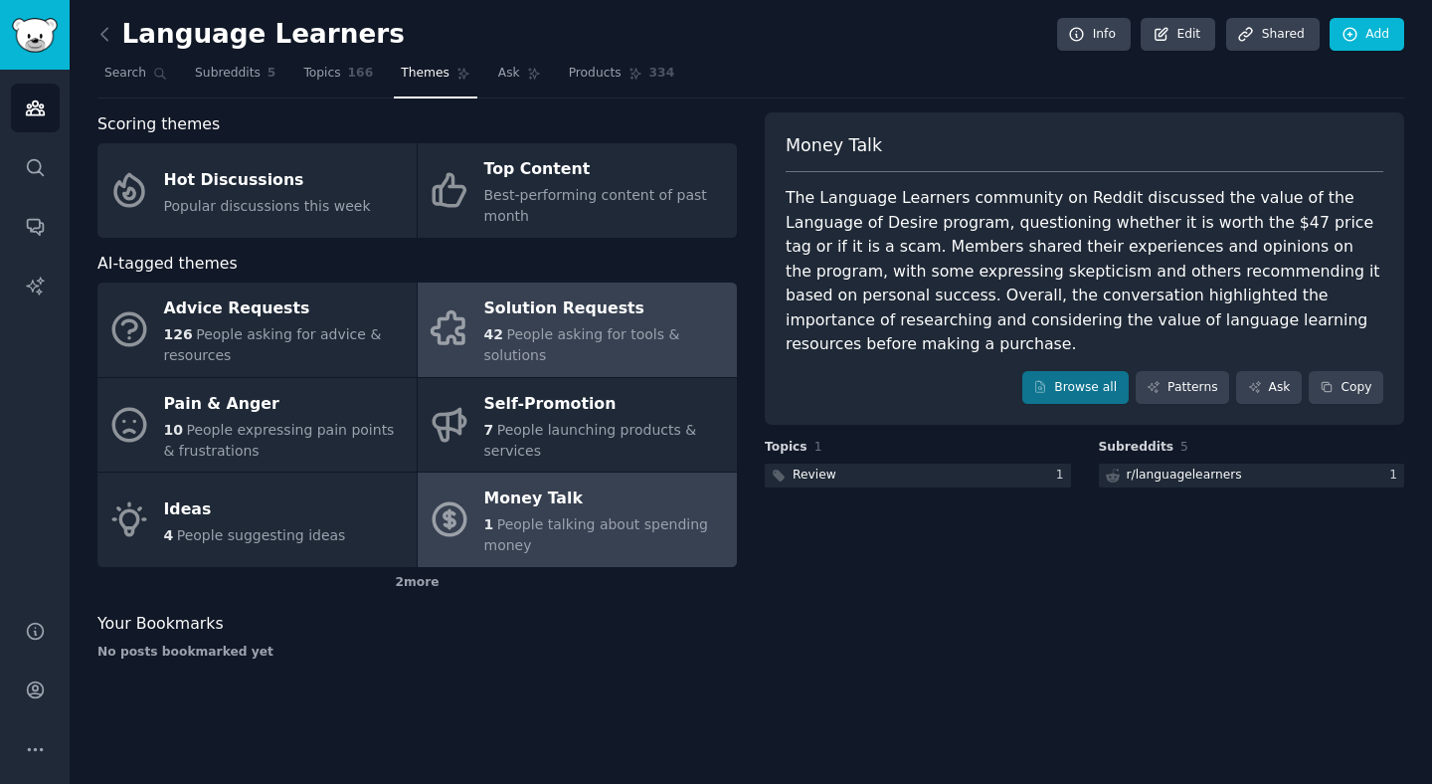
click at [504, 318] on div "Solution Requests" at bounding box center [605, 309] width 243 height 32
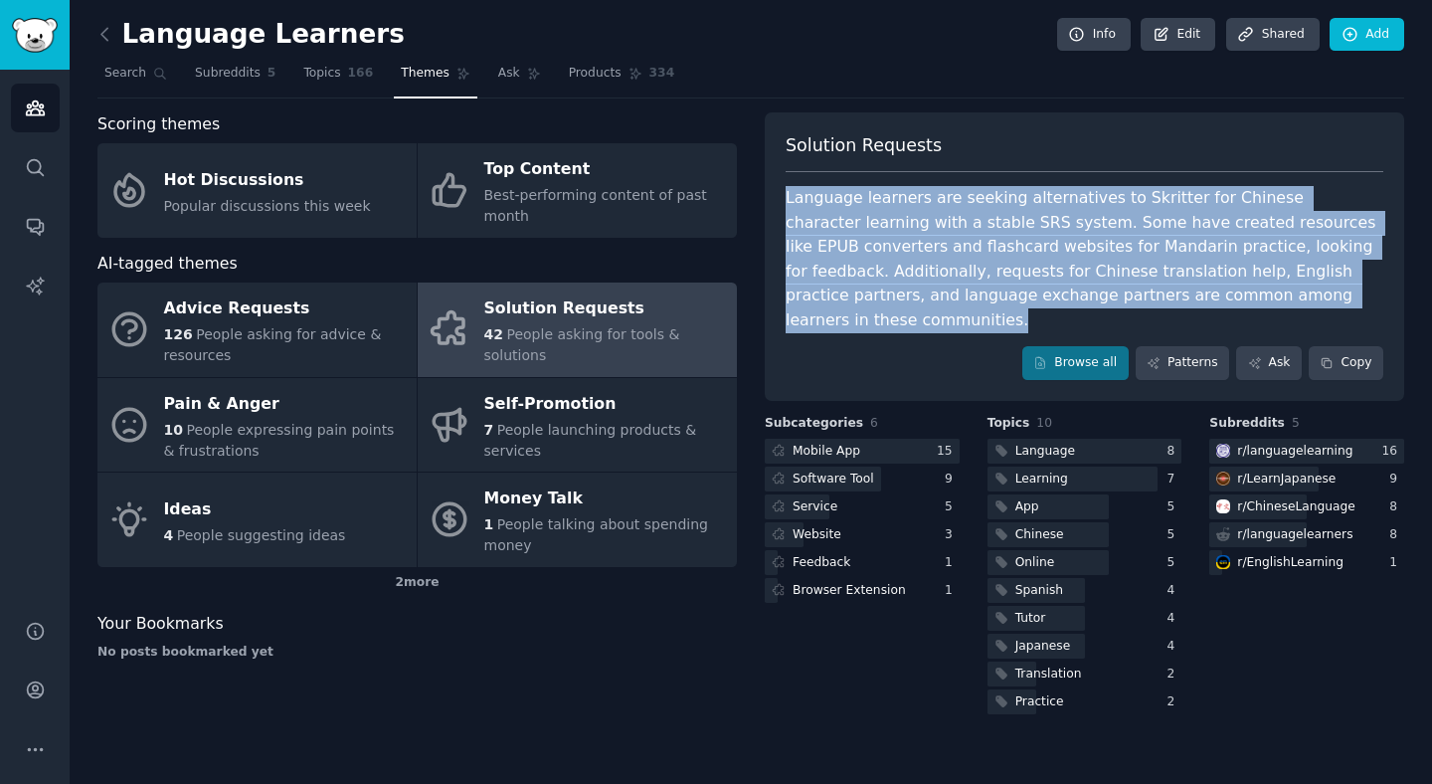
drag, startPoint x: 784, startPoint y: 196, endPoint x: 1329, endPoint y: 284, distance: 552.1
click at [1329, 285] on div "Solution Requests Language learners are seeking alternatives to Skritter for Ch…" at bounding box center [1084, 256] width 639 height 288
copy div "Language learners are seeking alternatives to Skritter for Chinese character le…"
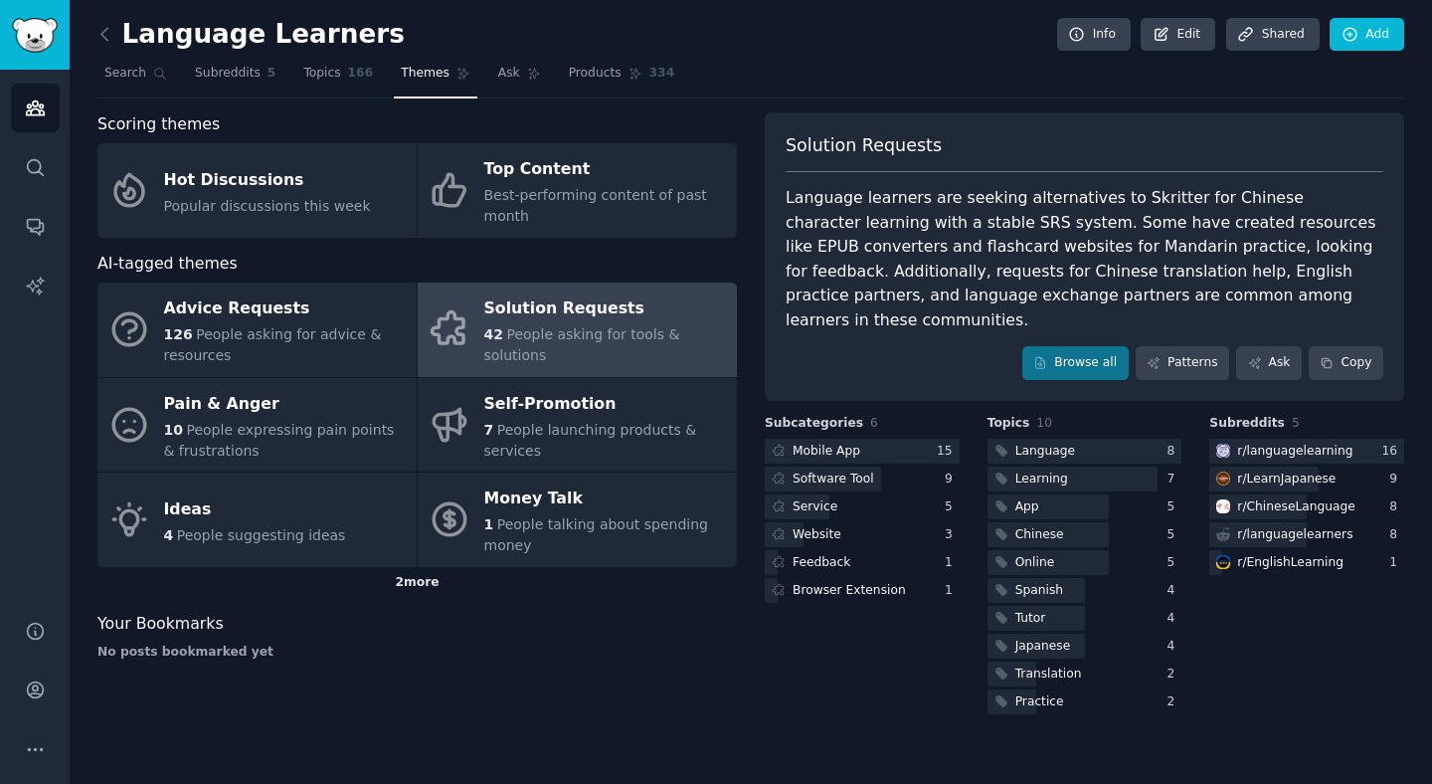
click at [418, 580] on div "2 more" at bounding box center [416, 583] width 639 height 32
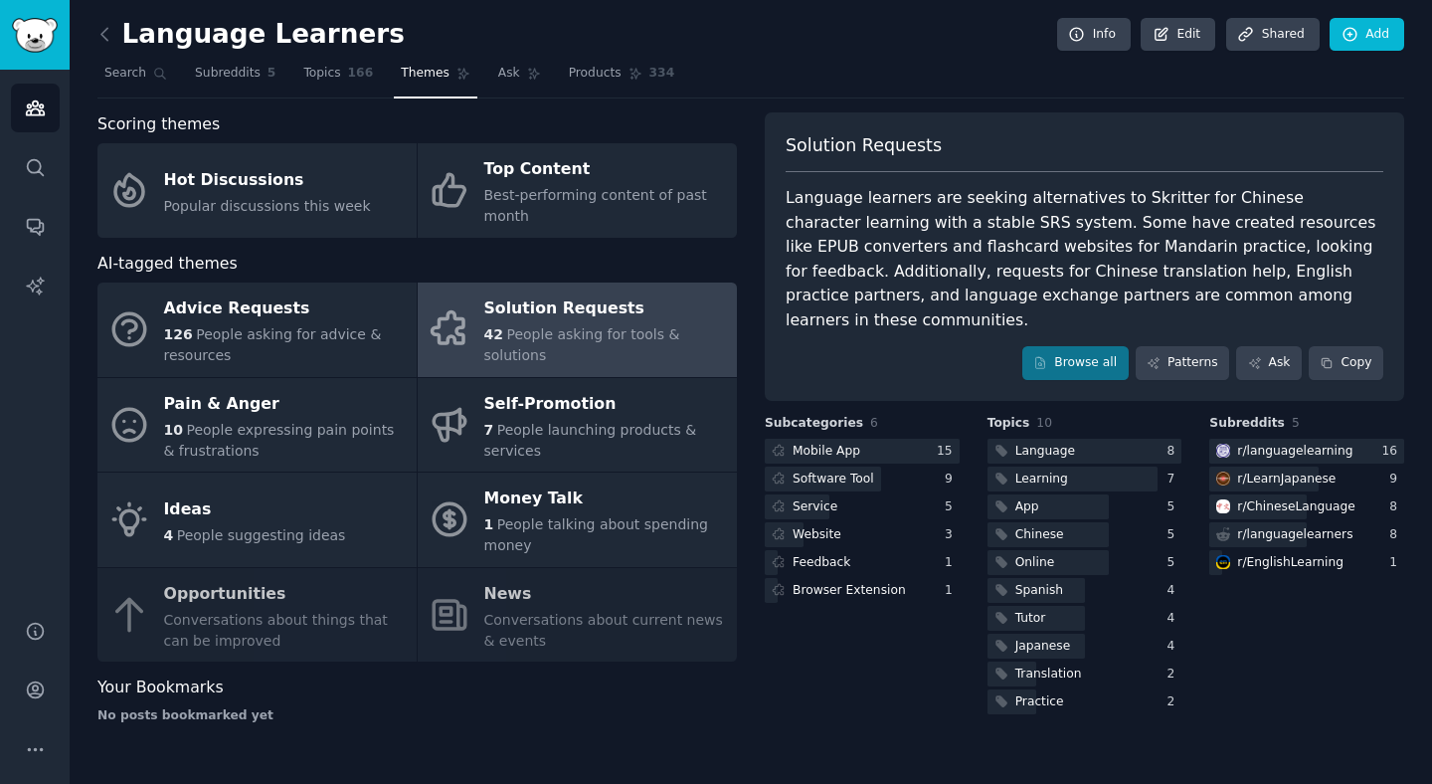
click at [283, 597] on div "Advice Requests 126 People asking for advice & resources Solution Requests 42 P…" at bounding box center [416, 471] width 639 height 379
click at [237, 625] on div "Advice Requests 126 People asking for advice & resources Solution Requests 42 P…" at bounding box center [416, 471] width 639 height 379
click at [411, 709] on div "No posts bookmarked yet" at bounding box center [416, 716] width 639 height 18
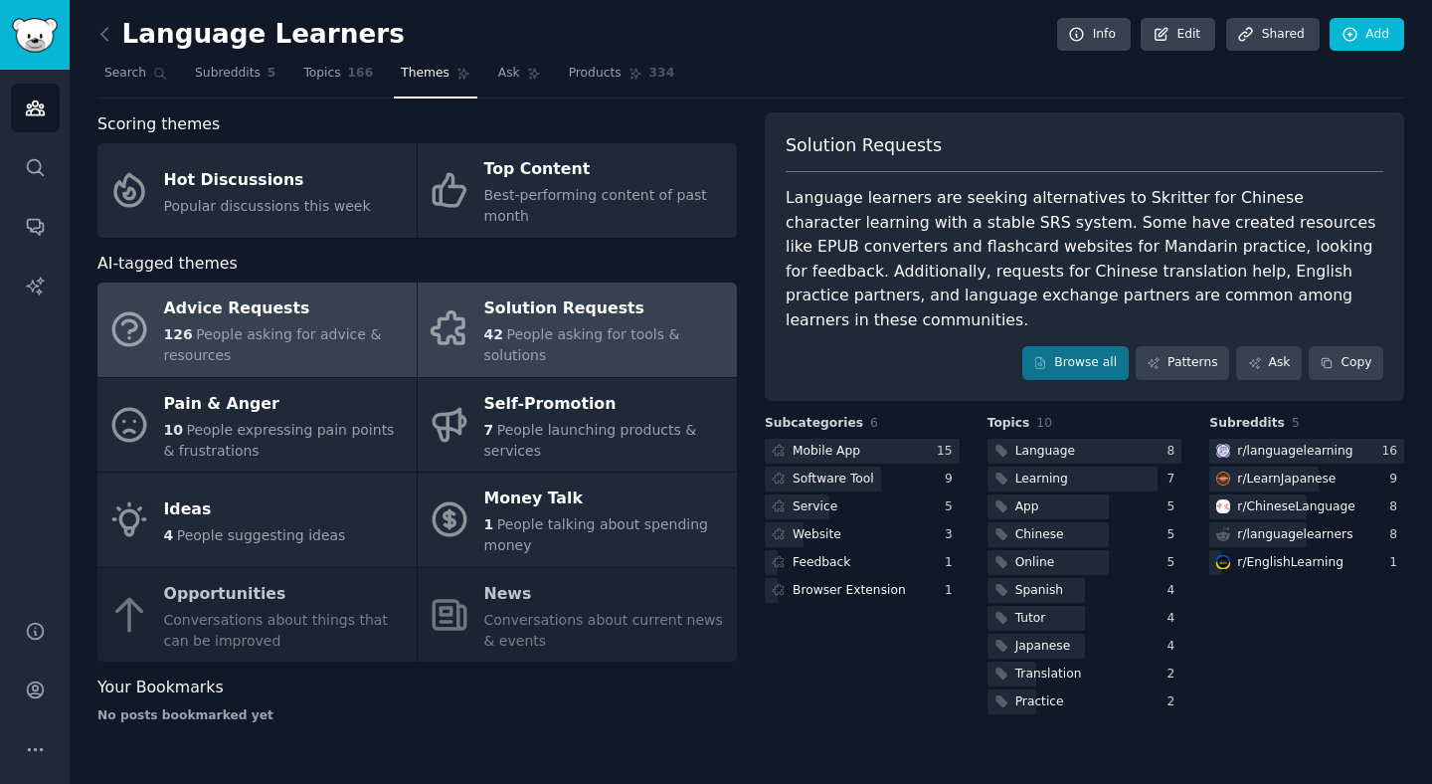
click at [340, 334] on span "People asking for advice & resources" at bounding box center [273, 344] width 218 height 37
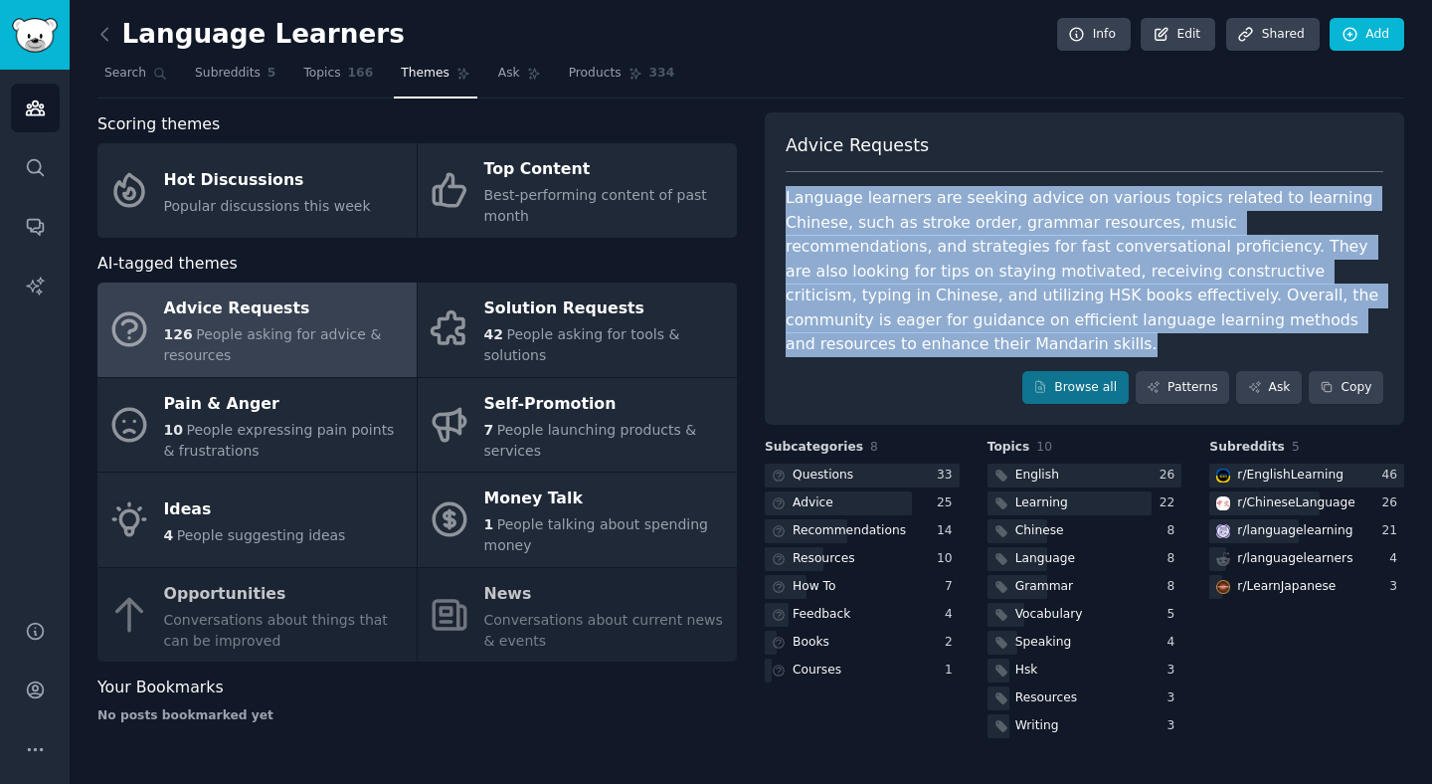
drag, startPoint x: 1318, startPoint y: 321, endPoint x: 771, endPoint y: 176, distance: 565.9
click at [771, 176] on div "Advice Requests Language learners are seeking advice on various topics related …" at bounding box center [1084, 268] width 639 height 313
copy div "Language learners are seeking advice on various topics related to learning Chin…"
click at [1283, 494] on div "r/ ChineseLanguage" at bounding box center [1296, 503] width 118 height 18
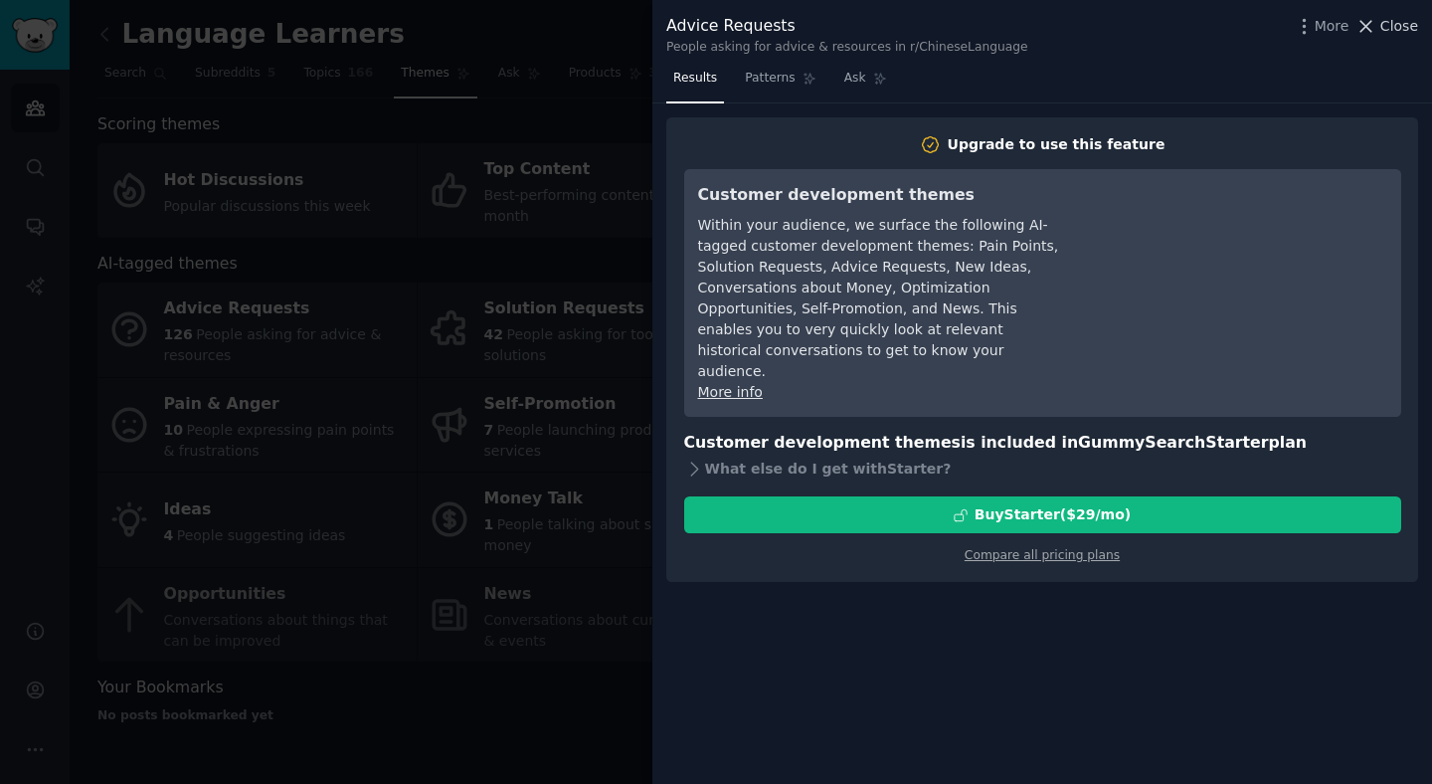
click at [1371, 29] on icon at bounding box center [1366, 26] width 11 height 11
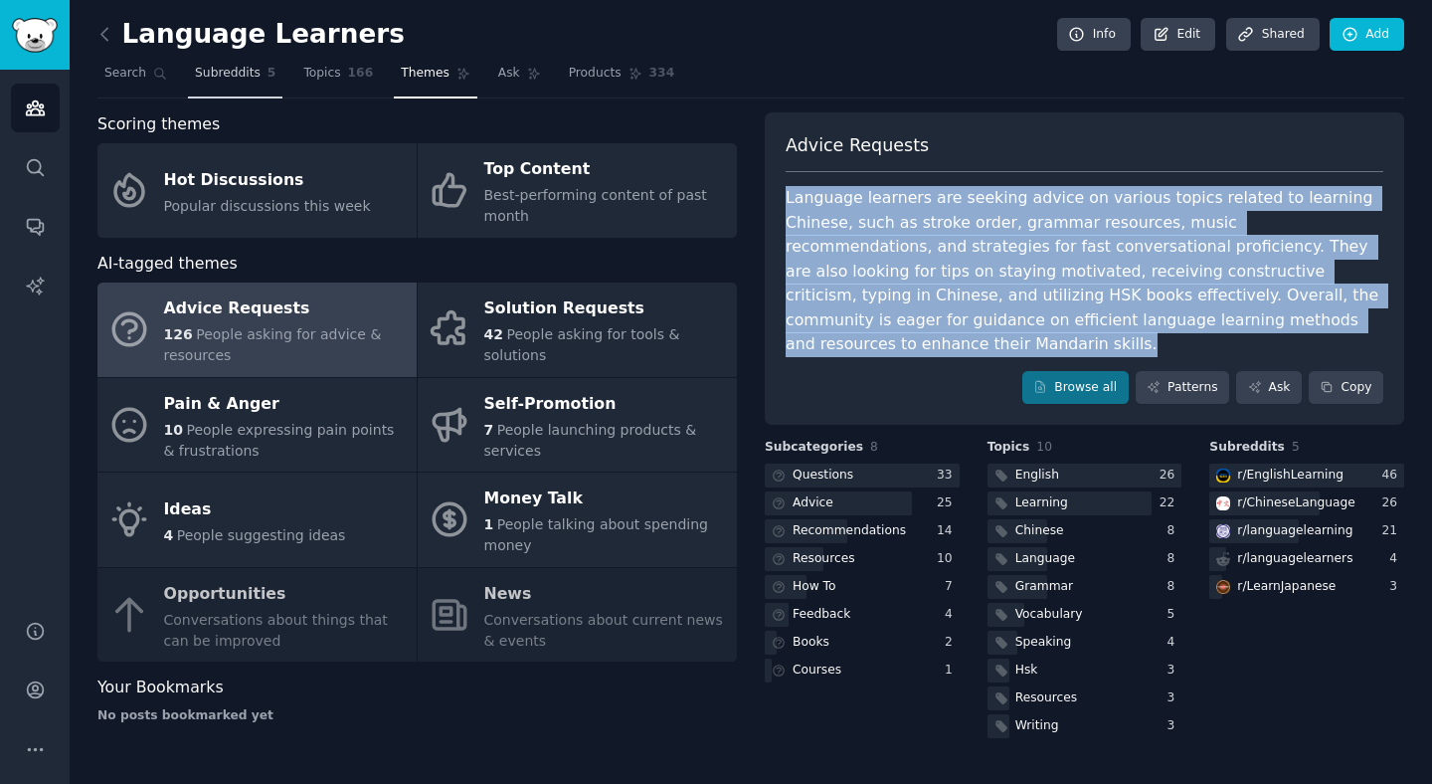
click at [211, 68] on span "Subreddits" at bounding box center [228, 74] width 66 height 18
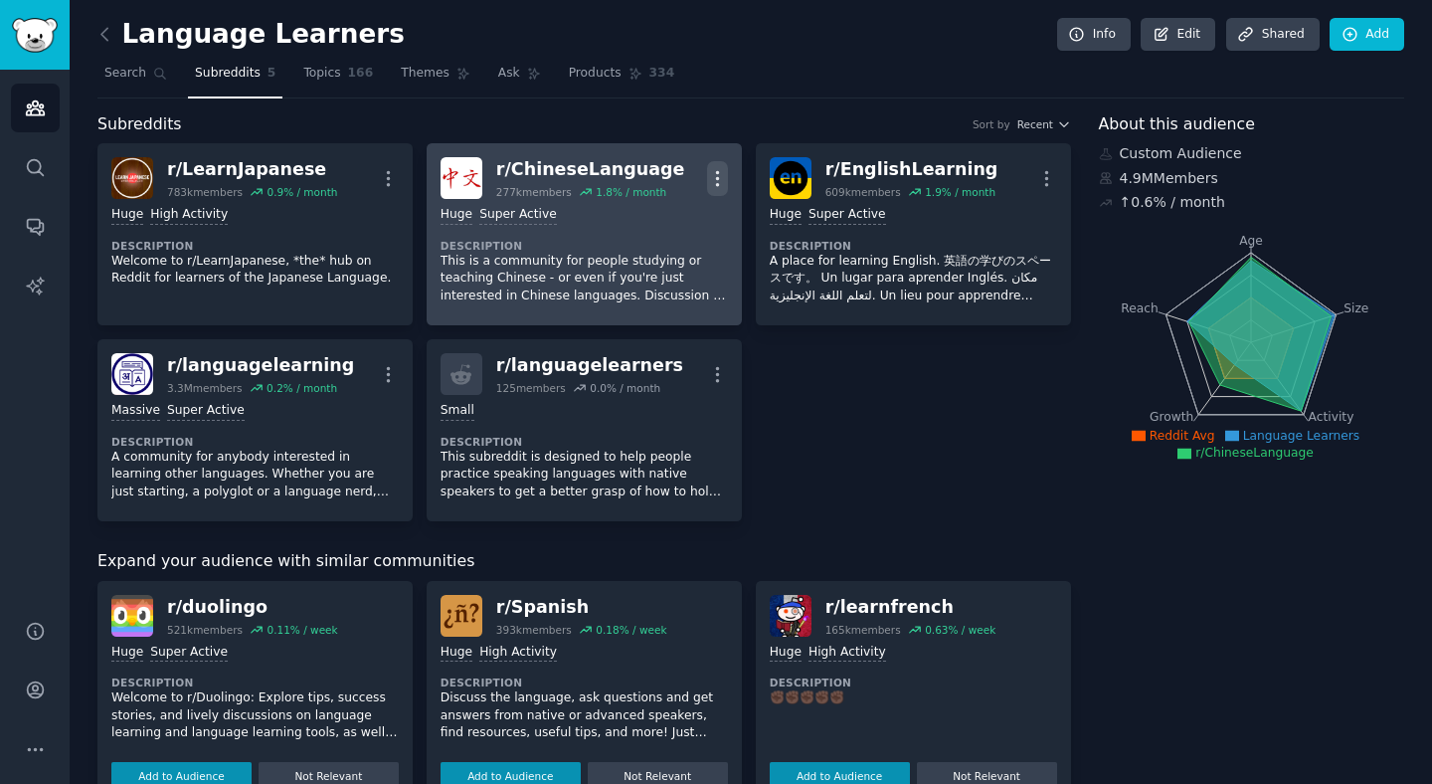
click at [707, 177] on icon "button" at bounding box center [717, 178] width 21 height 21
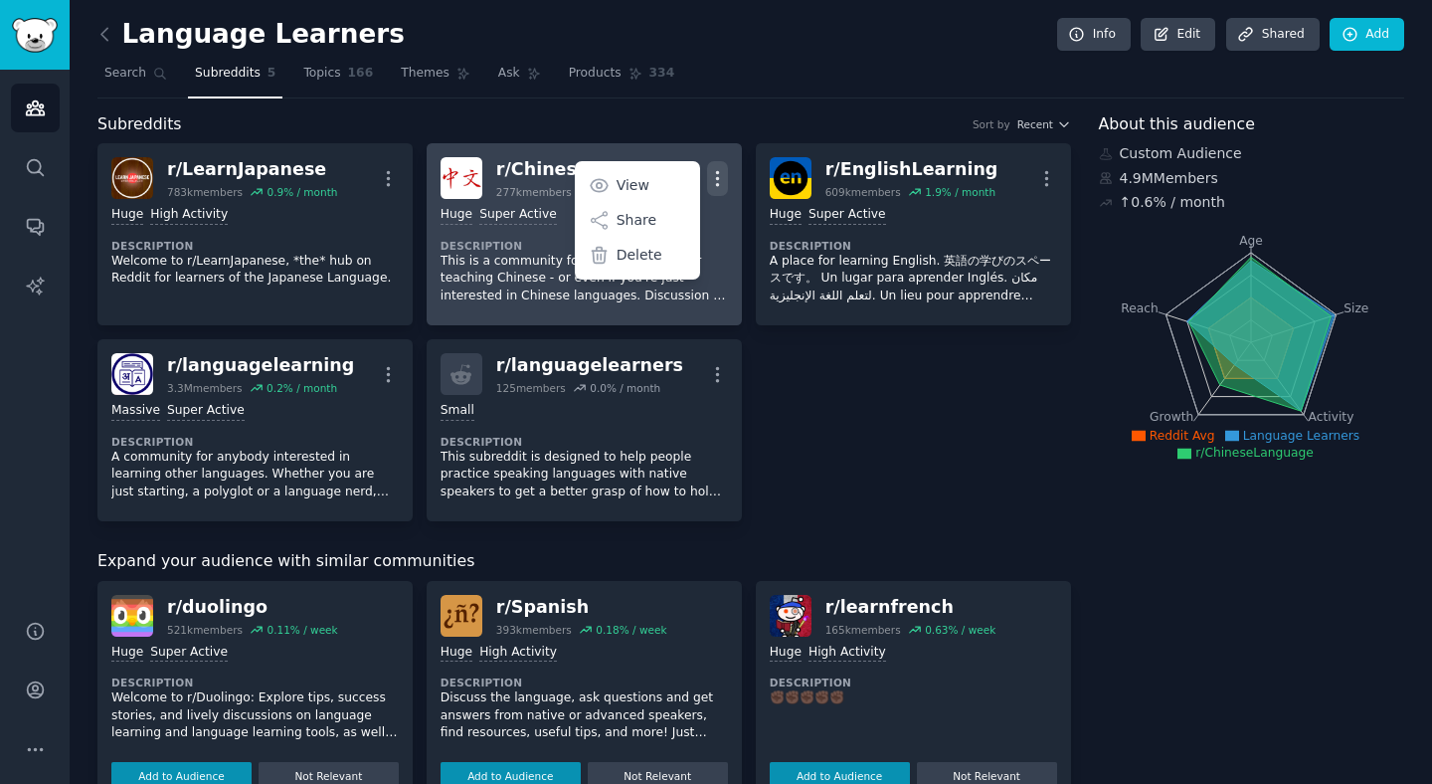
click at [721, 233] on div ">= 95th percentile for submissions / day Huge Super Active Description This is …" at bounding box center [584, 255] width 287 height 112
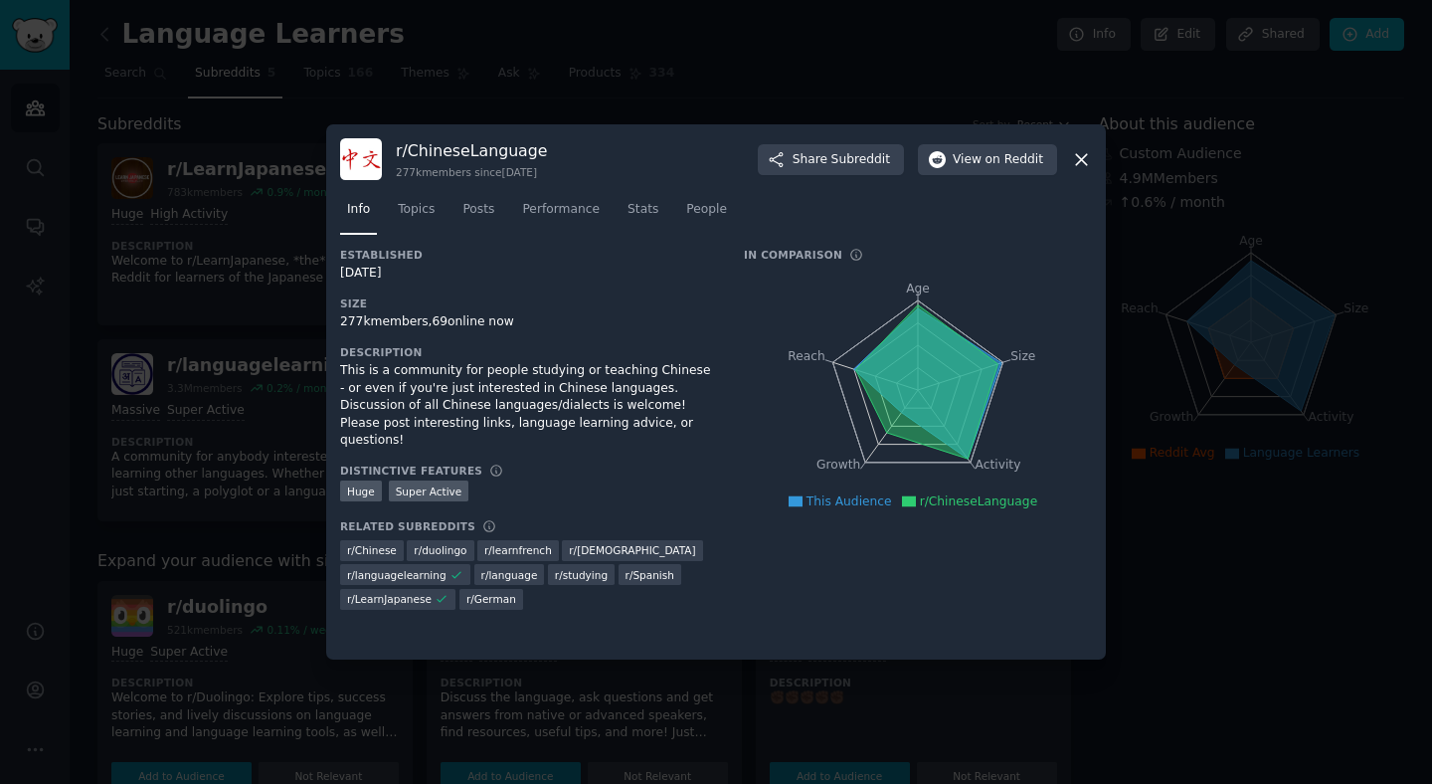
click at [1071, 156] on icon at bounding box center [1081, 159] width 21 height 21
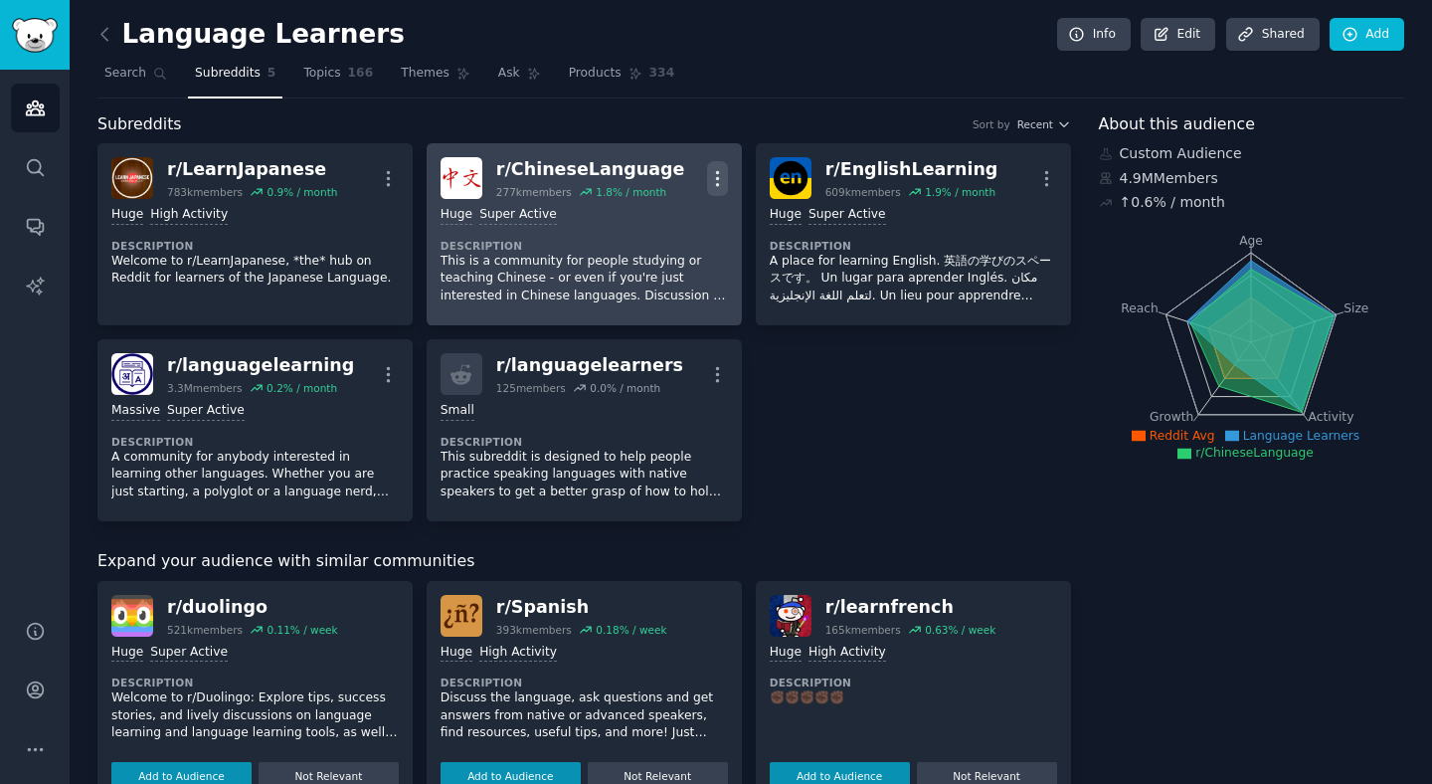
click at [710, 163] on button "More" at bounding box center [717, 178] width 21 height 35
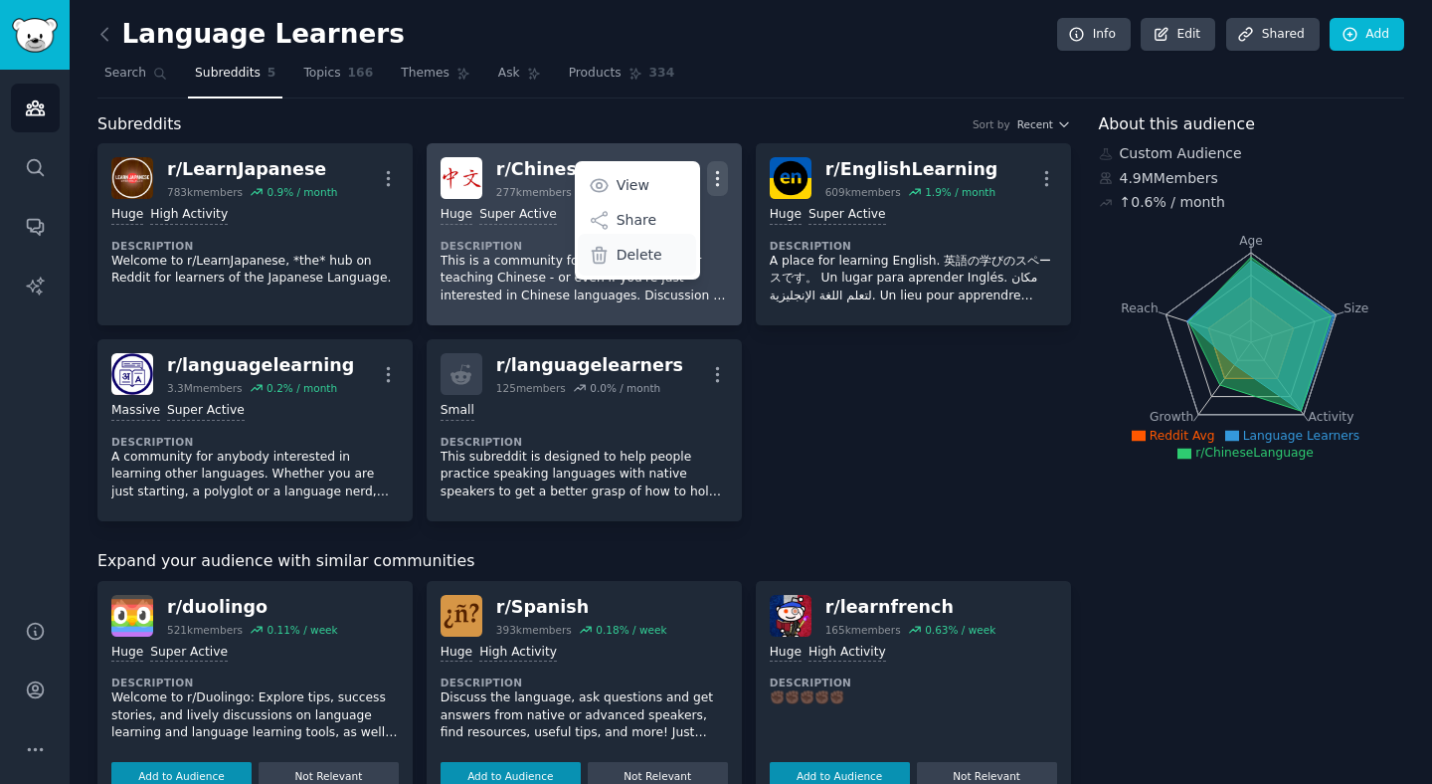
click at [660, 256] on div "Delete" at bounding box center [637, 255] width 118 height 42
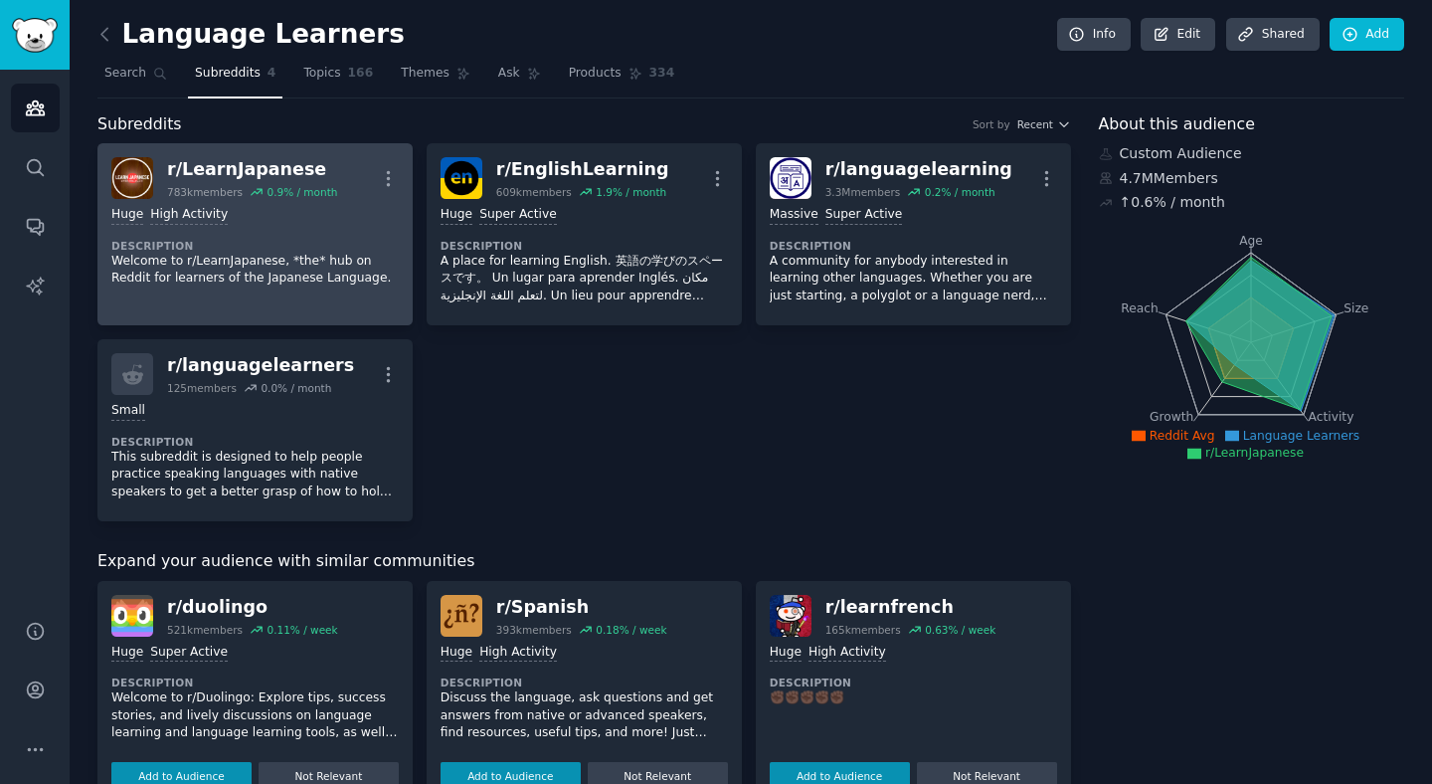
click at [401, 179] on link "r/ LearnJapanese 783k members 0.9 % / month More Huge High Activity Description…" at bounding box center [254, 234] width 315 height 182
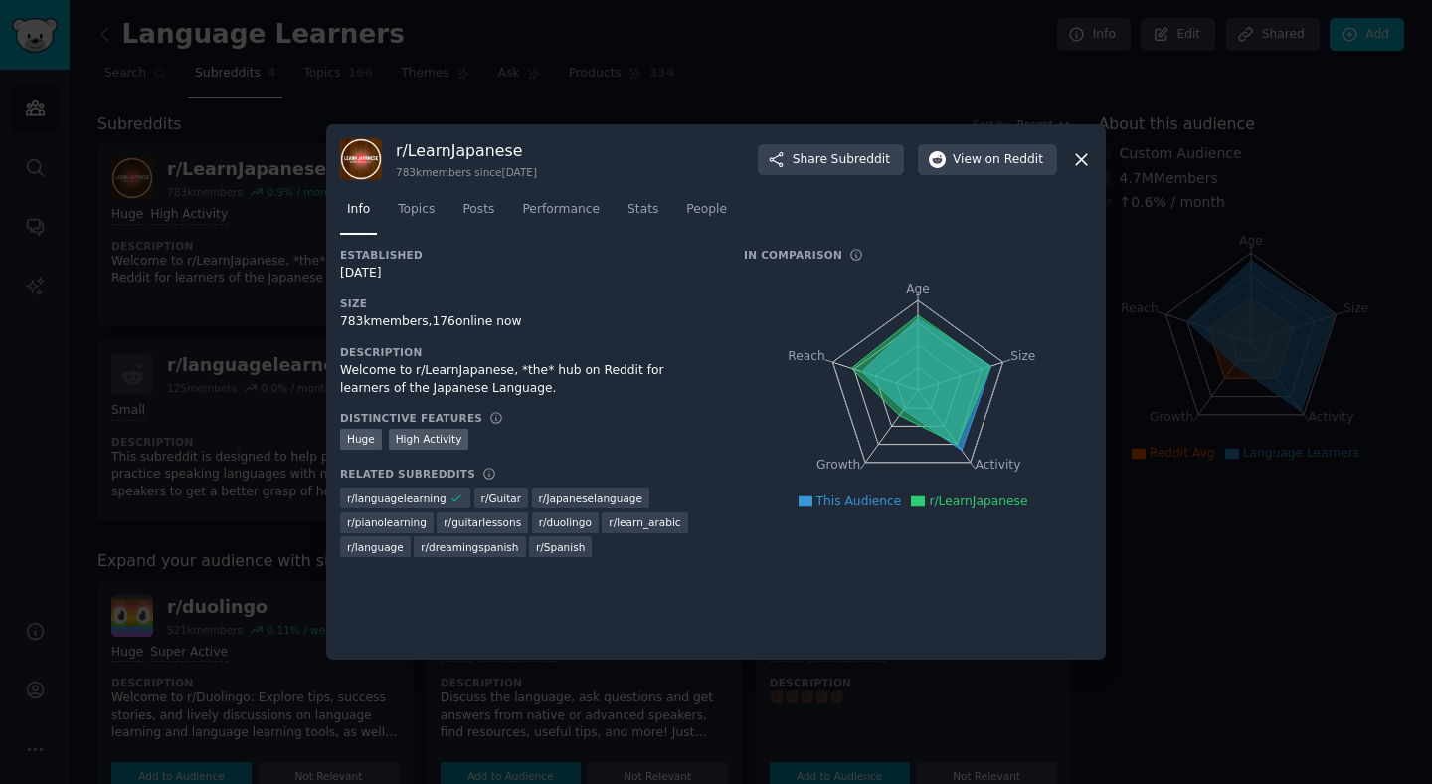
click at [1077, 157] on icon at bounding box center [1081, 159] width 21 height 21
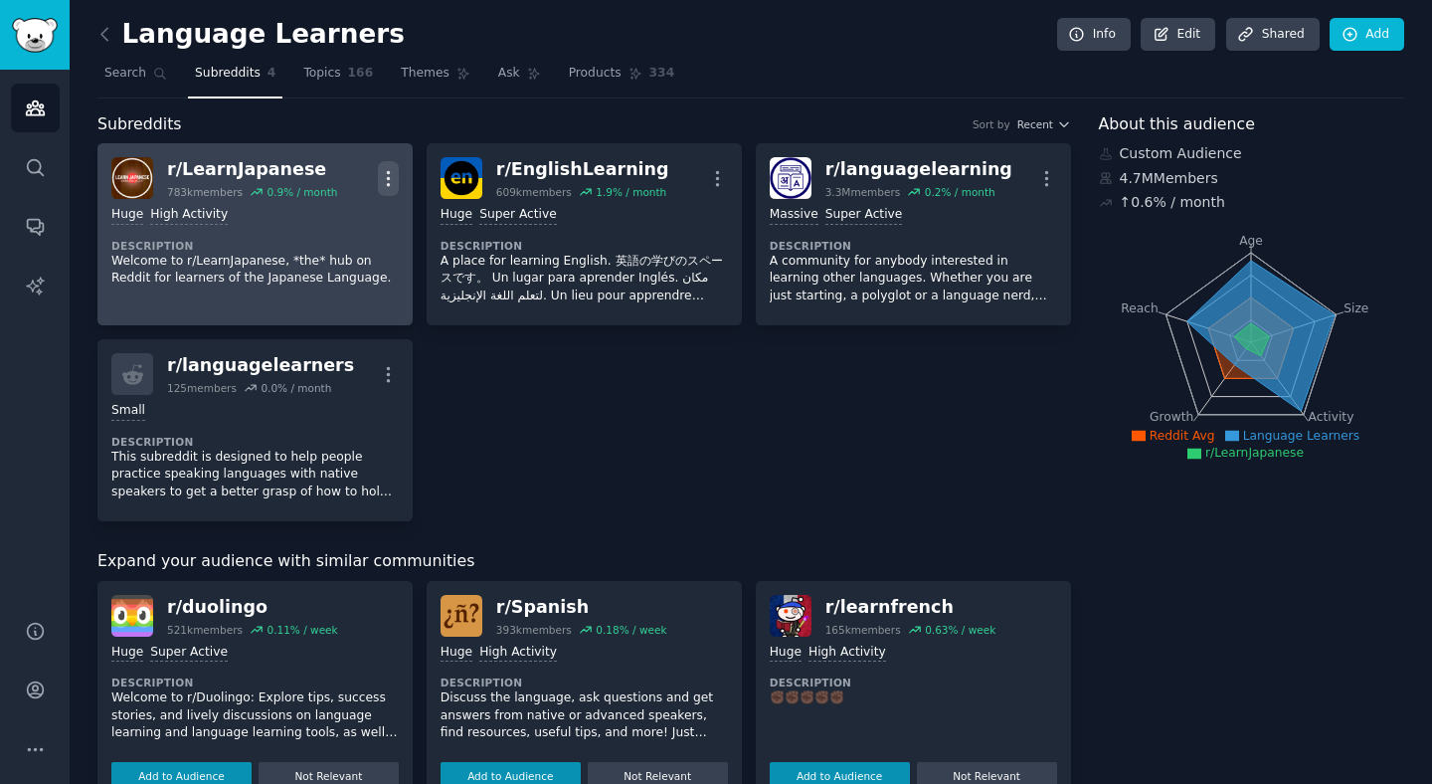
click at [384, 169] on icon "button" at bounding box center [388, 178] width 21 height 21
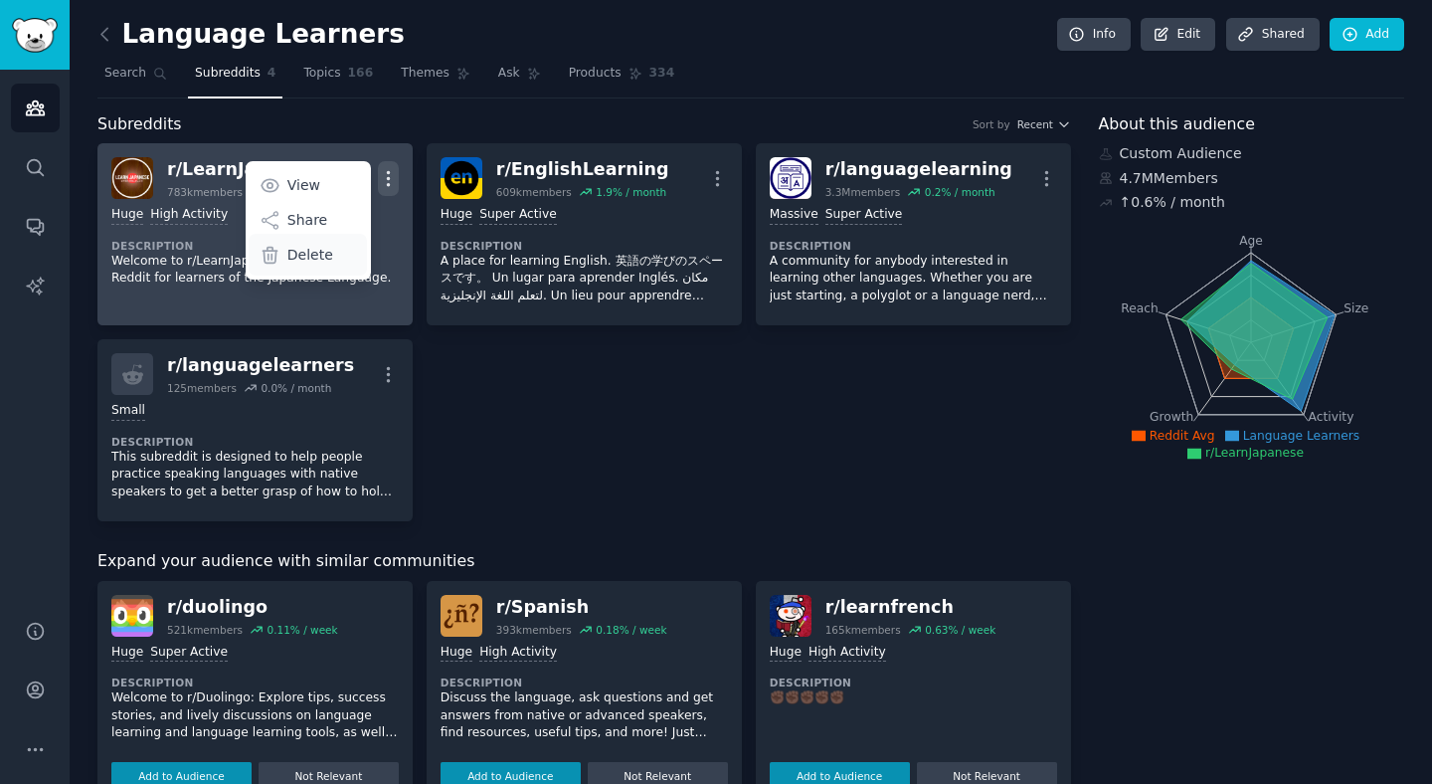
click at [293, 257] on p "Delete" at bounding box center [310, 255] width 46 height 21
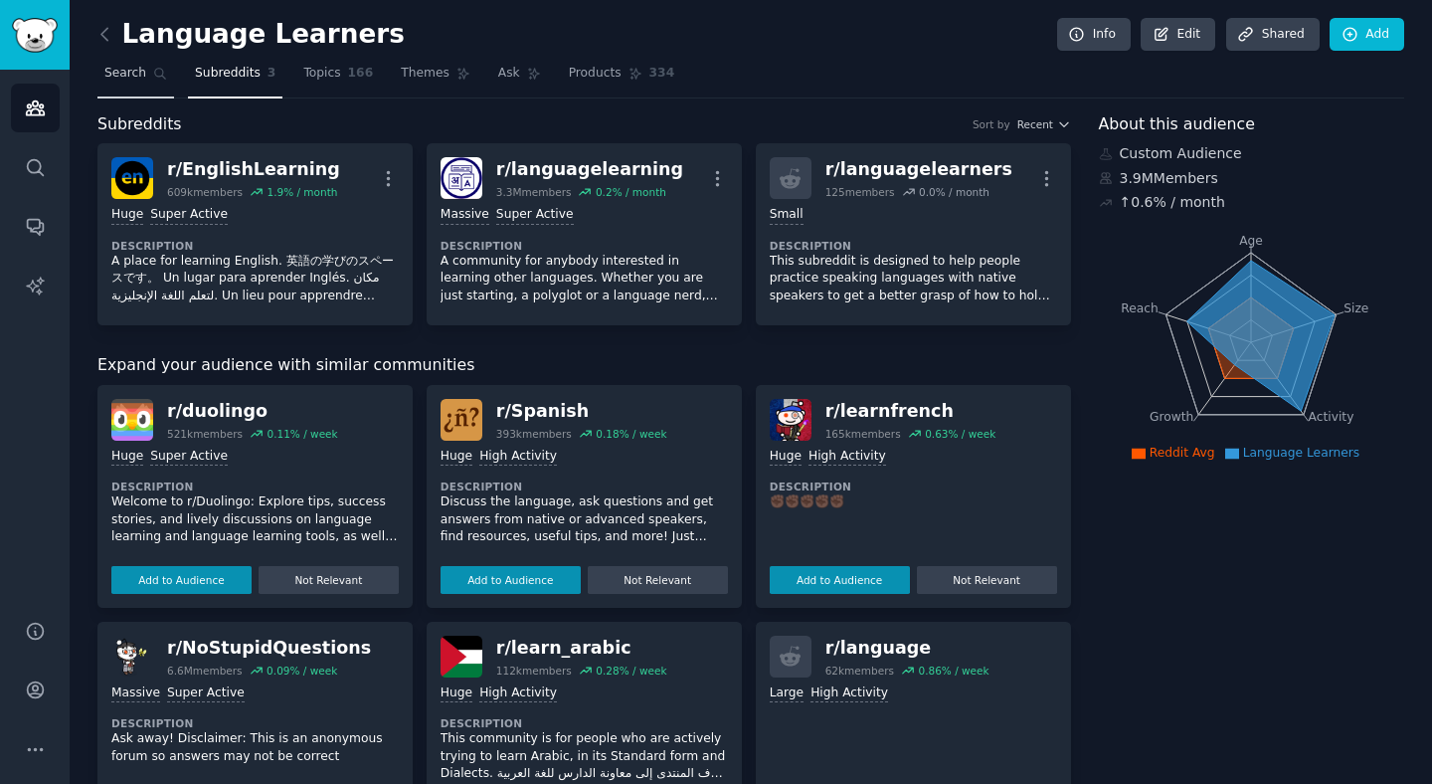
click at [141, 76] on span "Search" at bounding box center [125, 74] width 42 height 18
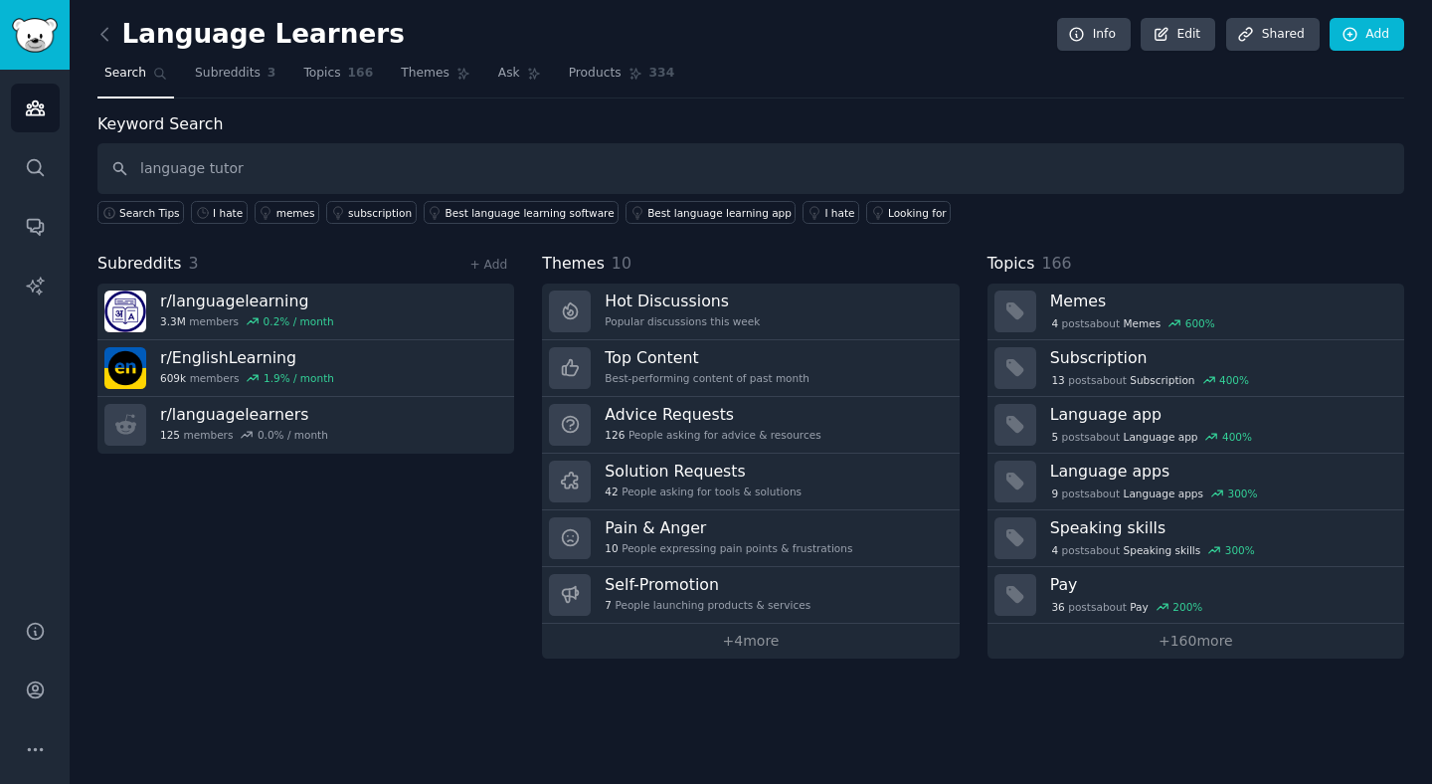
type input "language tutor"
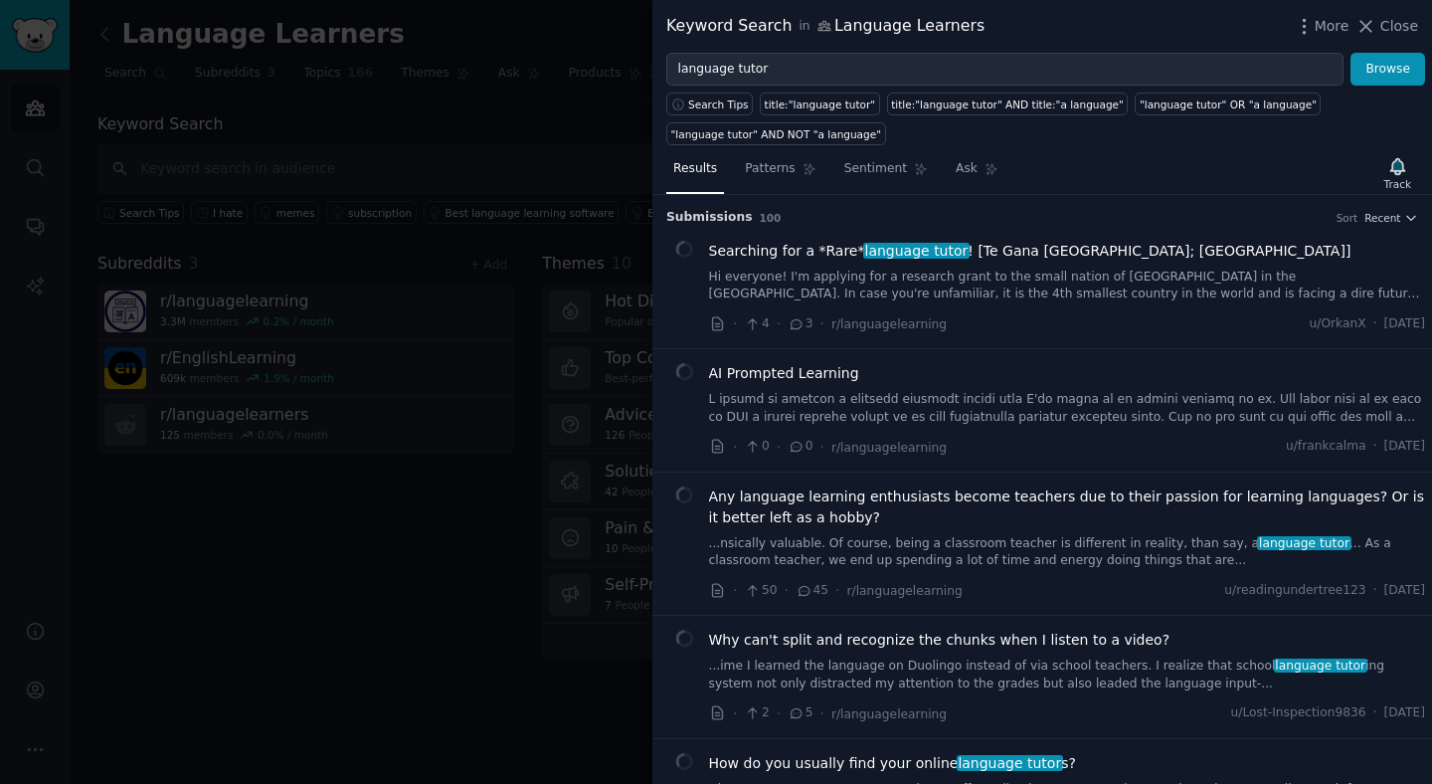
click at [1385, 28] on span "Close" at bounding box center [1399, 26] width 38 height 21
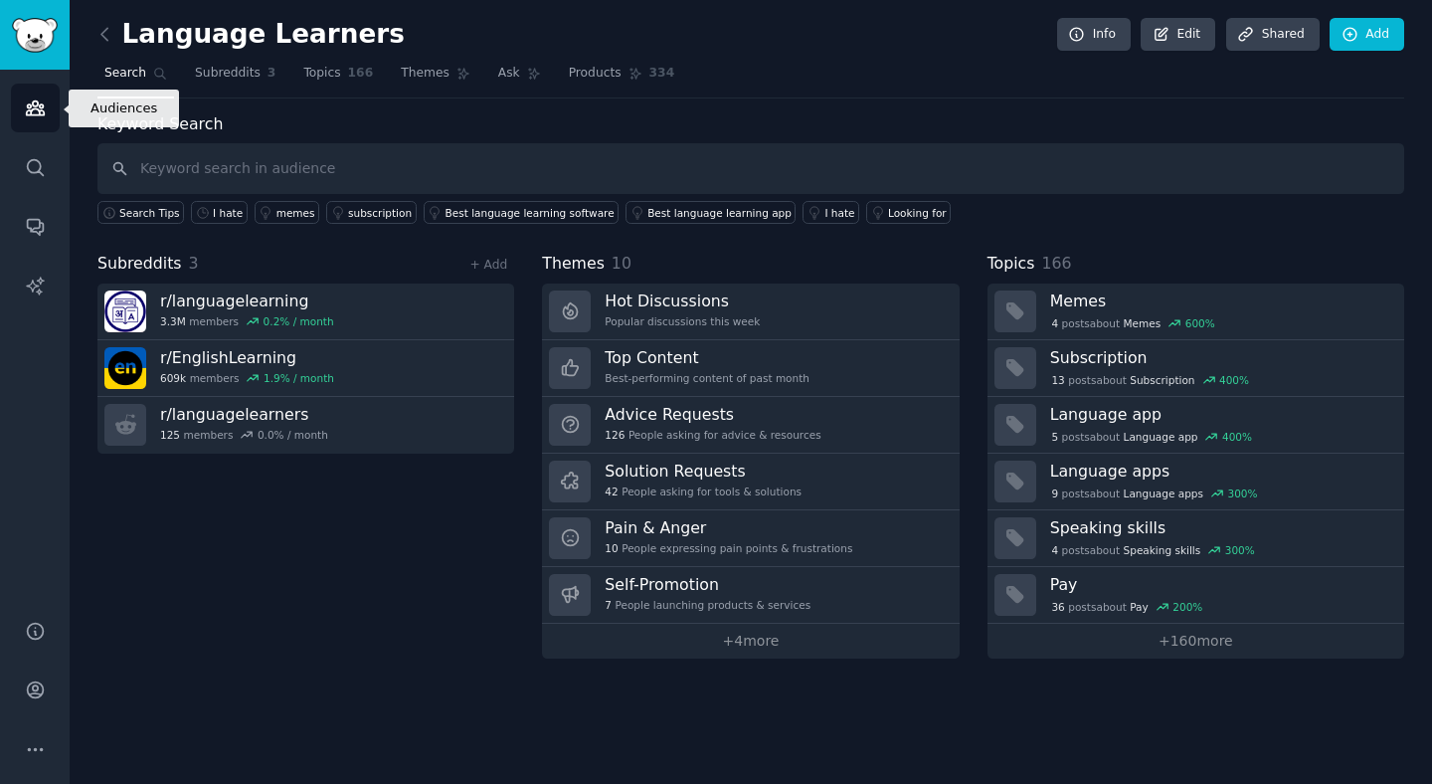
click at [35, 108] on icon "Sidebar" at bounding box center [35, 108] width 18 height 14
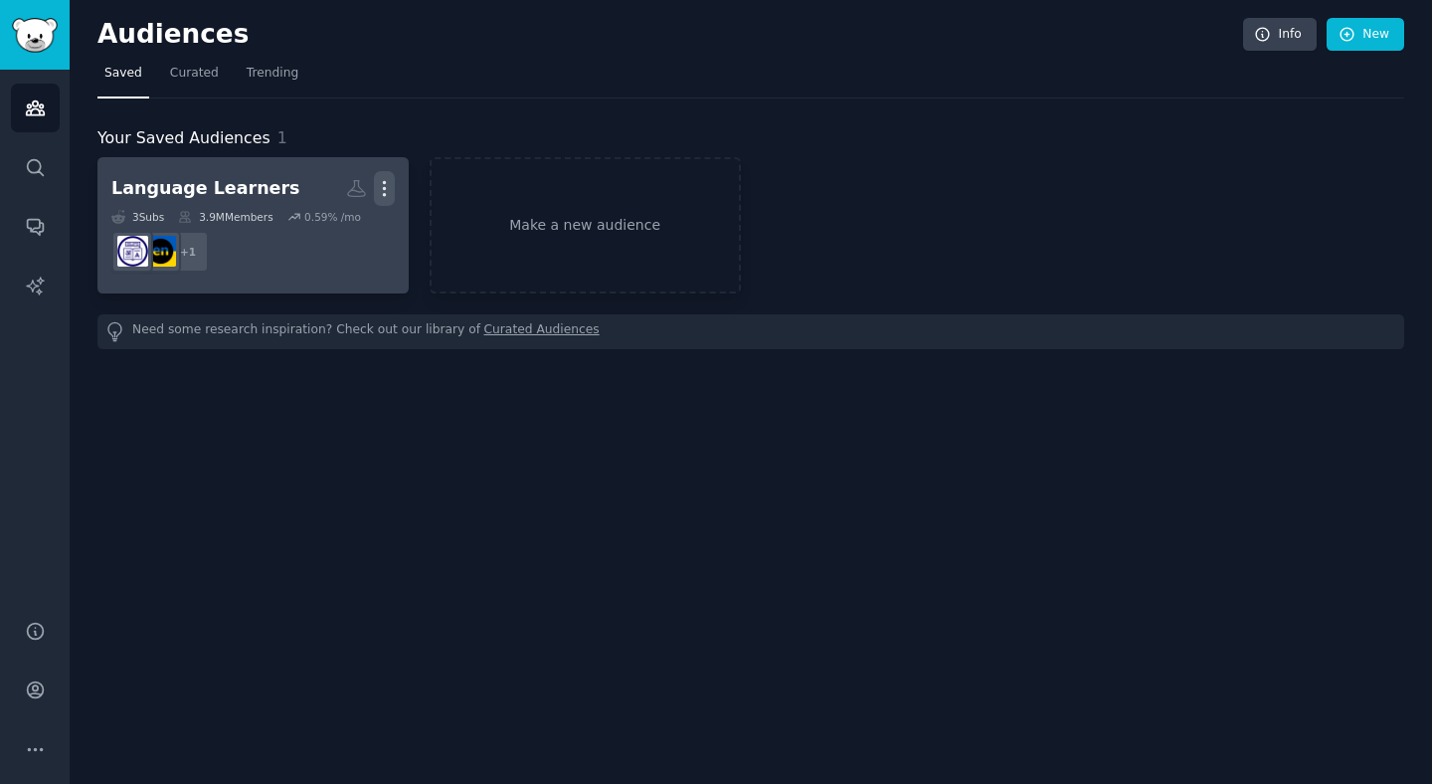
click at [389, 188] on icon "button" at bounding box center [384, 188] width 21 height 21
click at [391, 259] on dd "+ 1" at bounding box center [252, 252] width 283 height 56
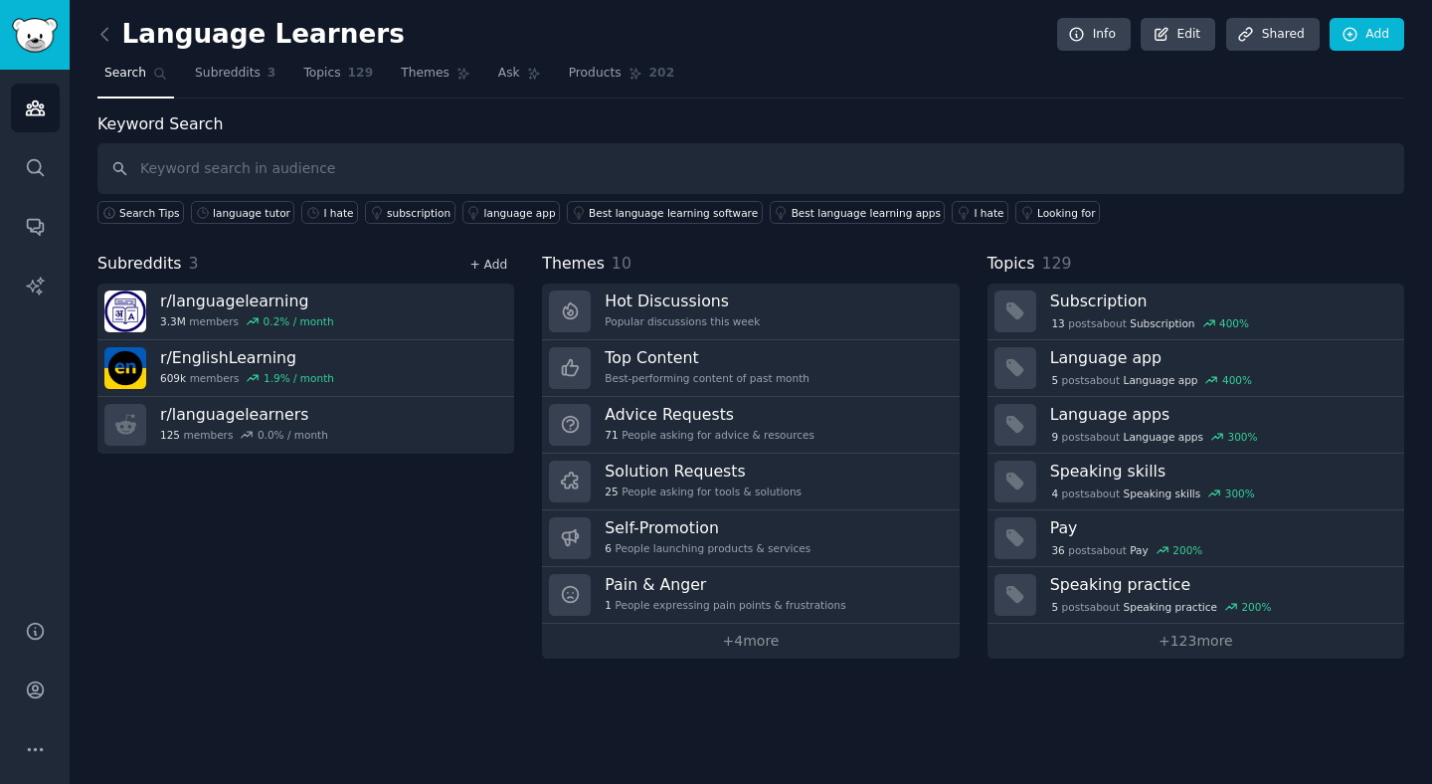
click at [490, 264] on link "+ Add" at bounding box center [488, 265] width 38 height 14
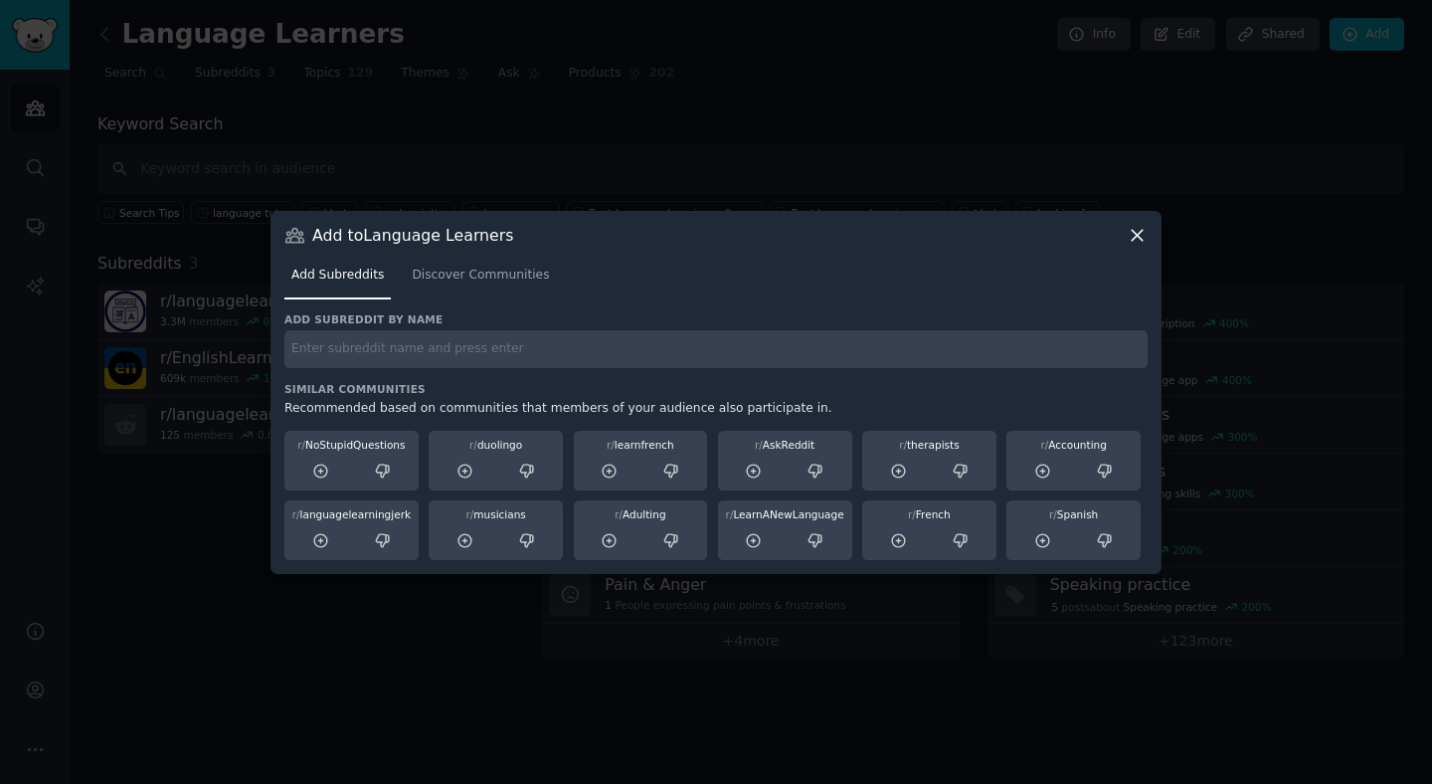
click at [506, 360] on input "text" at bounding box center [715, 349] width 863 height 39
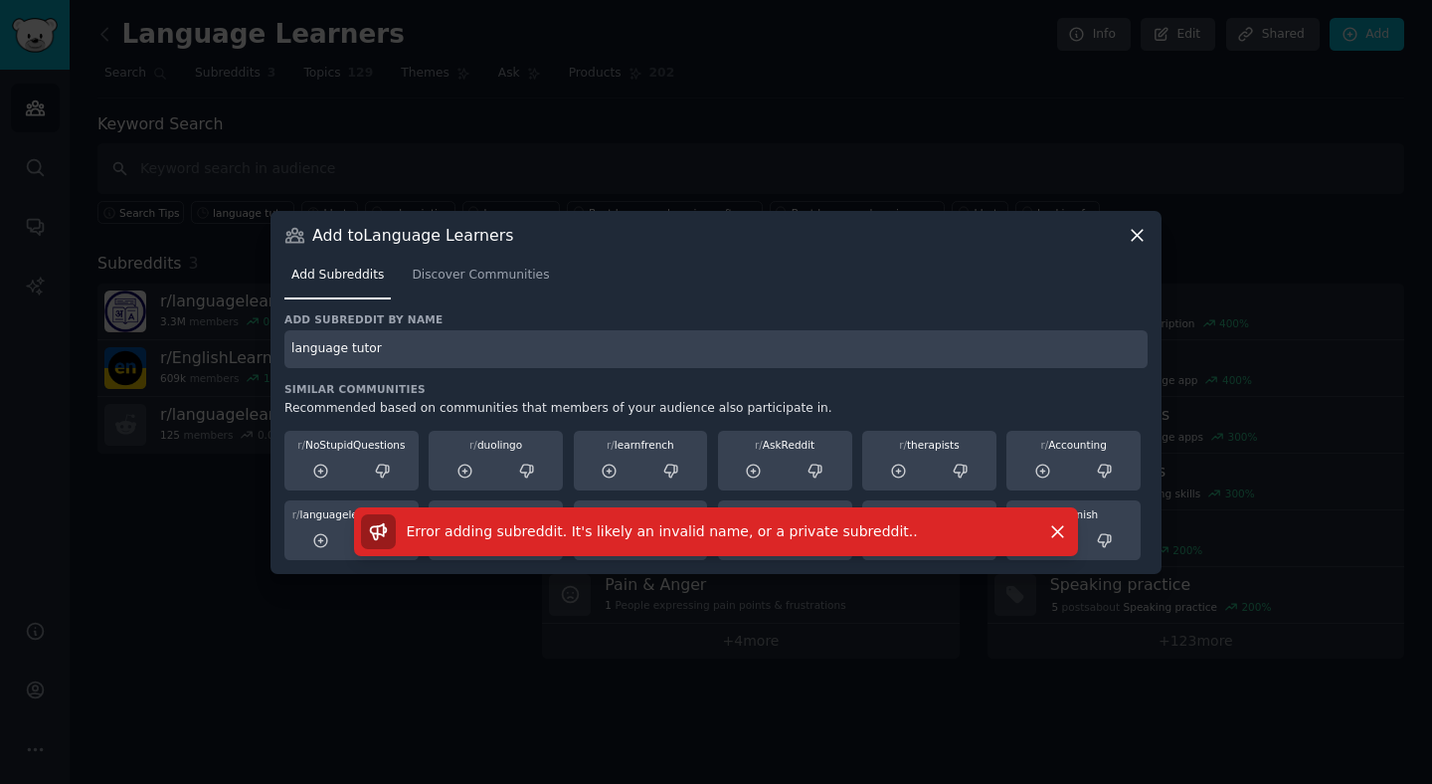
click at [455, 360] on input "language tutor" at bounding box center [715, 349] width 863 height 39
type input "language"
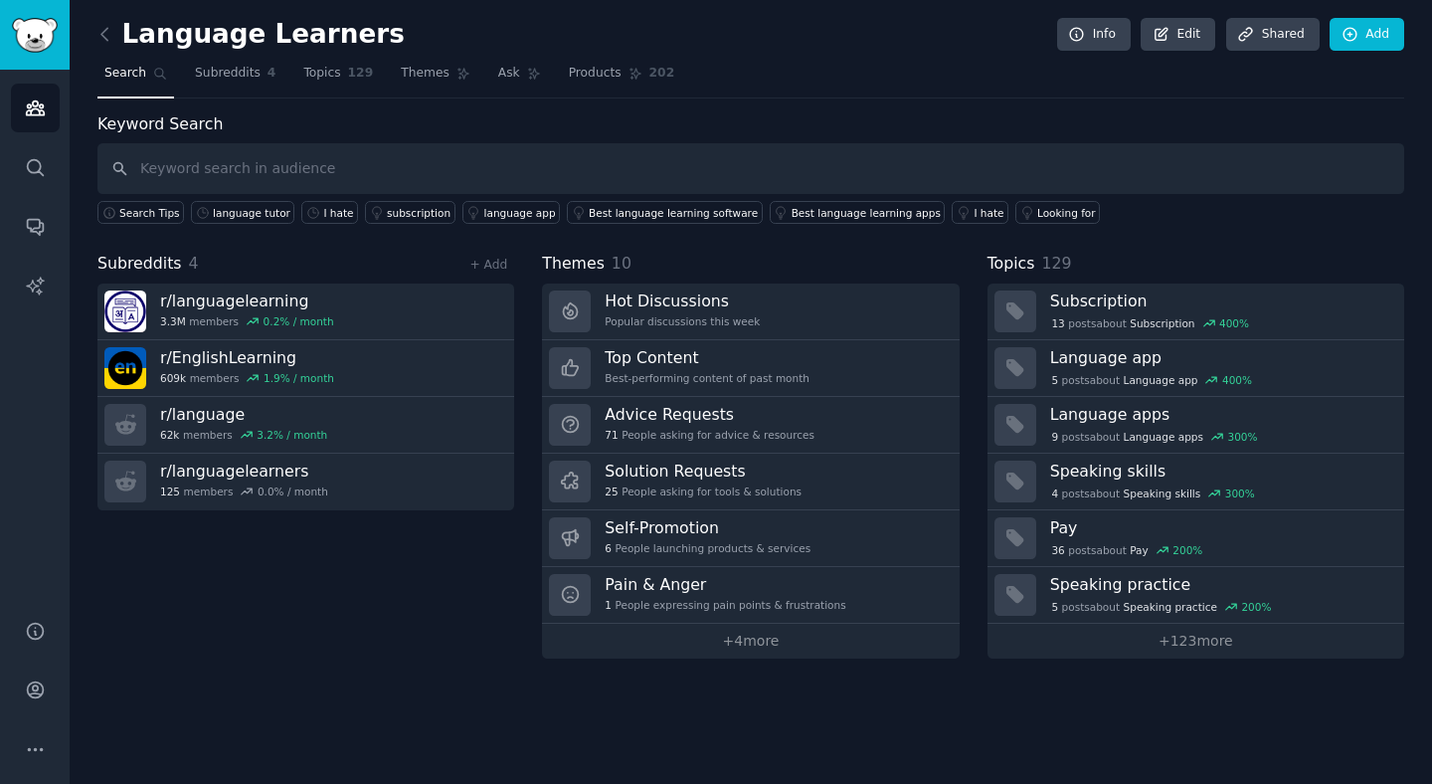
click at [485, 256] on div "+ Add" at bounding box center [488, 264] width 52 height 21
click at [487, 267] on link "+ Add" at bounding box center [488, 265] width 38 height 14
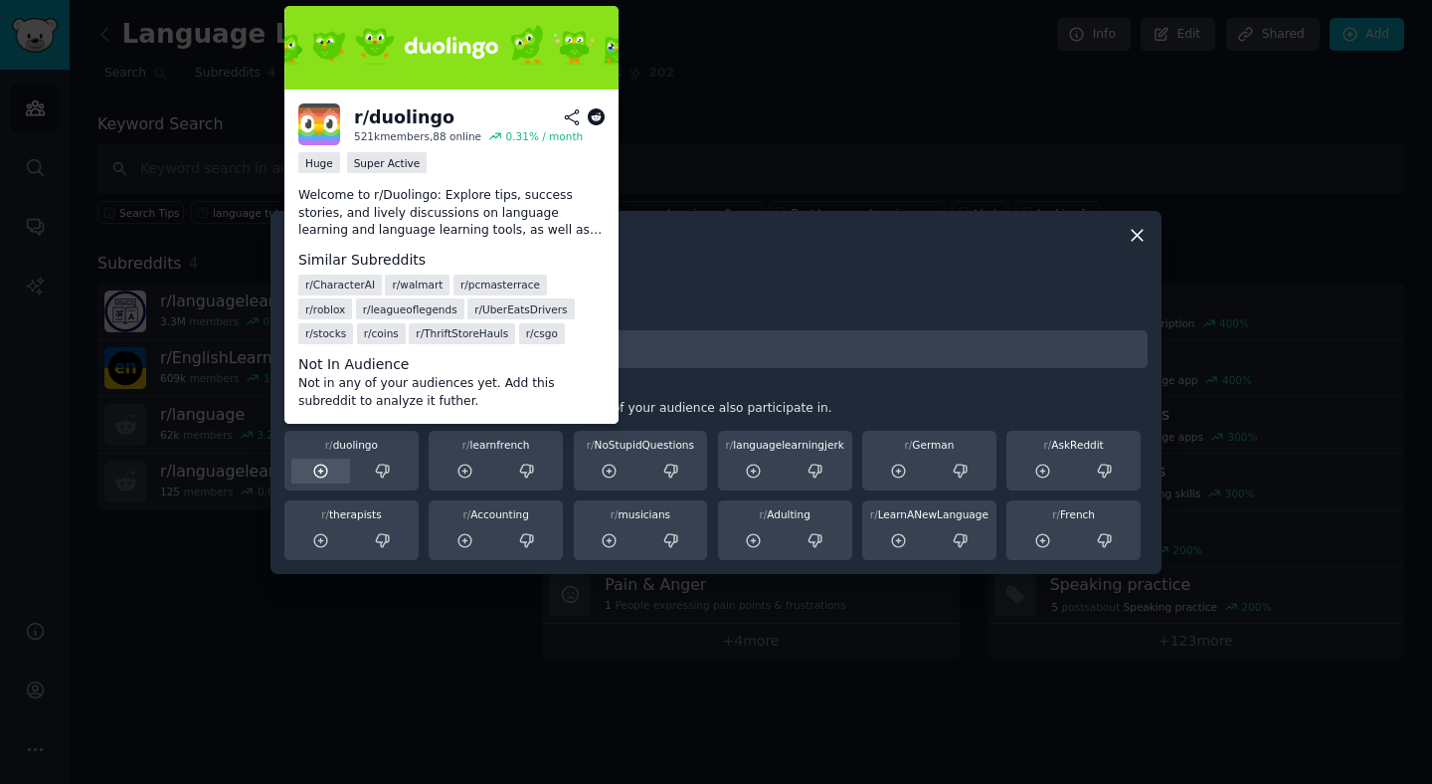
click at [328, 465] on icon at bounding box center [321, 471] width 18 height 18
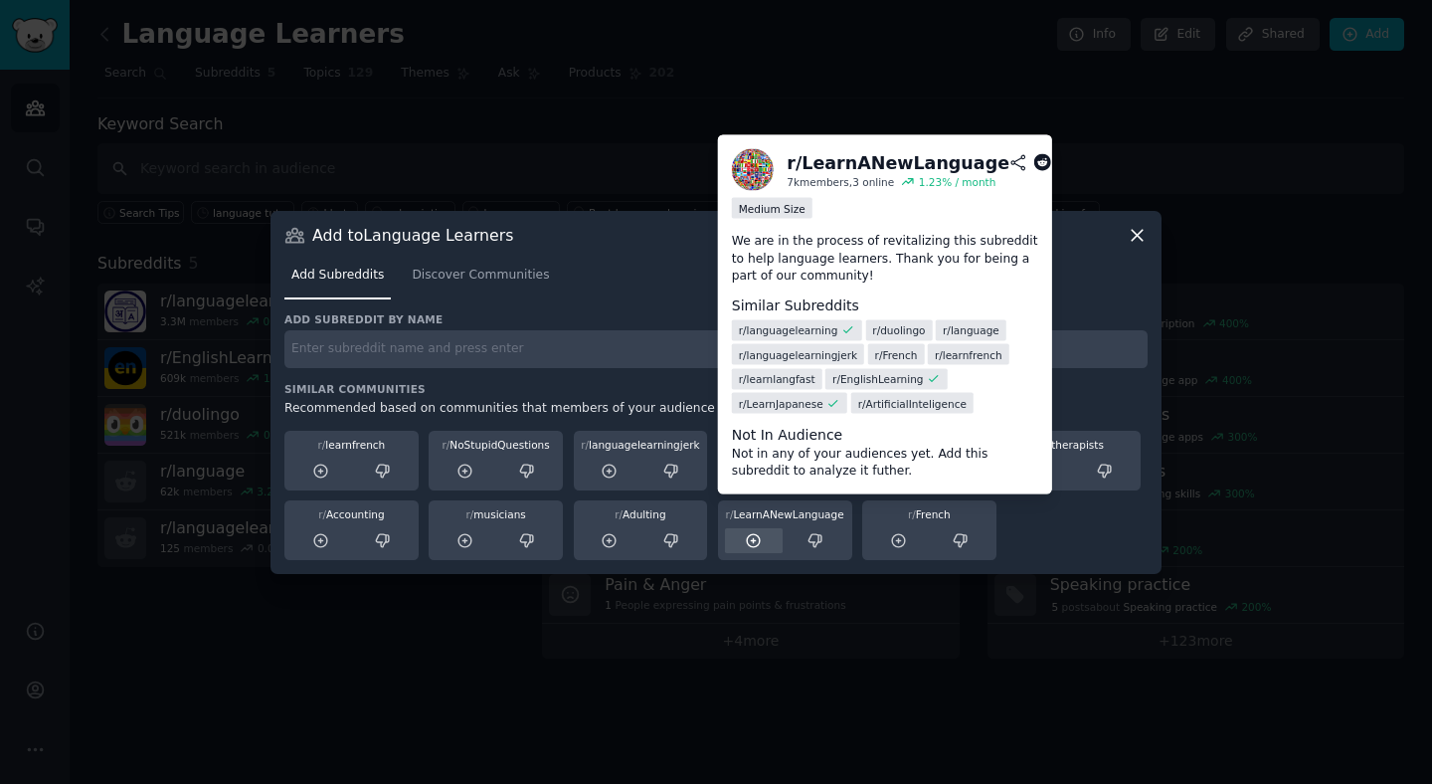
click at [757, 537] on icon at bounding box center [754, 541] width 18 height 18
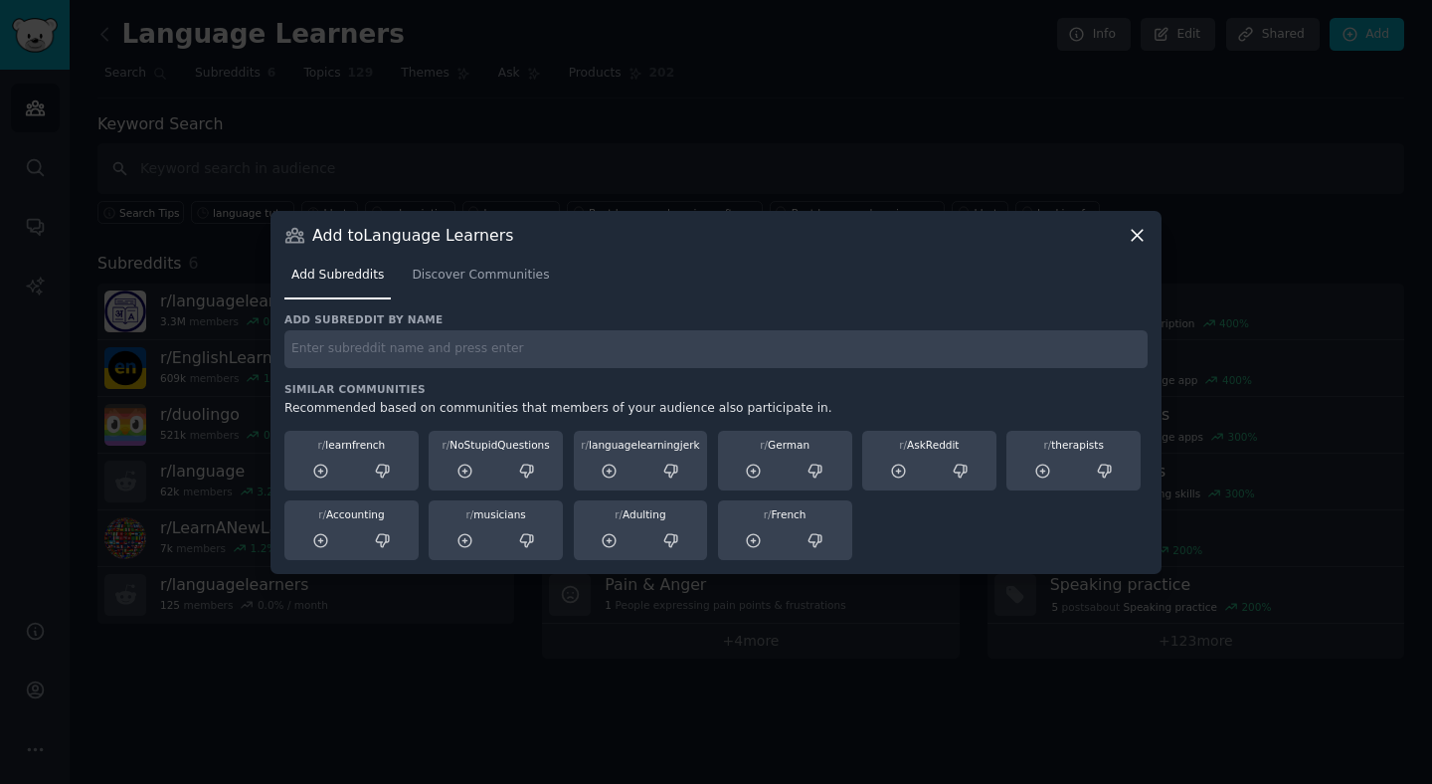
click at [1143, 235] on icon at bounding box center [1137, 235] width 21 height 21
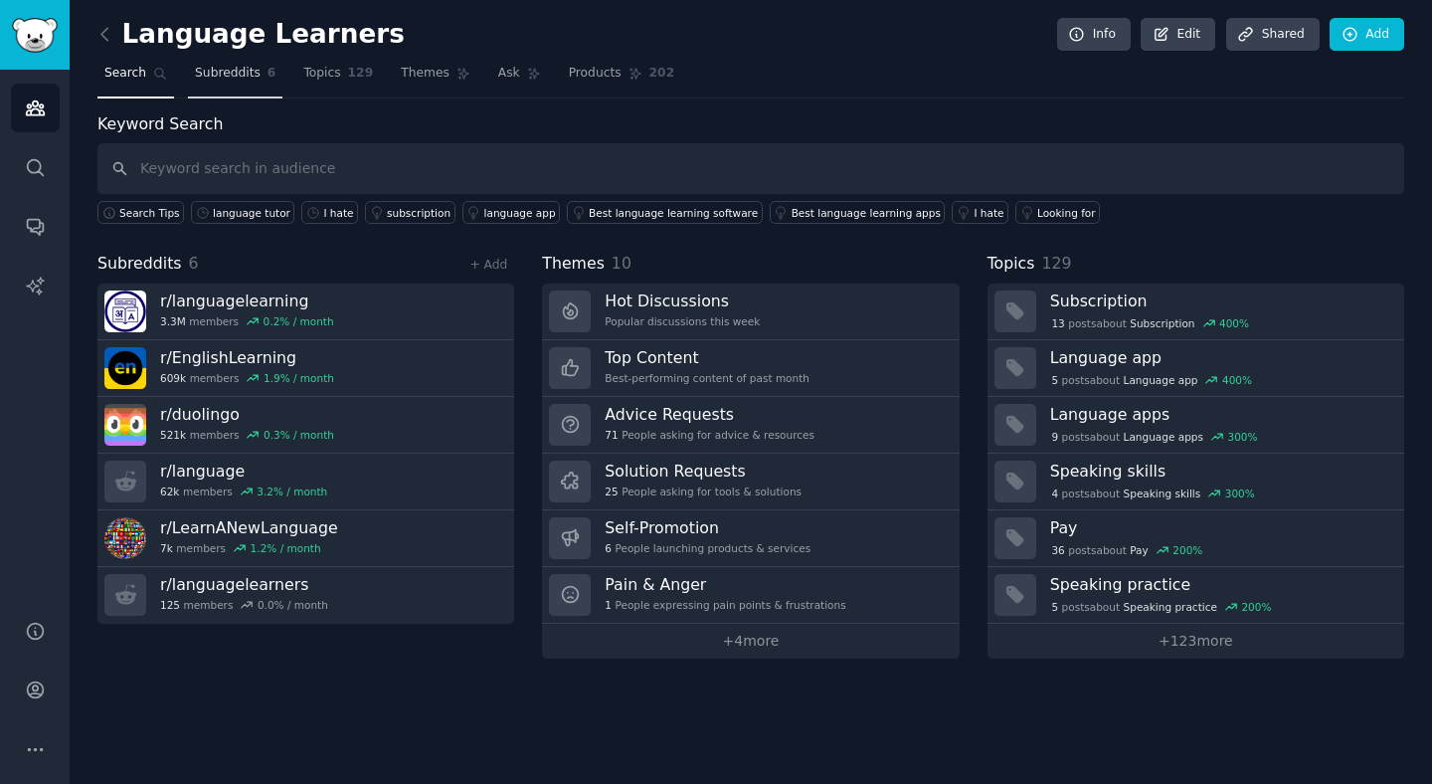
click at [229, 86] on link "Subreddits 6" at bounding box center [235, 78] width 94 height 41
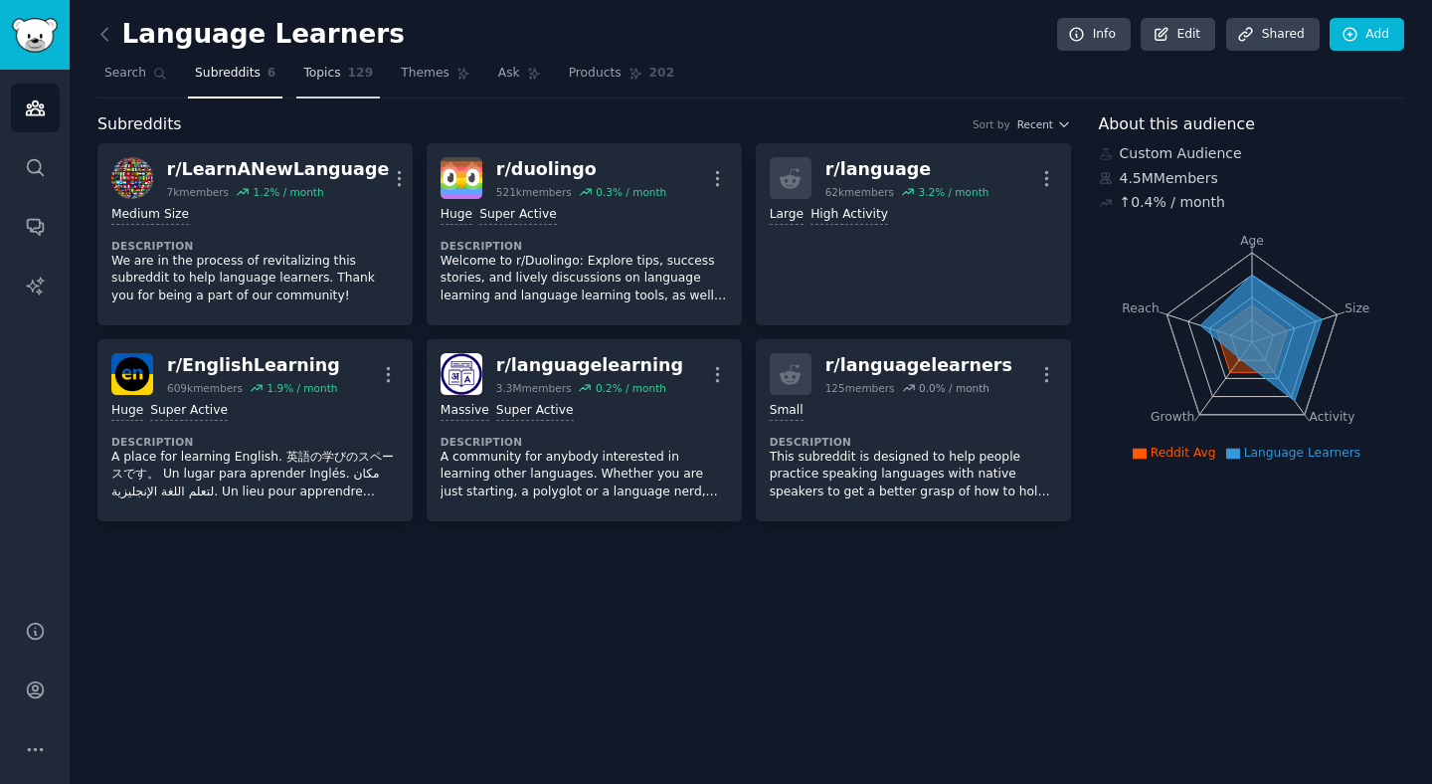
click at [345, 83] on link "Topics 129" at bounding box center [338, 78] width 84 height 41
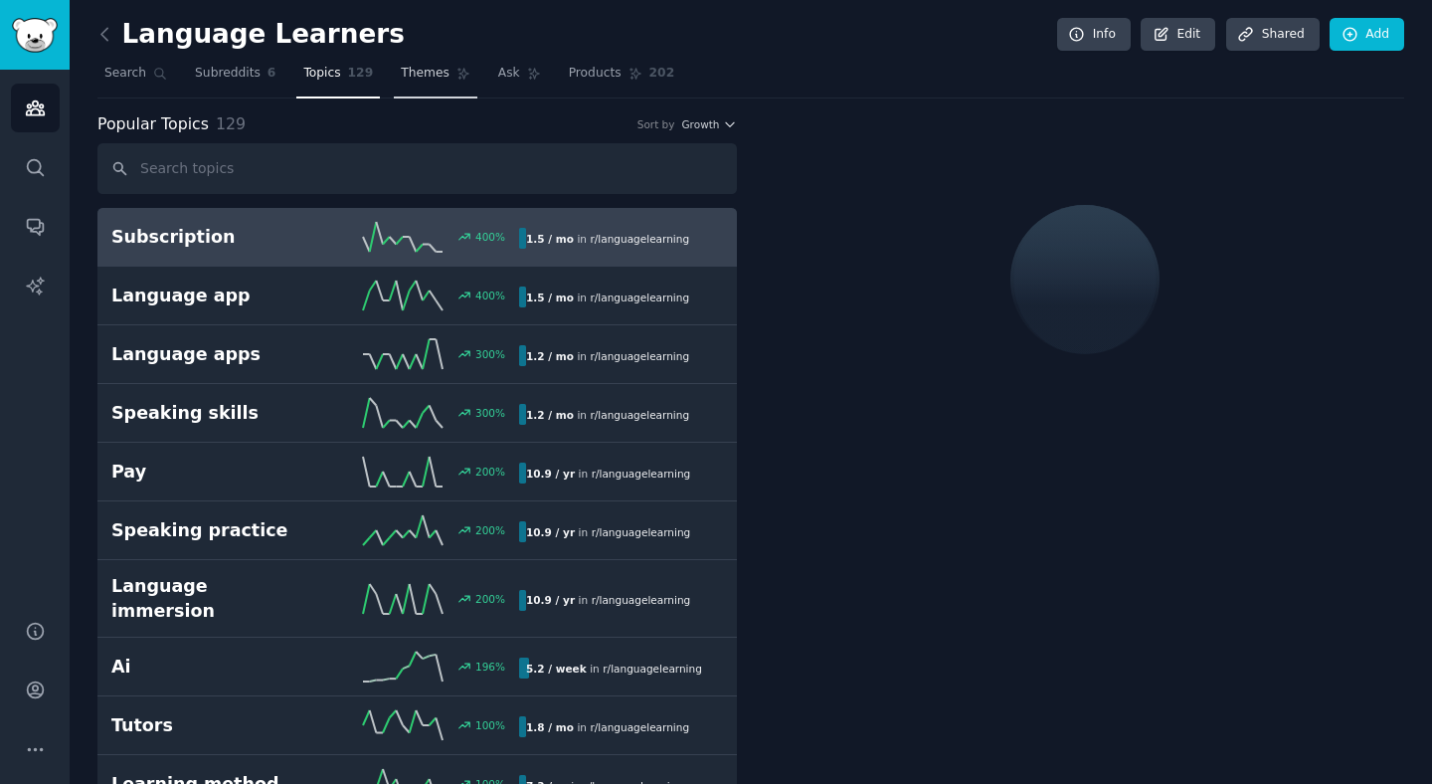
click at [429, 80] on span "Themes" at bounding box center [425, 74] width 49 height 18
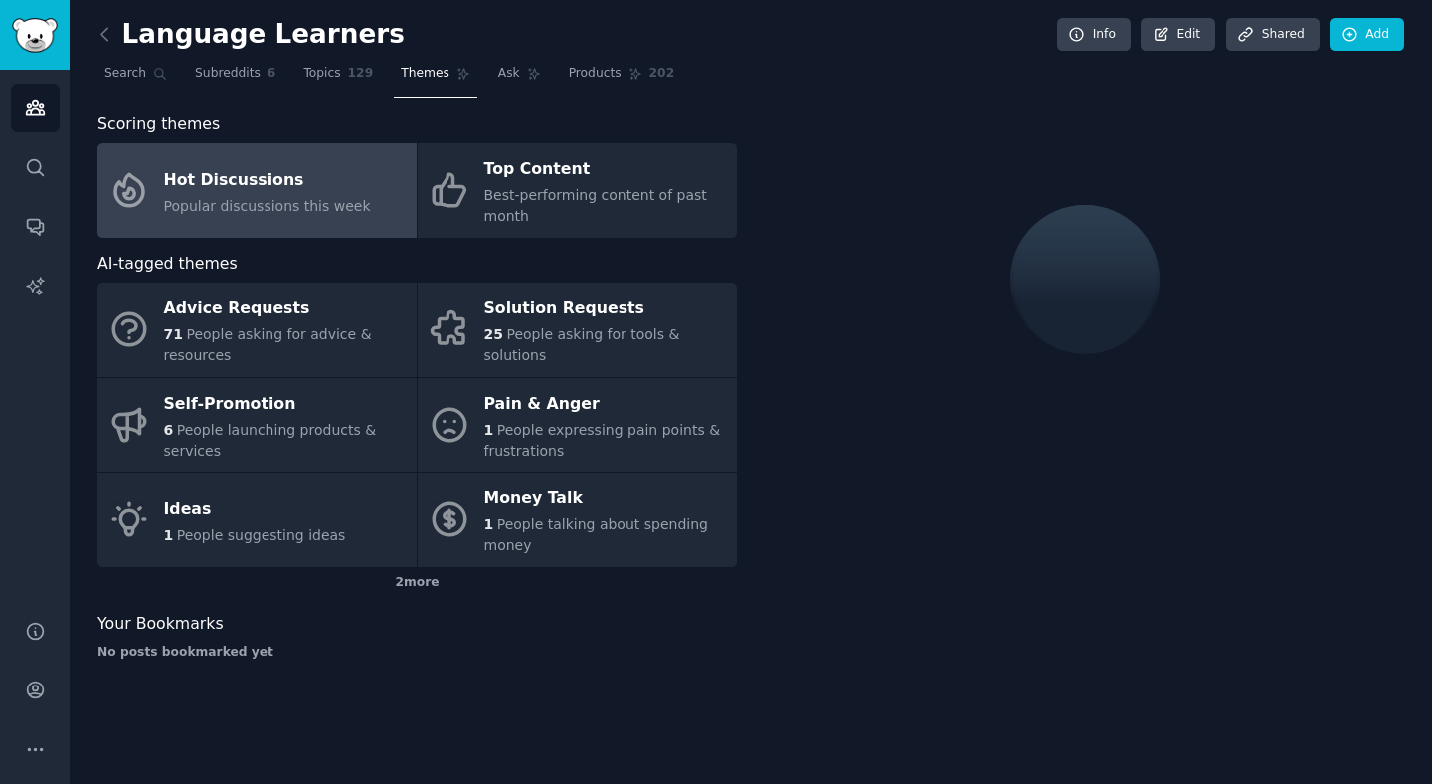
click at [272, 203] on span "Popular discussions this week" at bounding box center [267, 206] width 207 height 16
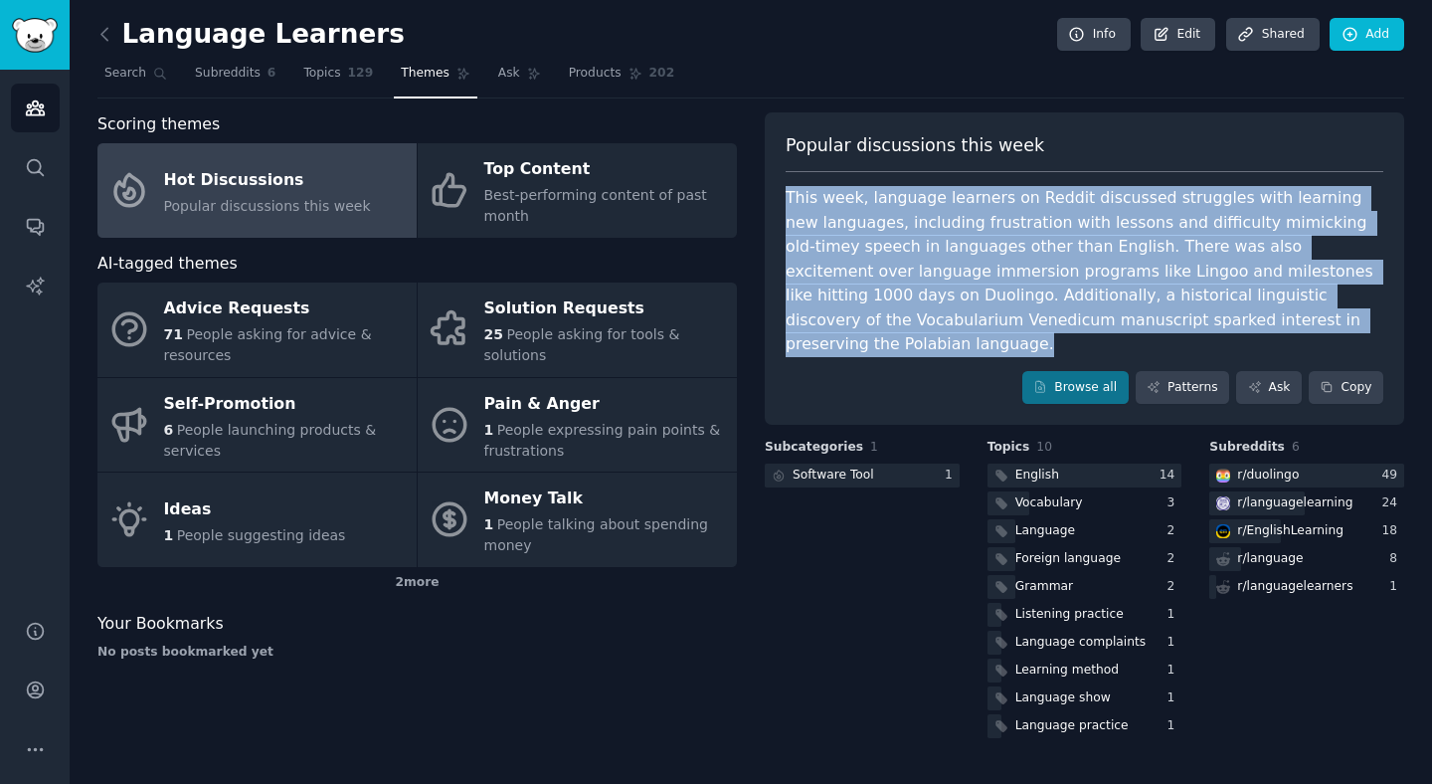
drag, startPoint x: 788, startPoint y: 196, endPoint x: 1351, endPoint y: 325, distance: 578.5
click at [1351, 325] on div "This week, language learners on Reddit discussed struggles with learning new la…" at bounding box center [1085, 271] width 598 height 171
copy div "This week, language learners on Reddit discussed struggles with learning new la…"
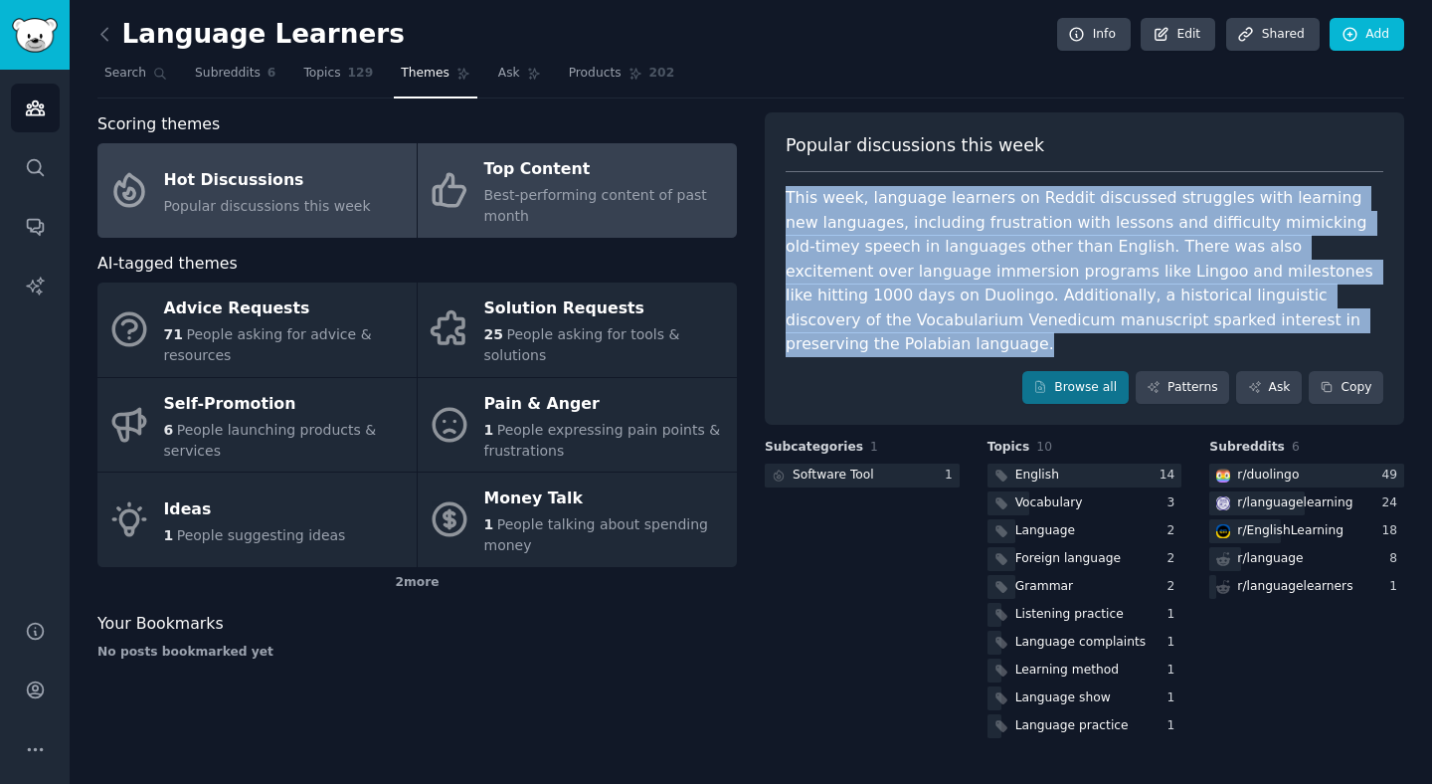
click at [514, 173] on div "Top Content" at bounding box center [605, 170] width 243 height 32
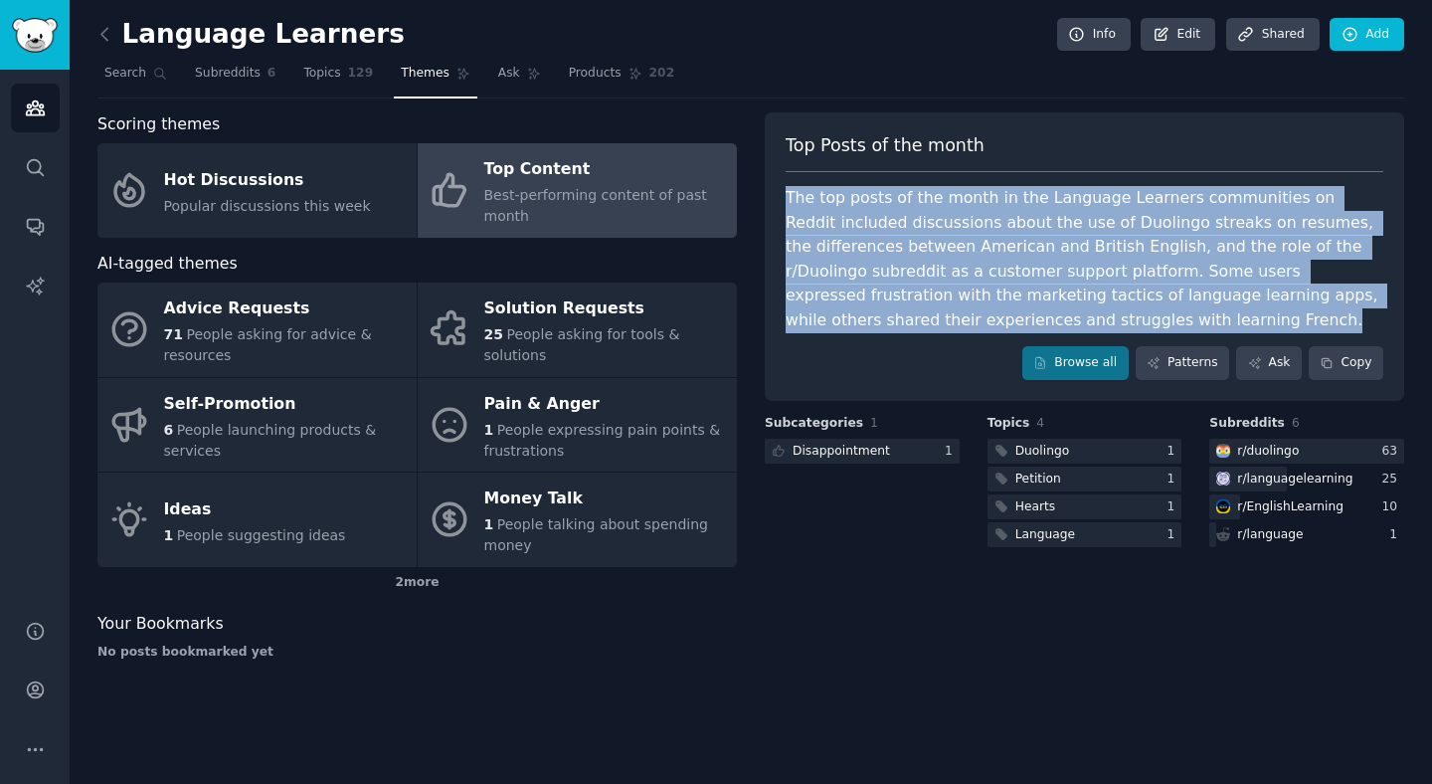
drag, startPoint x: 1008, startPoint y: 318, endPoint x: 789, endPoint y: 209, distance: 245.5
click at [789, 209] on div "The top posts of the month in the Language Learners communities on Reddit inclu…" at bounding box center [1085, 259] width 598 height 146
copy div "The top posts of the month in the Language Learners communities on Reddit inclu…"
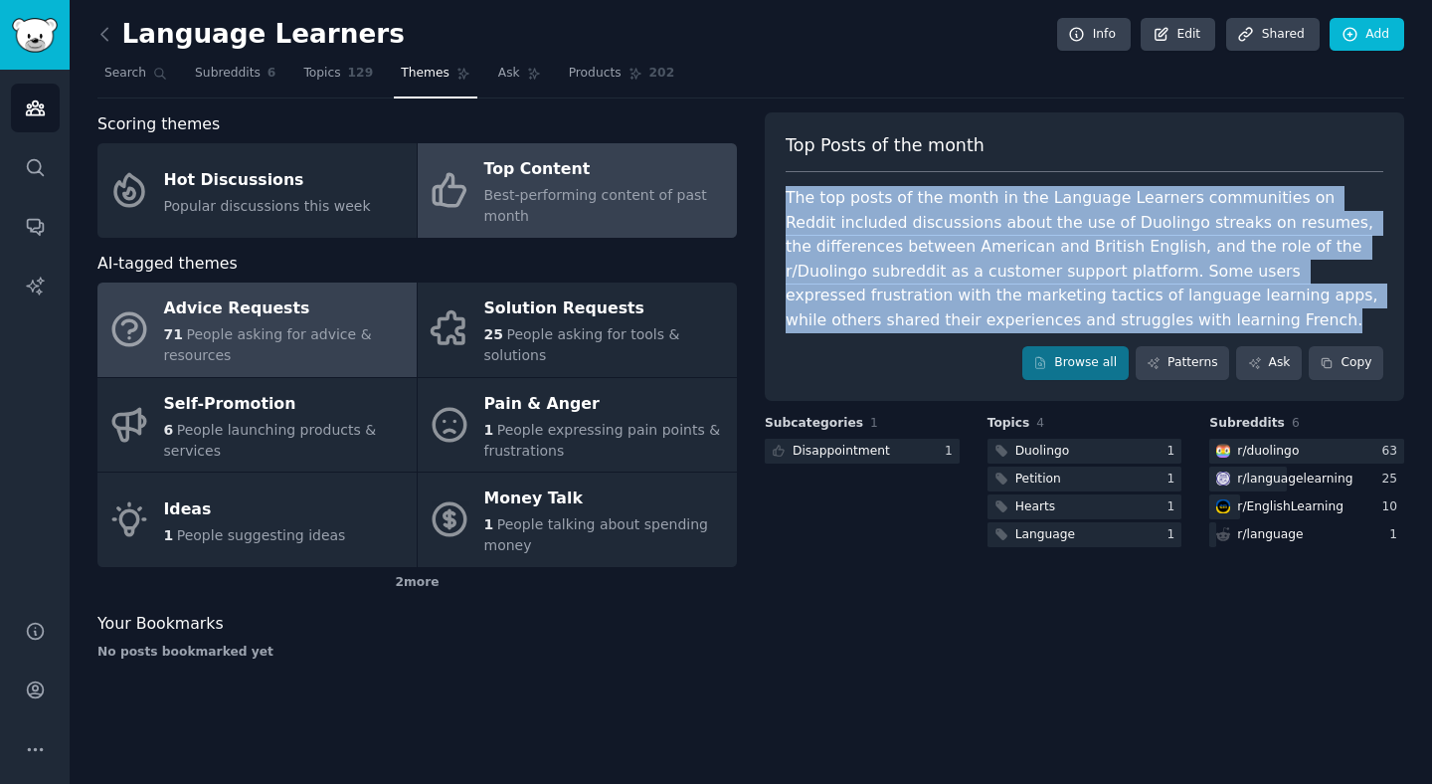
click at [184, 309] on div "Advice Requests" at bounding box center [285, 309] width 243 height 32
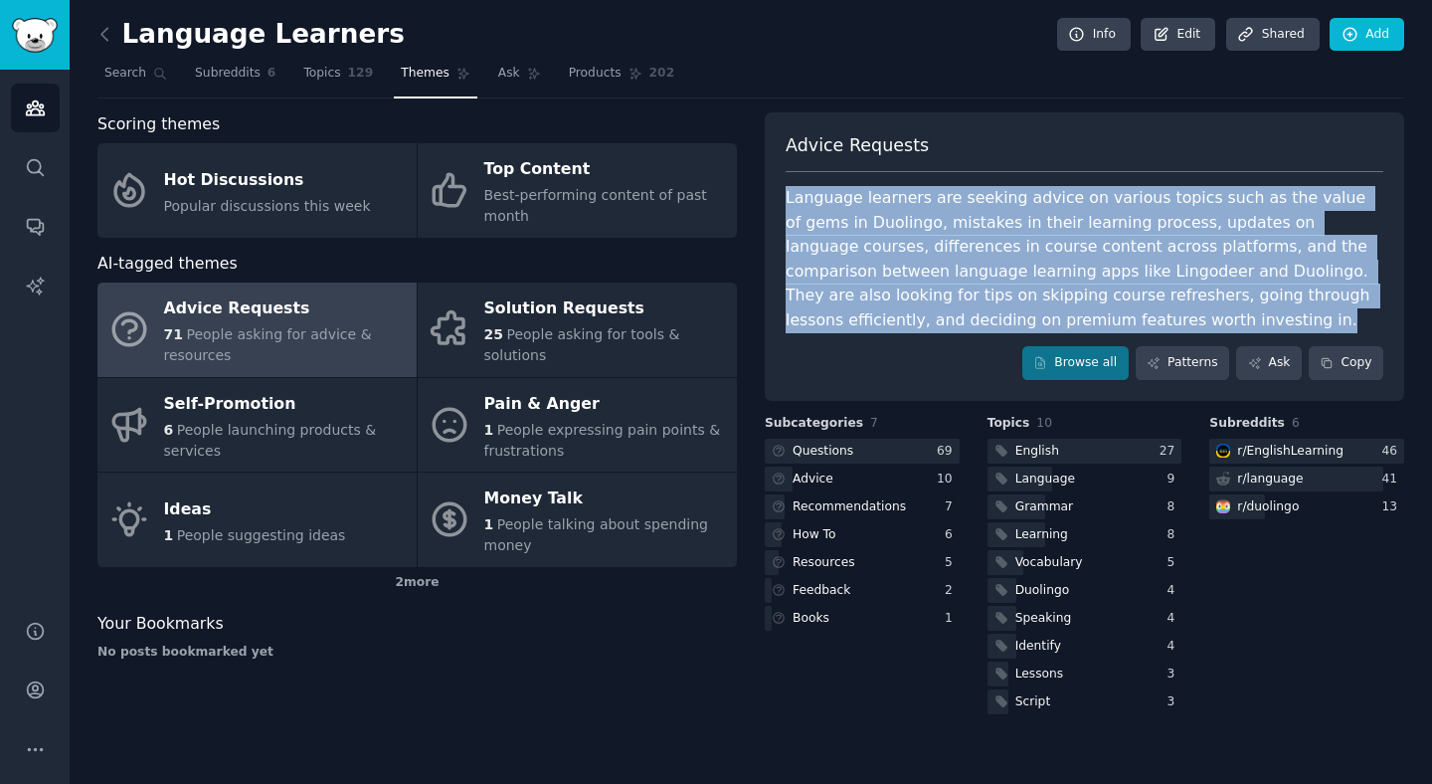
drag, startPoint x: 786, startPoint y: 198, endPoint x: 1077, endPoint y: 309, distance: 311.9
click at [1077, 310] on div "Language learners are seeking advice on various topics such as the value of gem…" at bounding box center [1085, 259] width 598 height 146
copy div "Language learners are seeking advice on various topics such as the value of gem…"
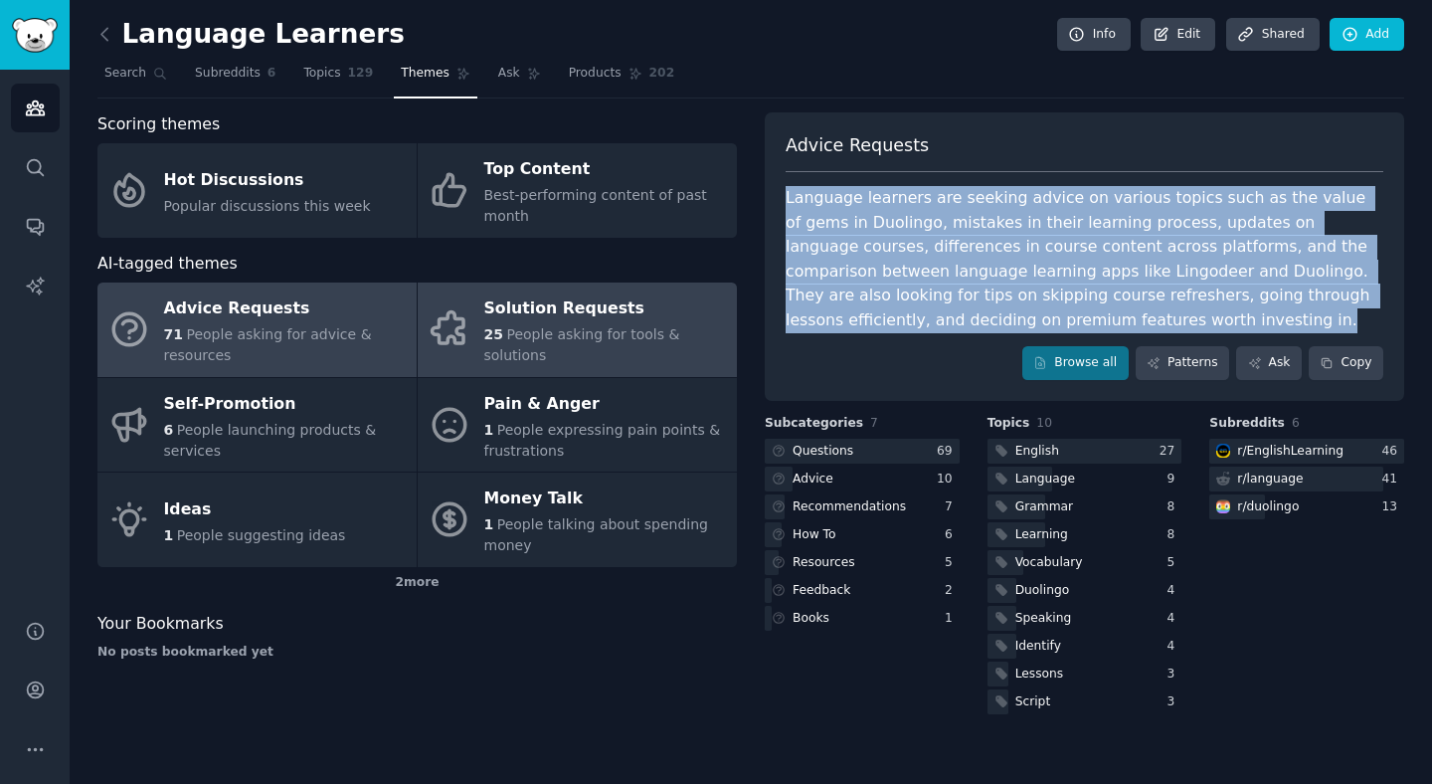
click at [558, 361] on div "25 People asking for tools & solutions" at bounding box center [605, 345] width 243 height 42
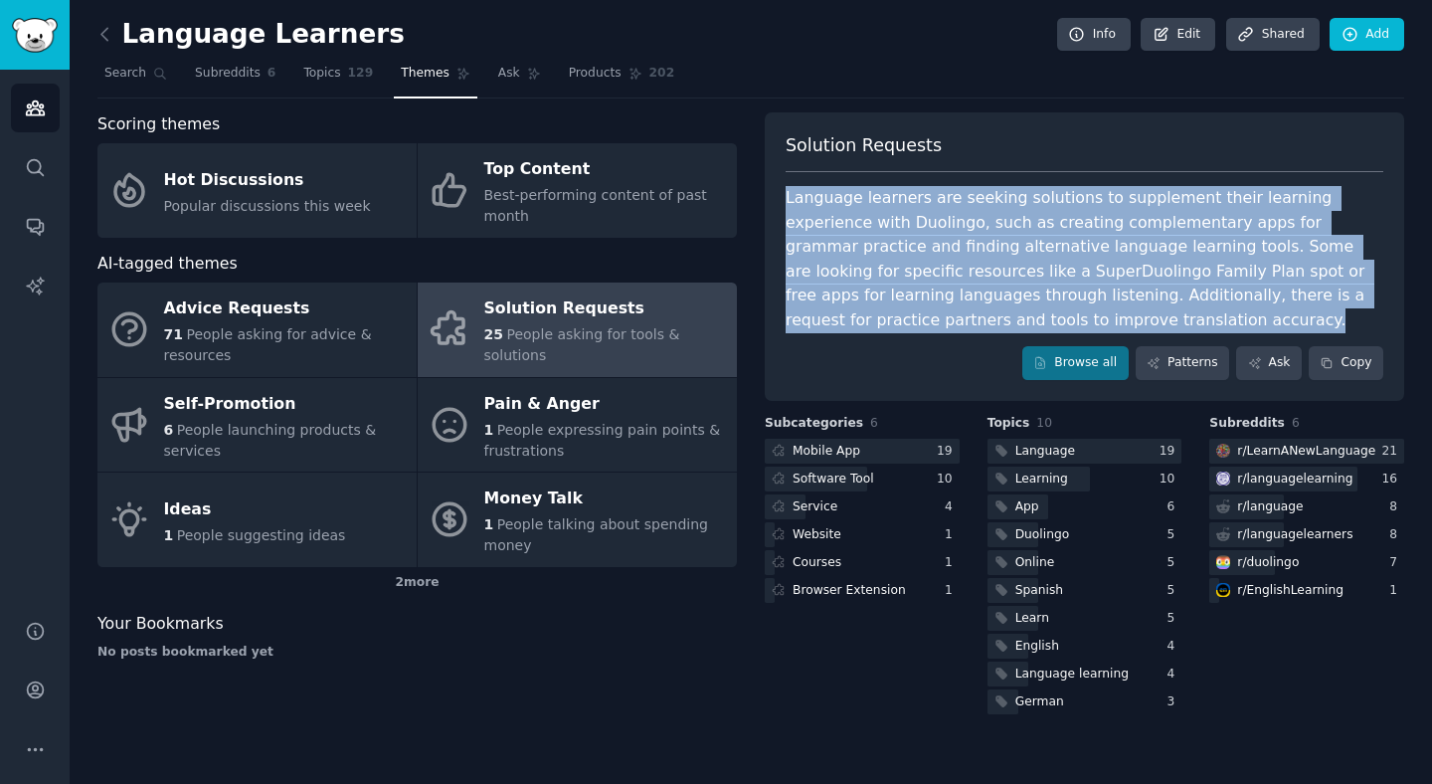
drag, startPoint x: 953, startPoint y: 325, endPoint x: 774, endPoint y: 207, distance: 214.6
click at [774, 207] on div "Solution Requests Language learners are seeking solutions to supplement their l…" at bounding box center [1084, 256] width 639 height 288
copy div "Language learners are seeking solutions to supplement their learning experience…"
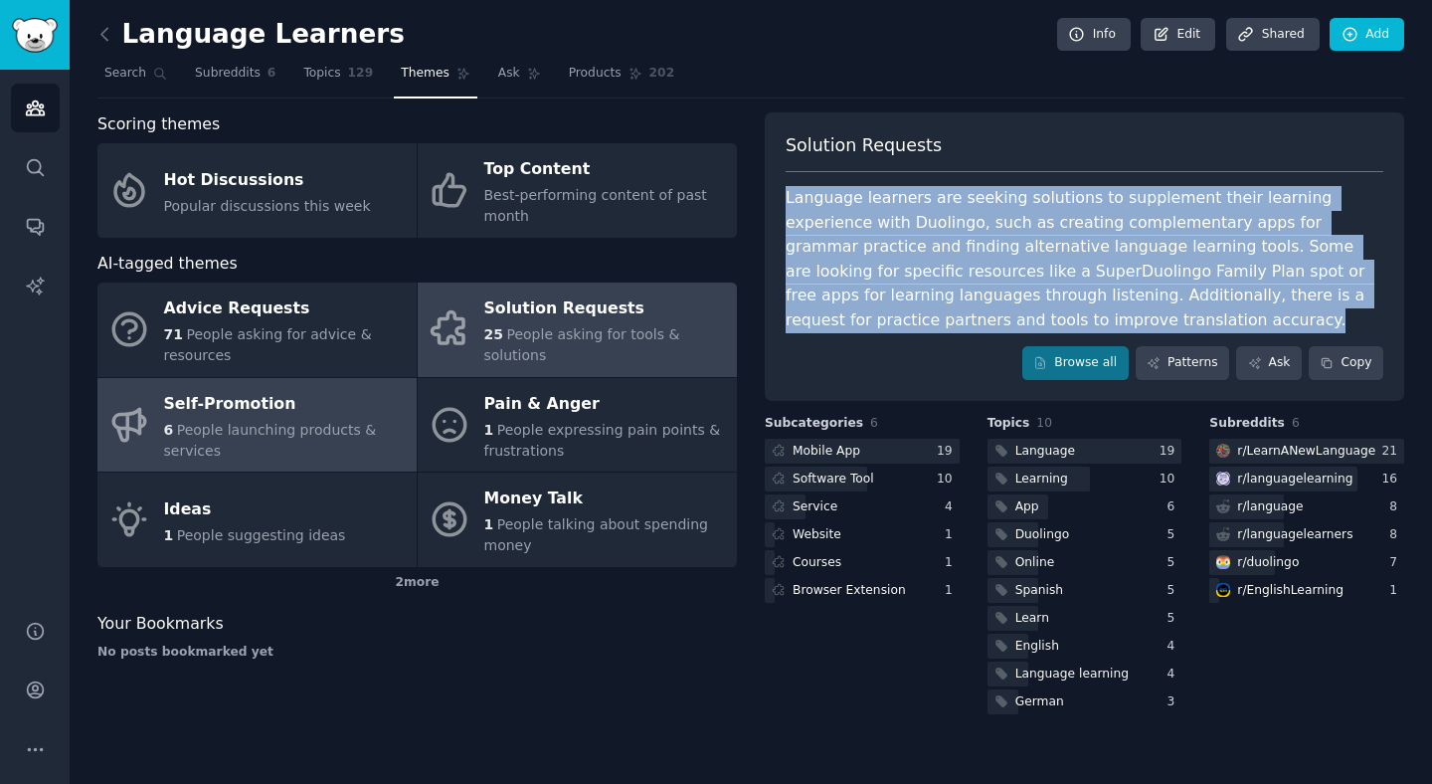
click at [301, 436] on span "People launching products & services" at bounding box center [270, 440] width 213 height 37
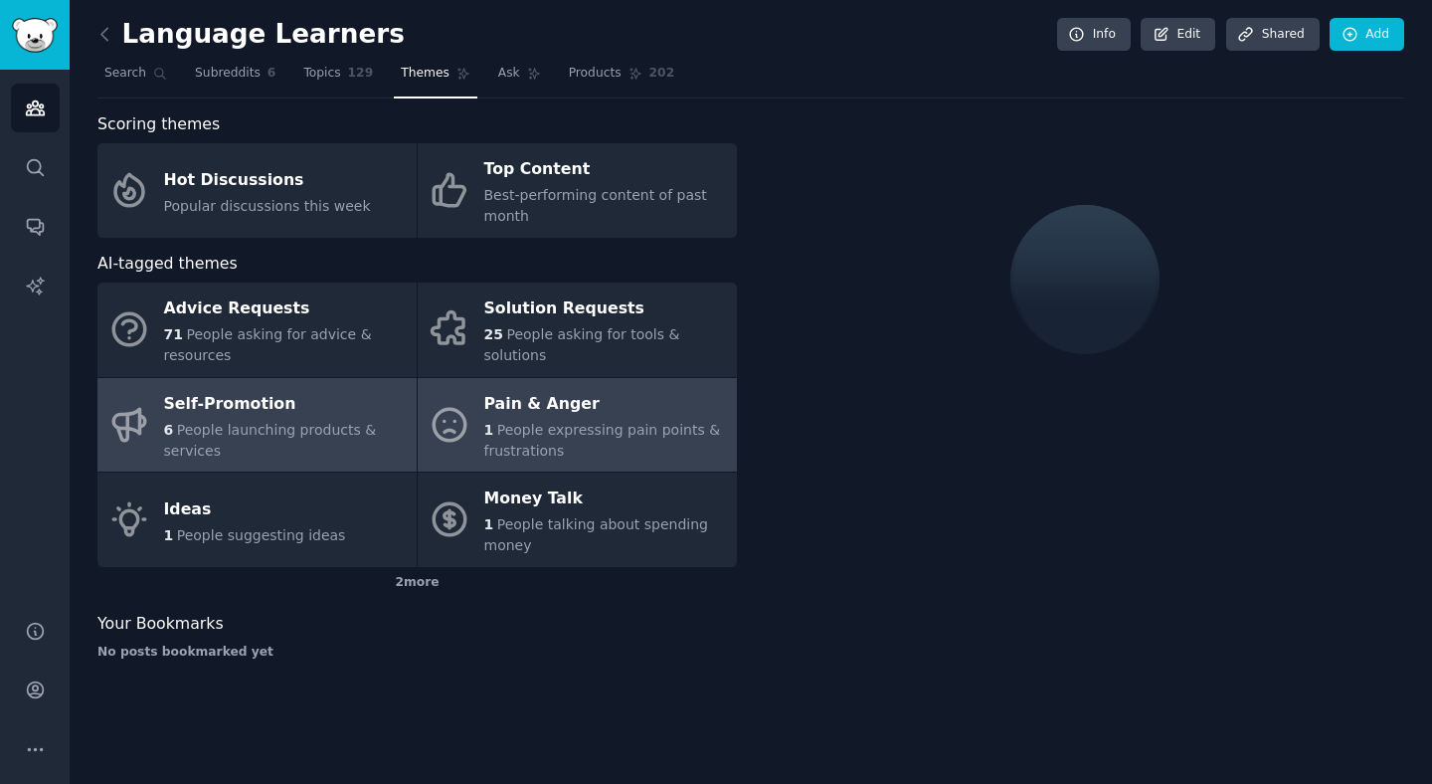
click at [480, 438] on link "Pain & Anger 1 People expressing pain points & frustrations" at bounding box center [577, 425] width 319 height 94
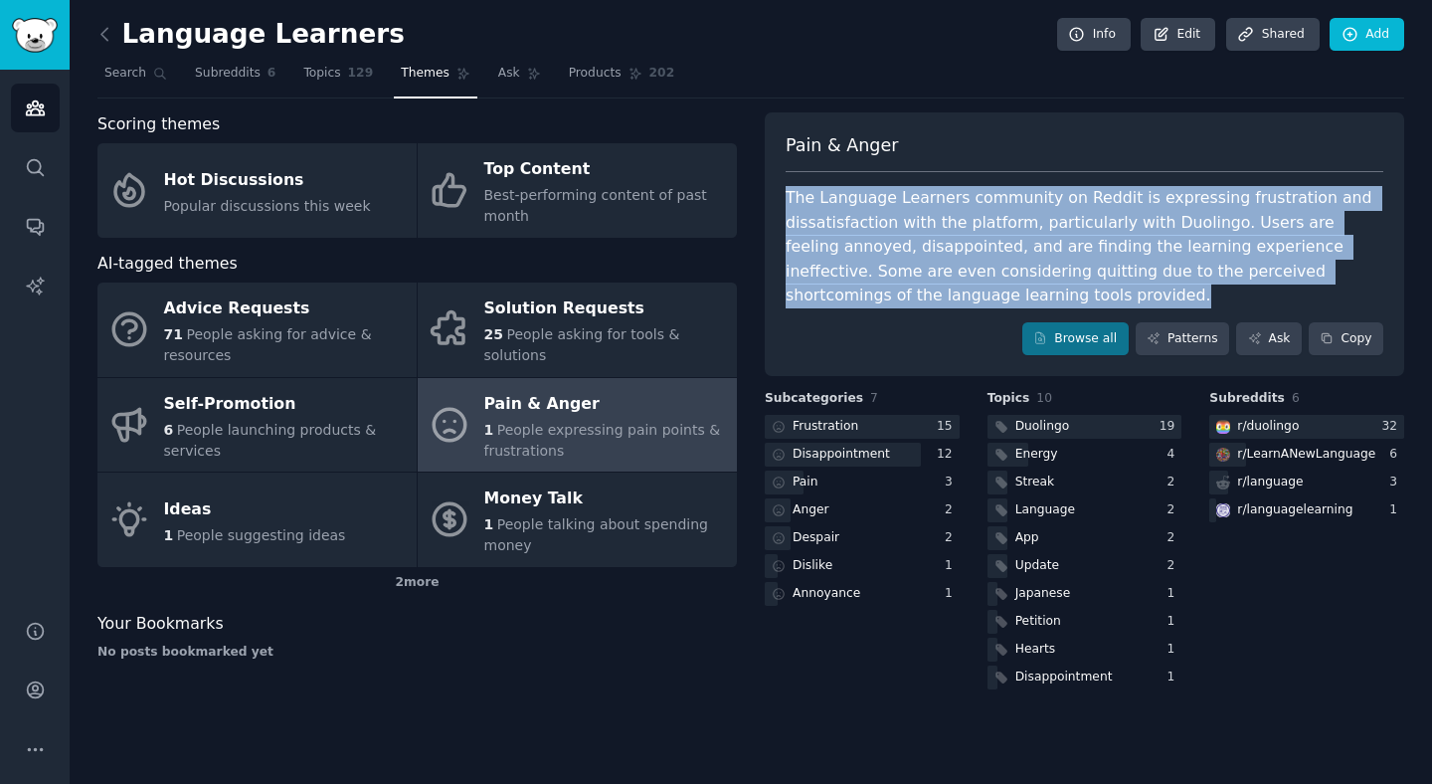
drag, startPoint x: 967, startPoint y: 302, endPoint x: 786, endPoint y: 203, distance: 206.5
click at [786, 203] on div "The Language Learners community on Reddit is expressing frustration and dissati…" at bounding box center [1085, 247] width 598 height 122
copy div "The Language Learners community on Reddit is expressing frustration and dissati…"
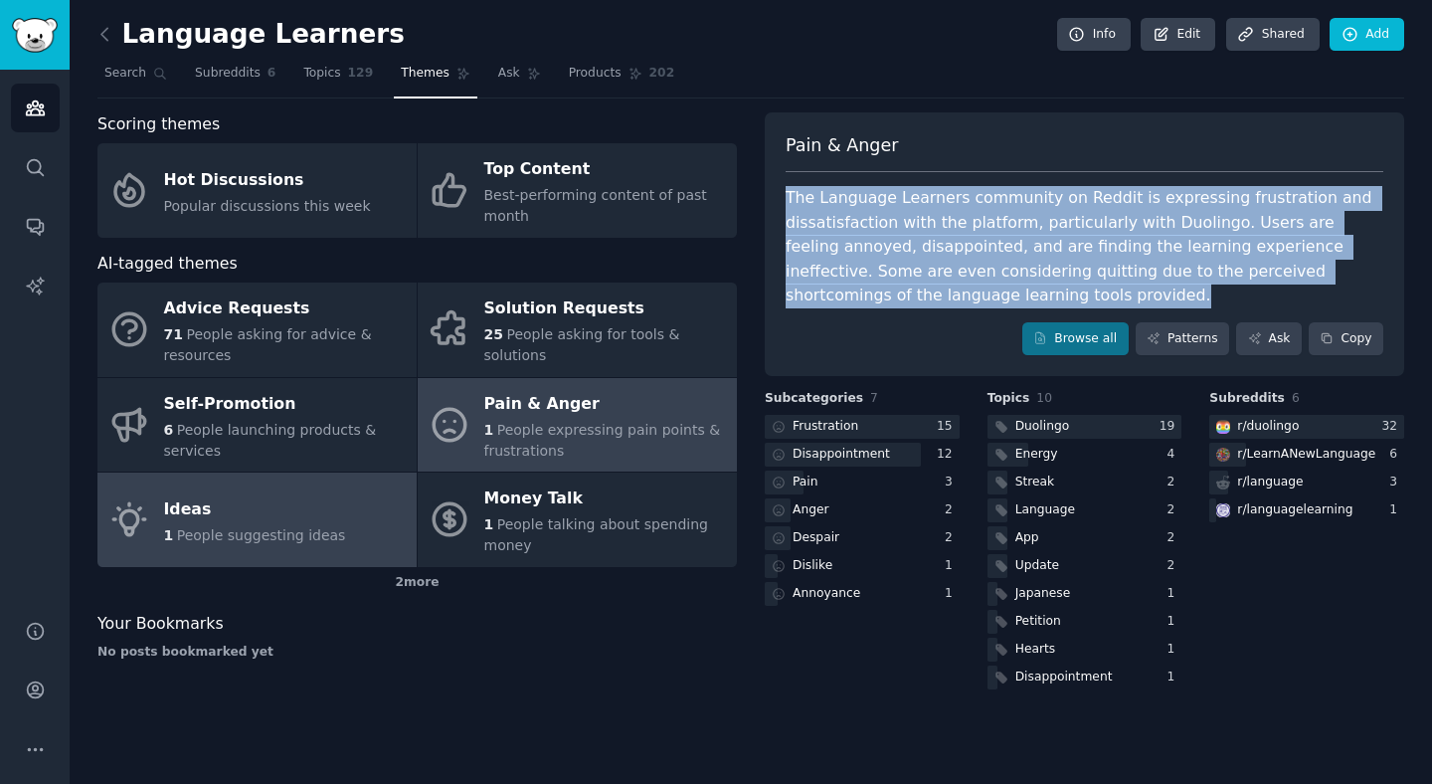
click at [208, 503] on div "Ideas" at bounding box center [255, 509] width 182 height 32
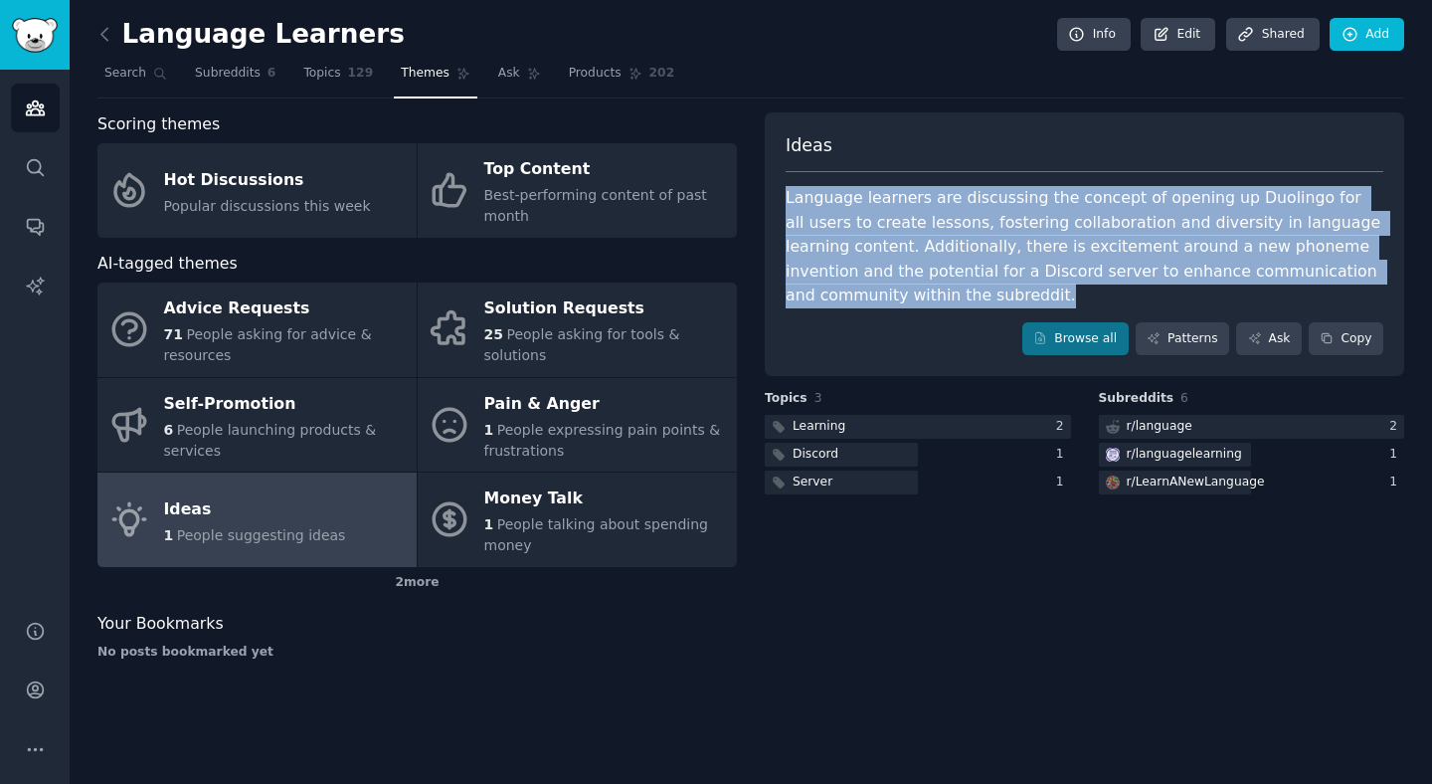
drag, startPoint x: 893, startPoint y: 292, endPoint x: 783, endPoint y: 194, distance: 147.9
click at [783, 194] on div "Ideas Language learners are discussing the concept of opening up Duolingo for a…" at bounding box center [1084, 244] width 639 height 265
copy div "Language learners are discussing the concept of opening up Duolingo for all use…"
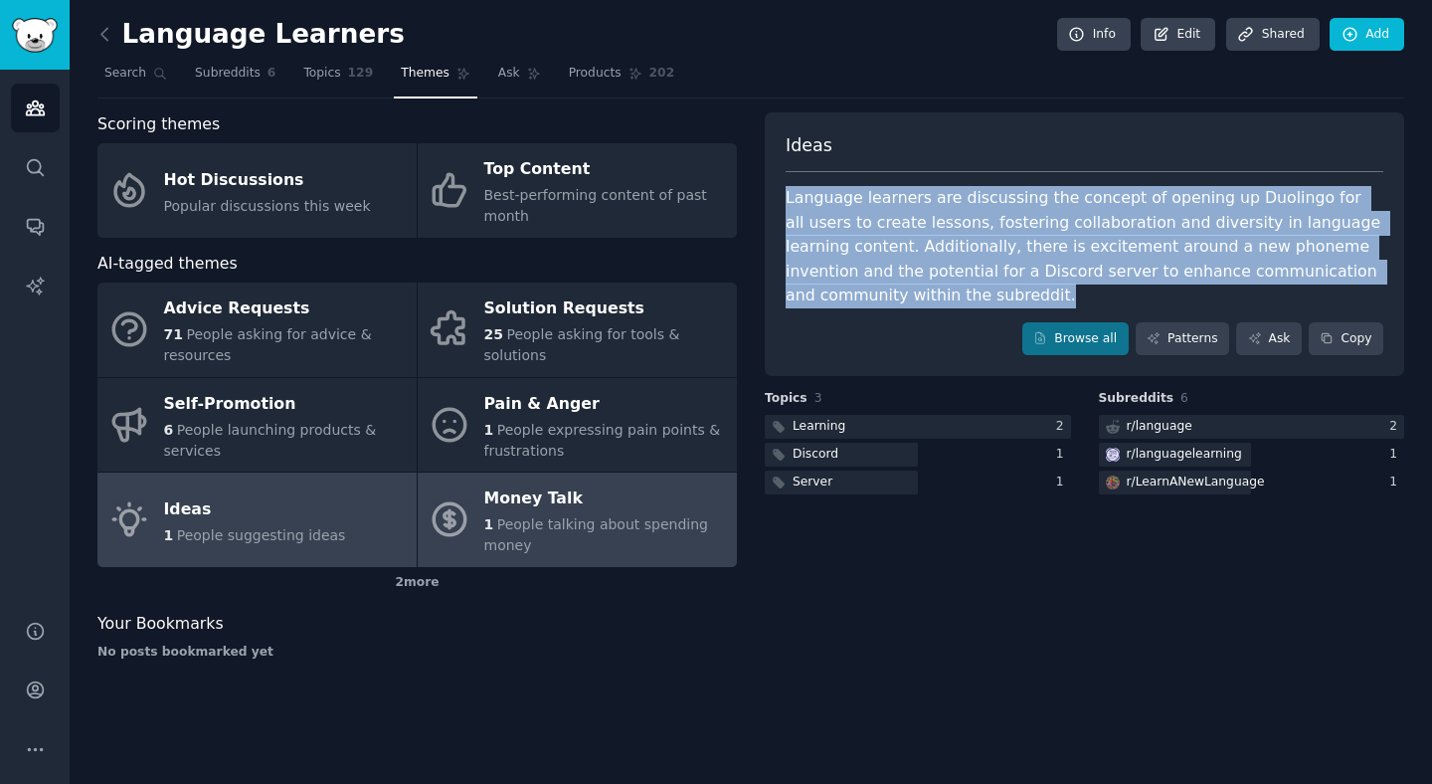
click at [684, 502] on div "Money Talk" at bounding box center [605, 499] width 243 height 32
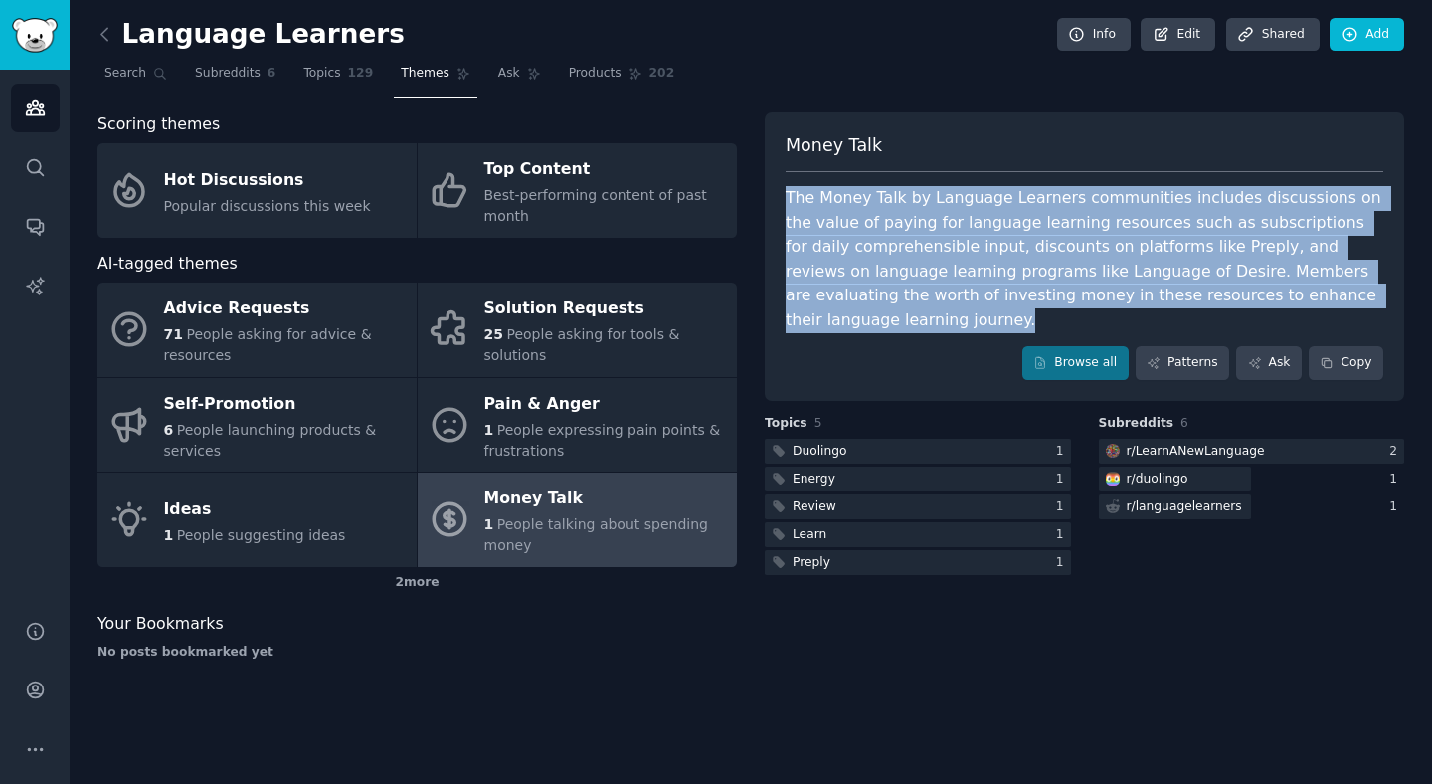
drag, startPoint x: 776, startPoint y: 196, endPoint x: 1355, endPoint y: 296, distance: 588.4
click at [1355, 296] on div "Money Talk The Money Talk by Language Learners communities includes discussions…" at bounding box center [1084, 256] width 639 height 288
copy div "The Money Talk by Language Learners communities includes discussions on the val…"
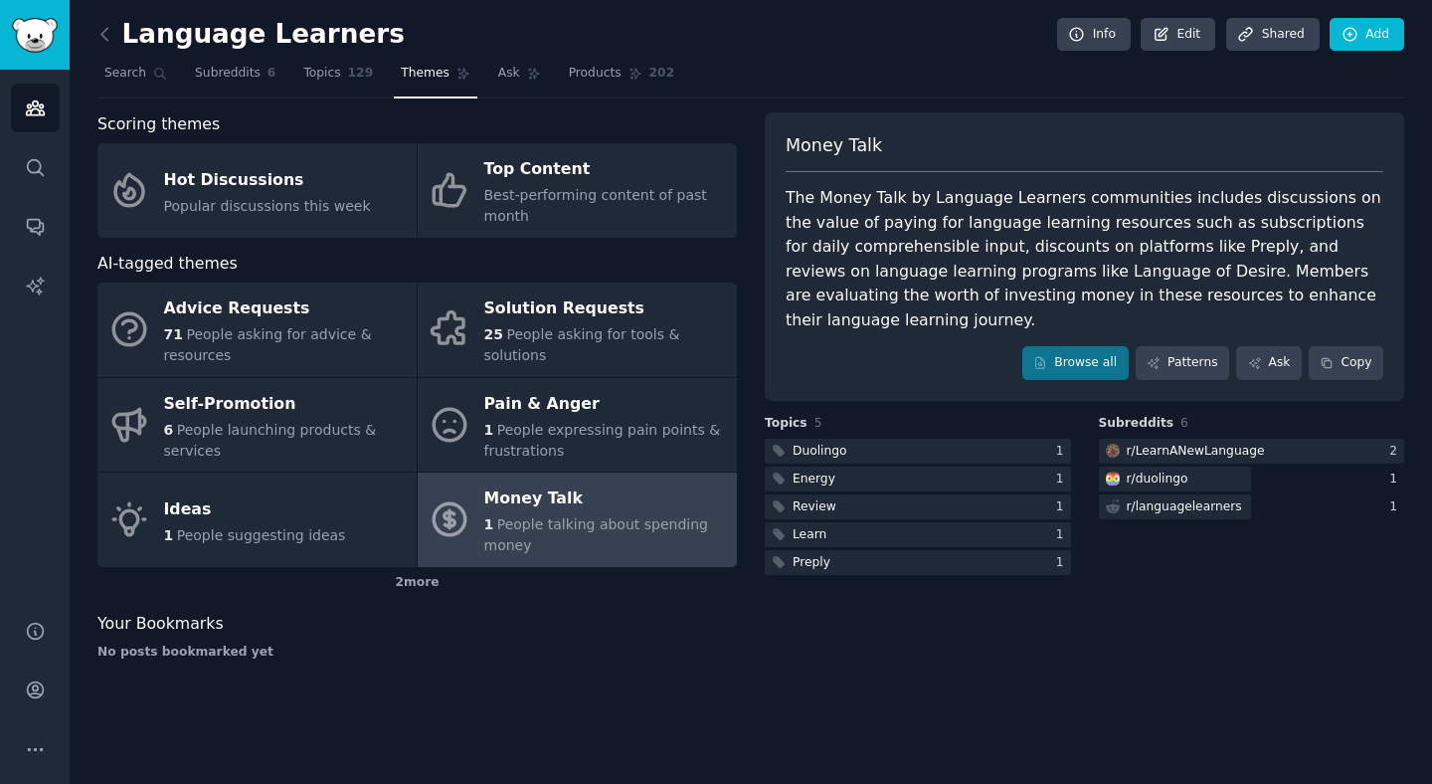
click at [882, 93] on nav "Search Subreddits 6 Topics 129 Themes Ask Products 202" at bounding box center [750, 78] width 1307 height 41
